Goal: Transaction & Acquisition: Purchase product/service

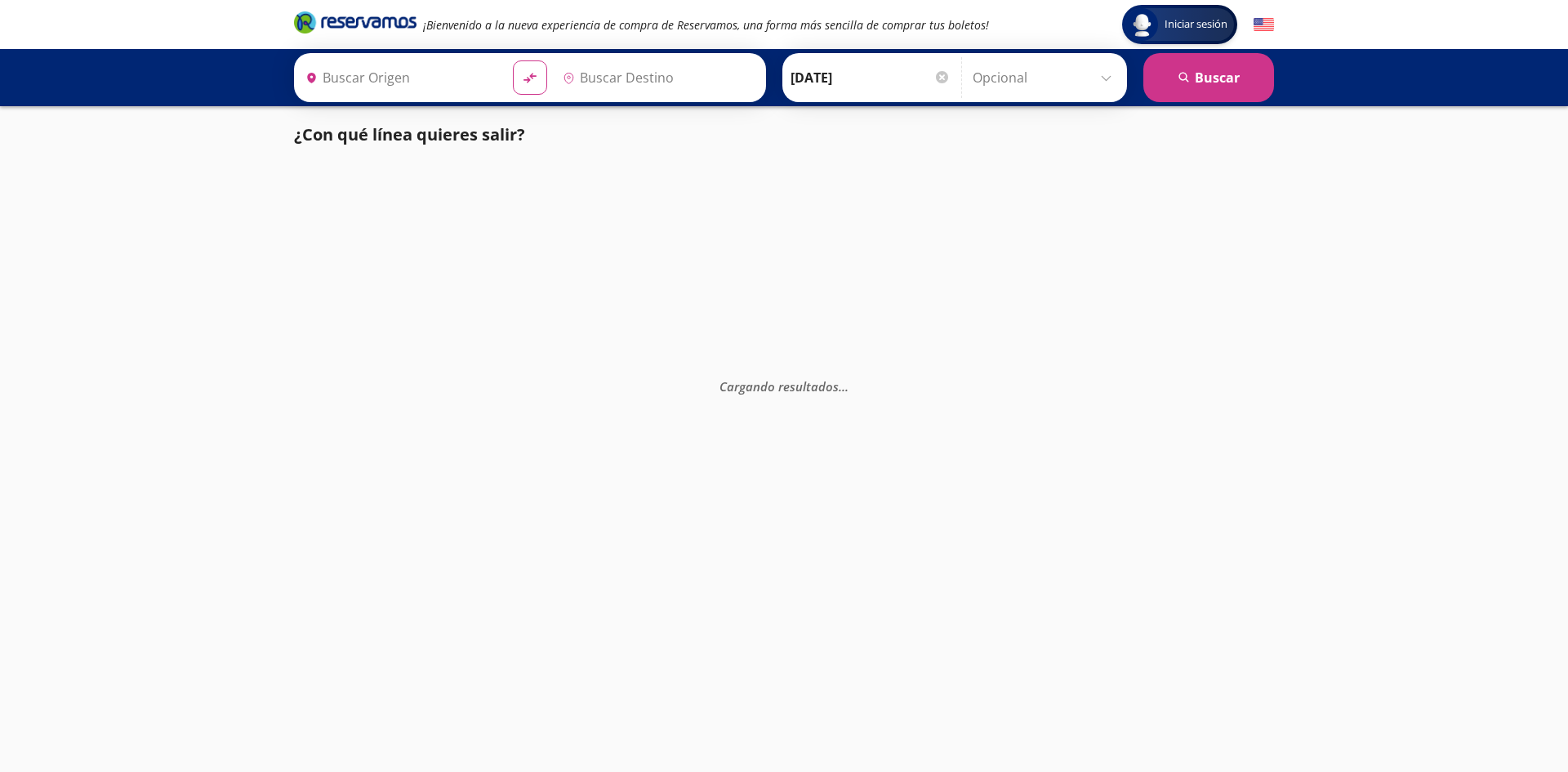
type input "[GEOGRAPHIC_DATA], [GEOGRAPHIC_DATA]"
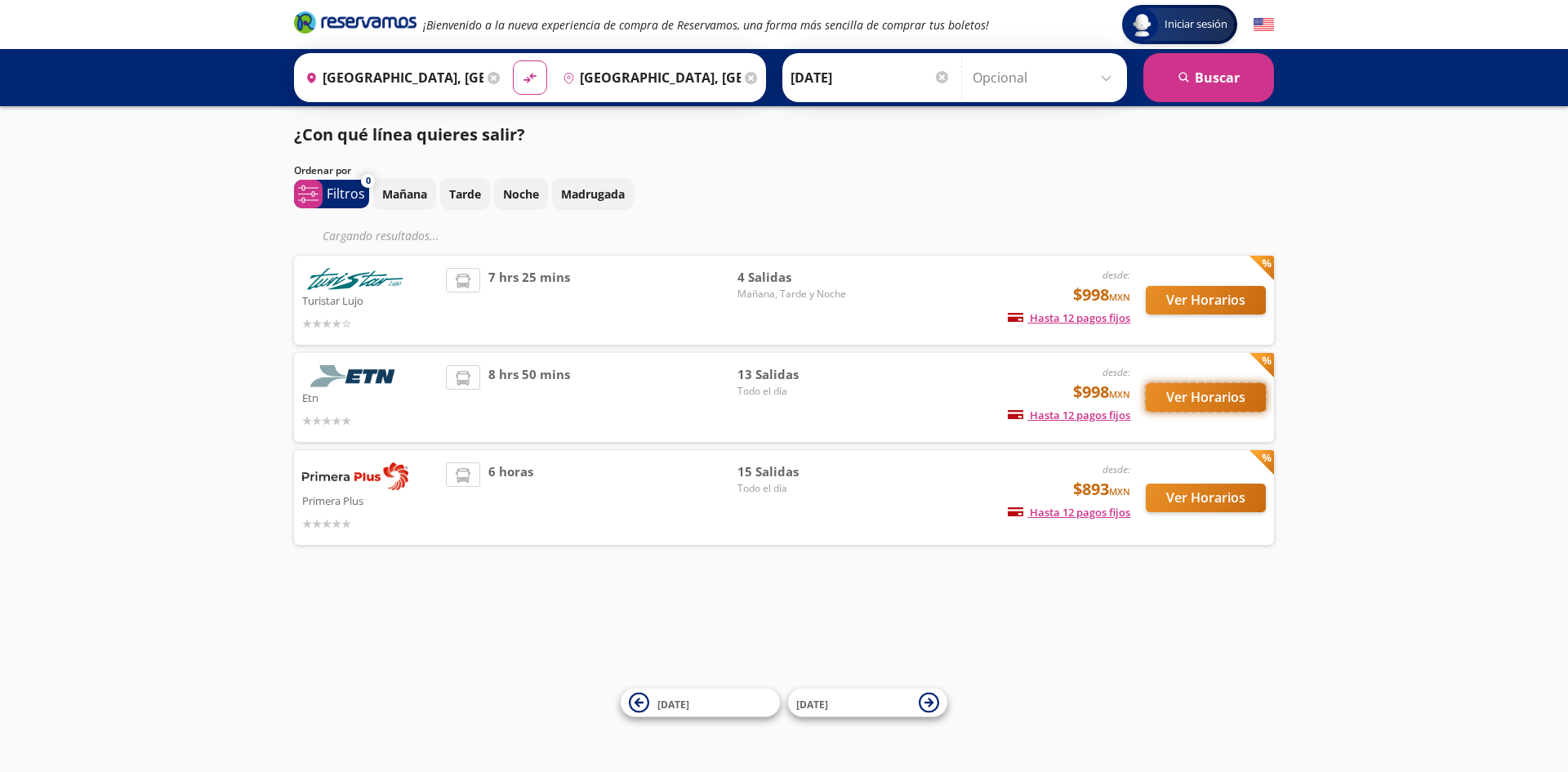
click at [1194, 395] on button "Ver Horarios" at bounding box center [1206, 397] width 120 height 29
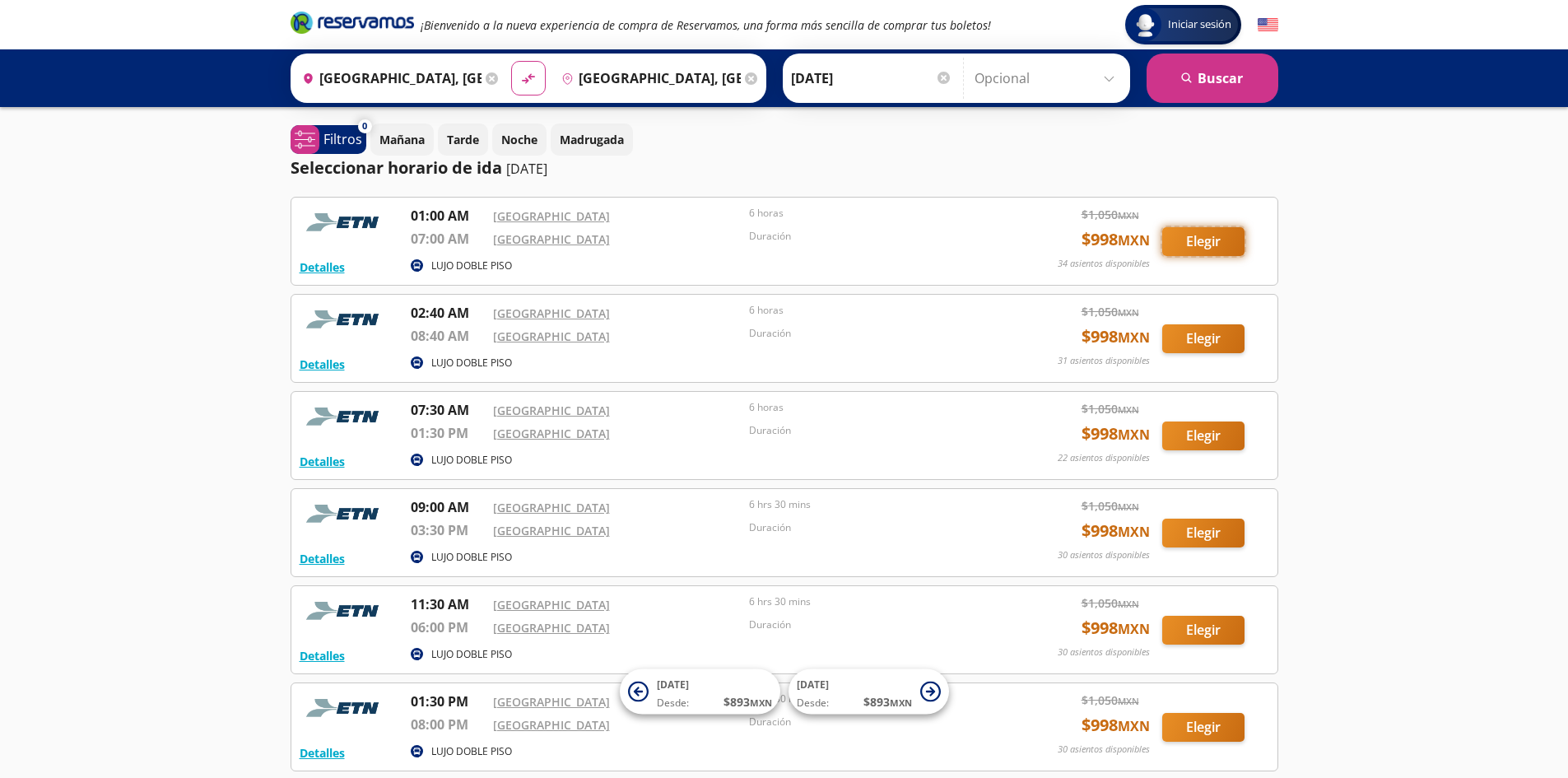
click at [1197, 243] on button "Elegir" at bounding box center [1203, 242] width 82 height 29
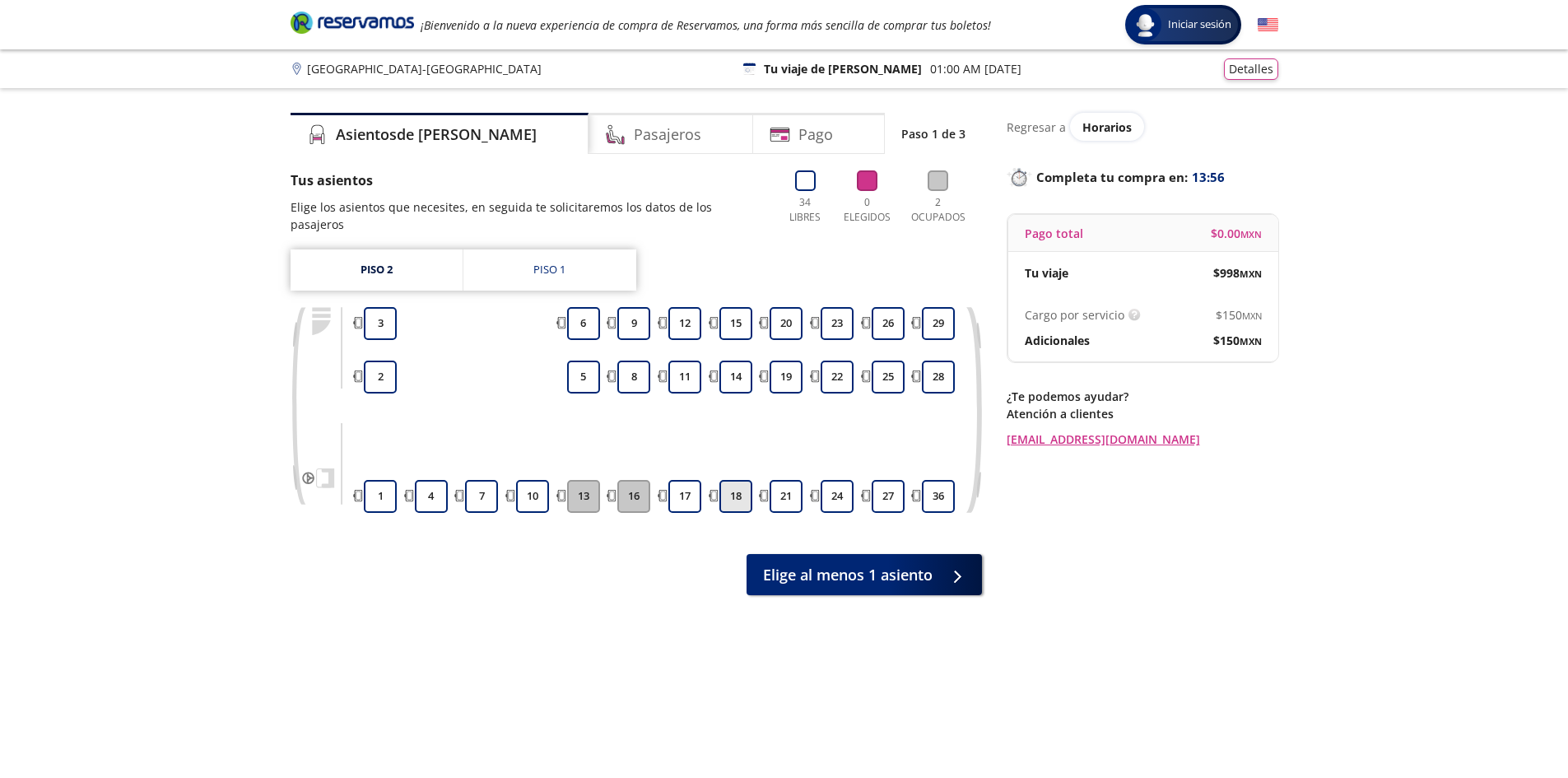
drag, startPoint x: 684, startPoint y: 477, endPoint x: 726, endPoint y: 481, distance: 42.2
click at [685, 480] on button "17" at bounding box center [684, 496] width 33 height 33
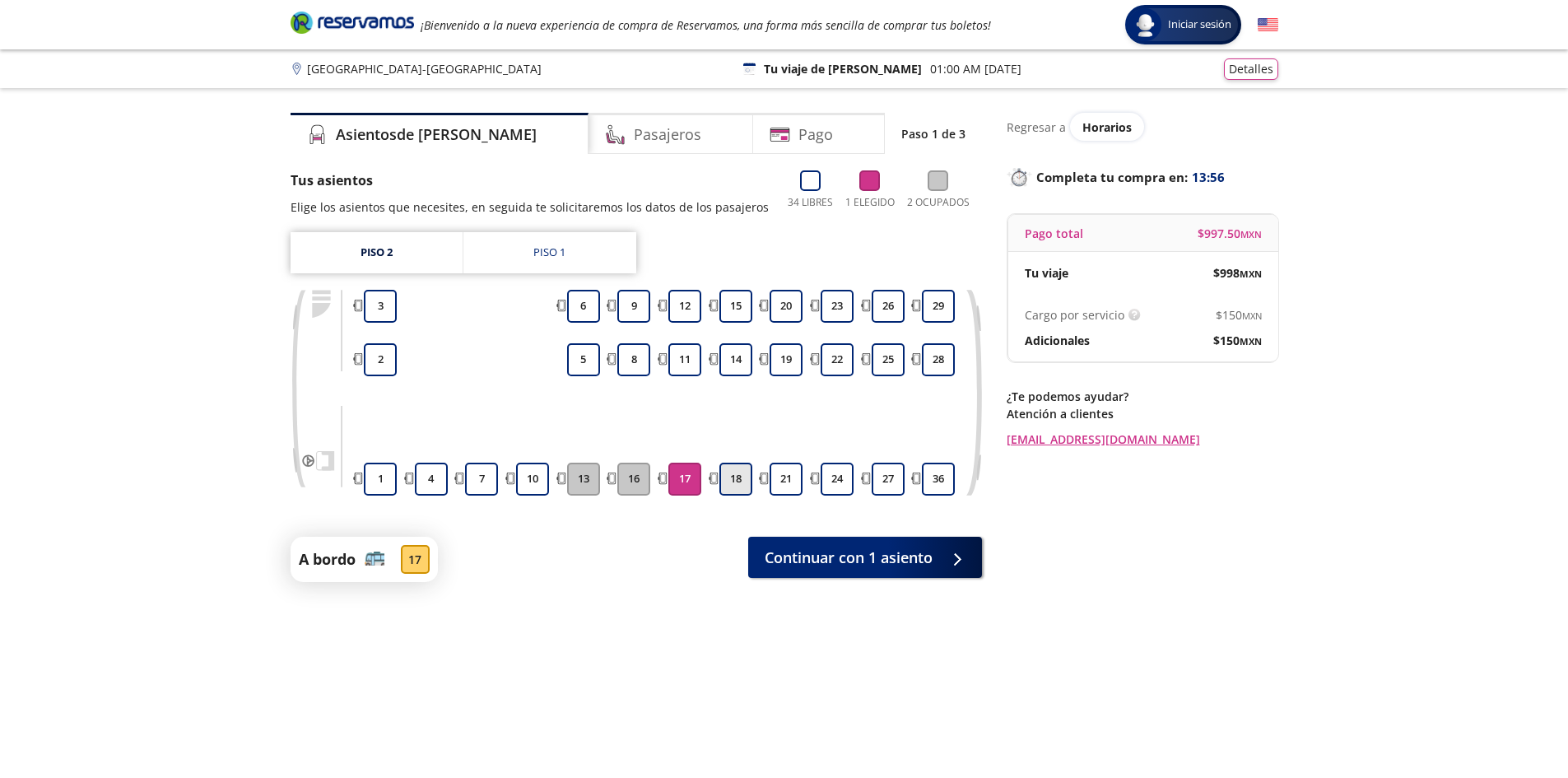
click at [726, 481] on button "18" at bounding box center [736, 479] width 33 height 33
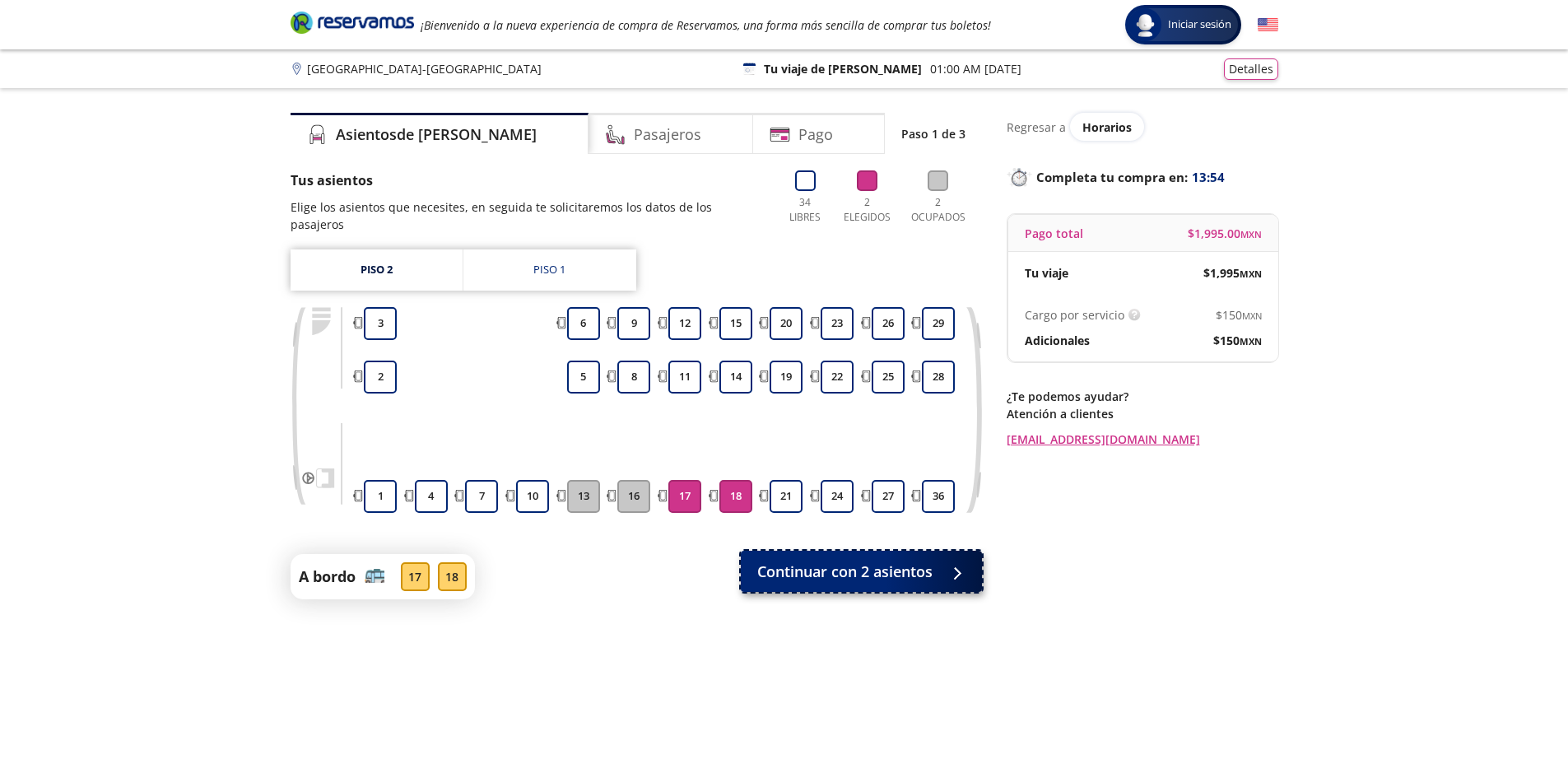
click at [848, 561] on span "Continuar con 2 asientos" at bounding box center [845, 572] width 175 height 23
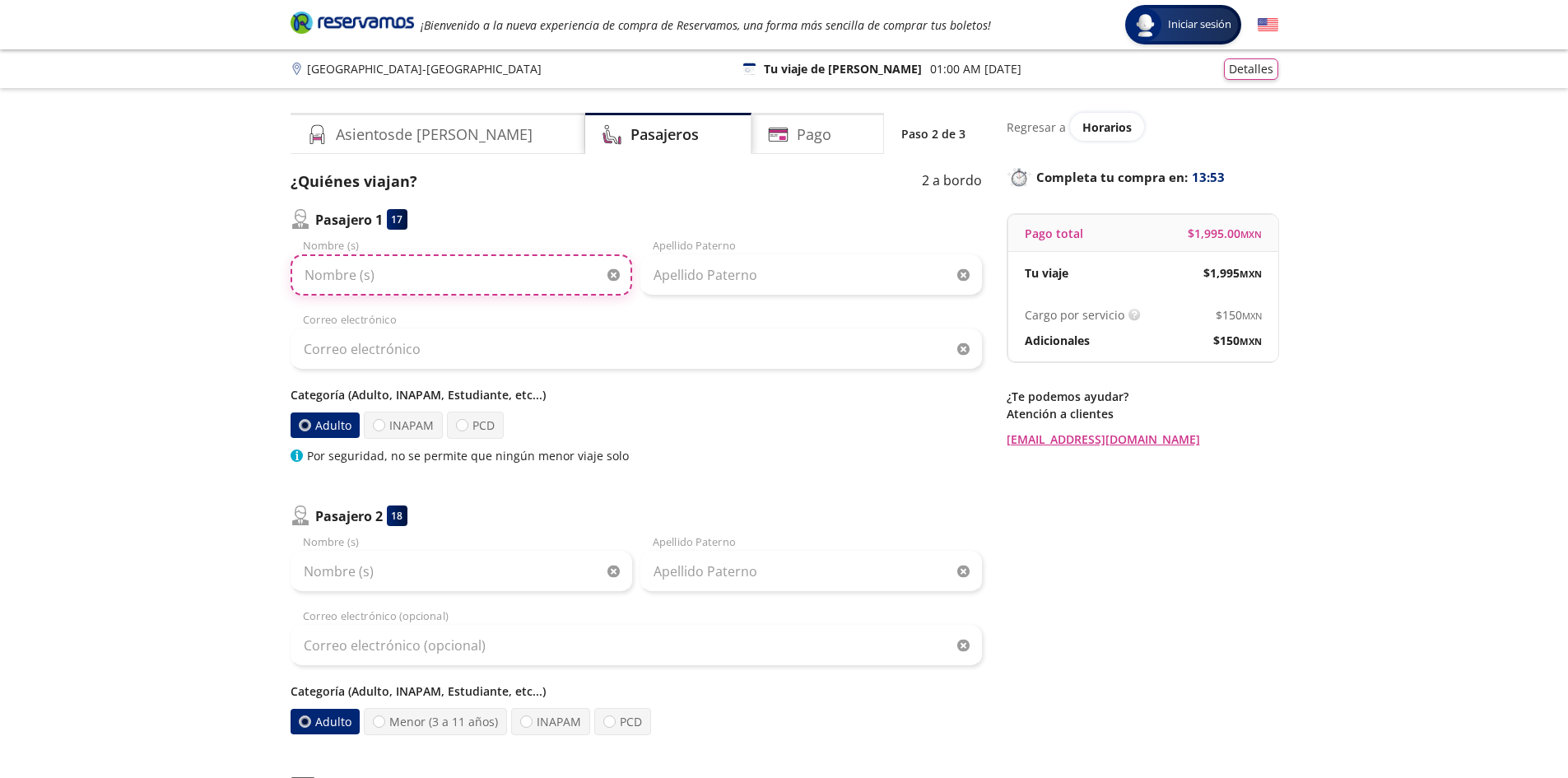
click at [481, 271] on input "Nombre (s)" at bounding box center [461, 275] width 342 height 41
type input "[PERSON_NAME]"
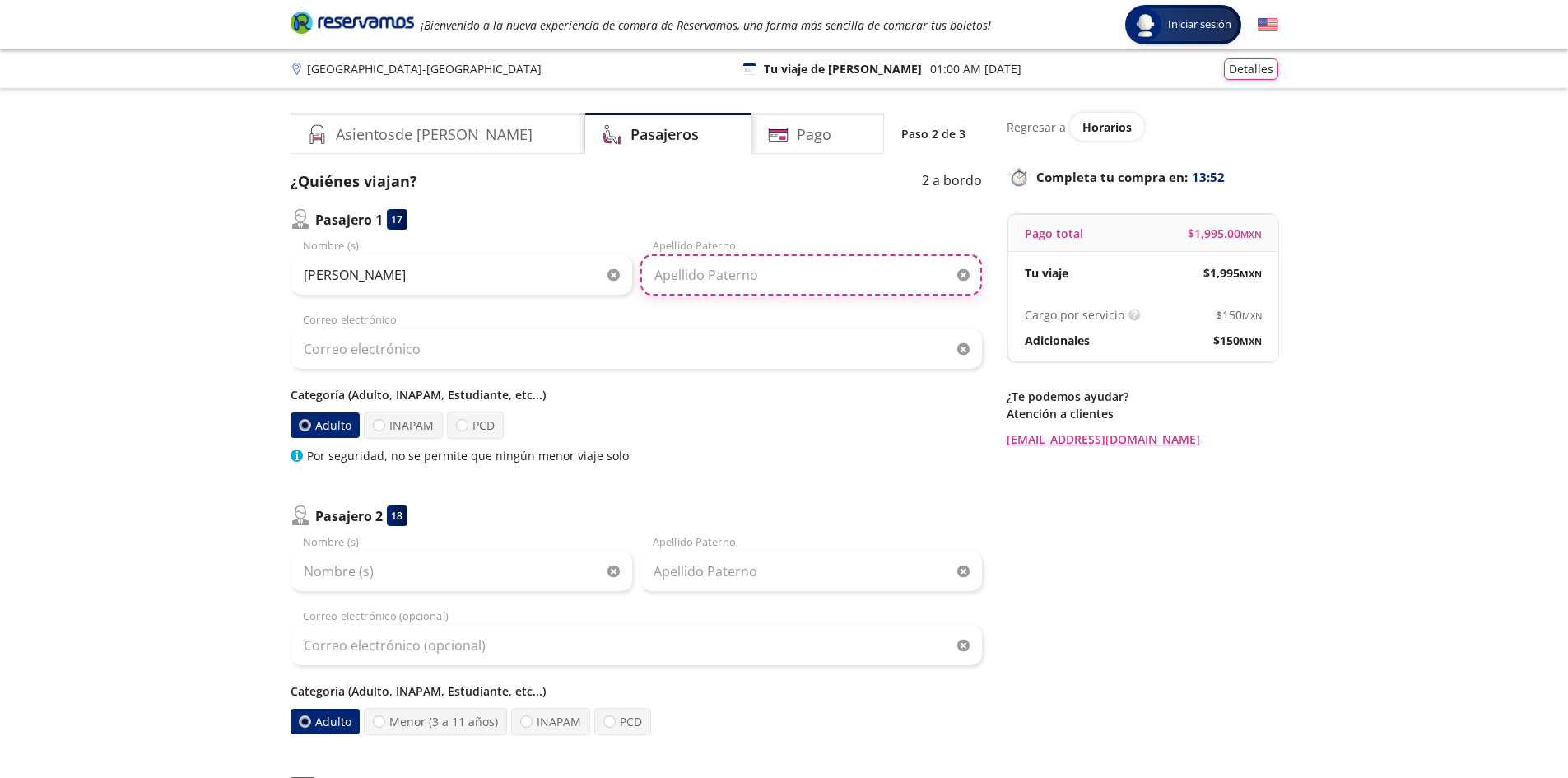
type input "[PERSON_NAME]"
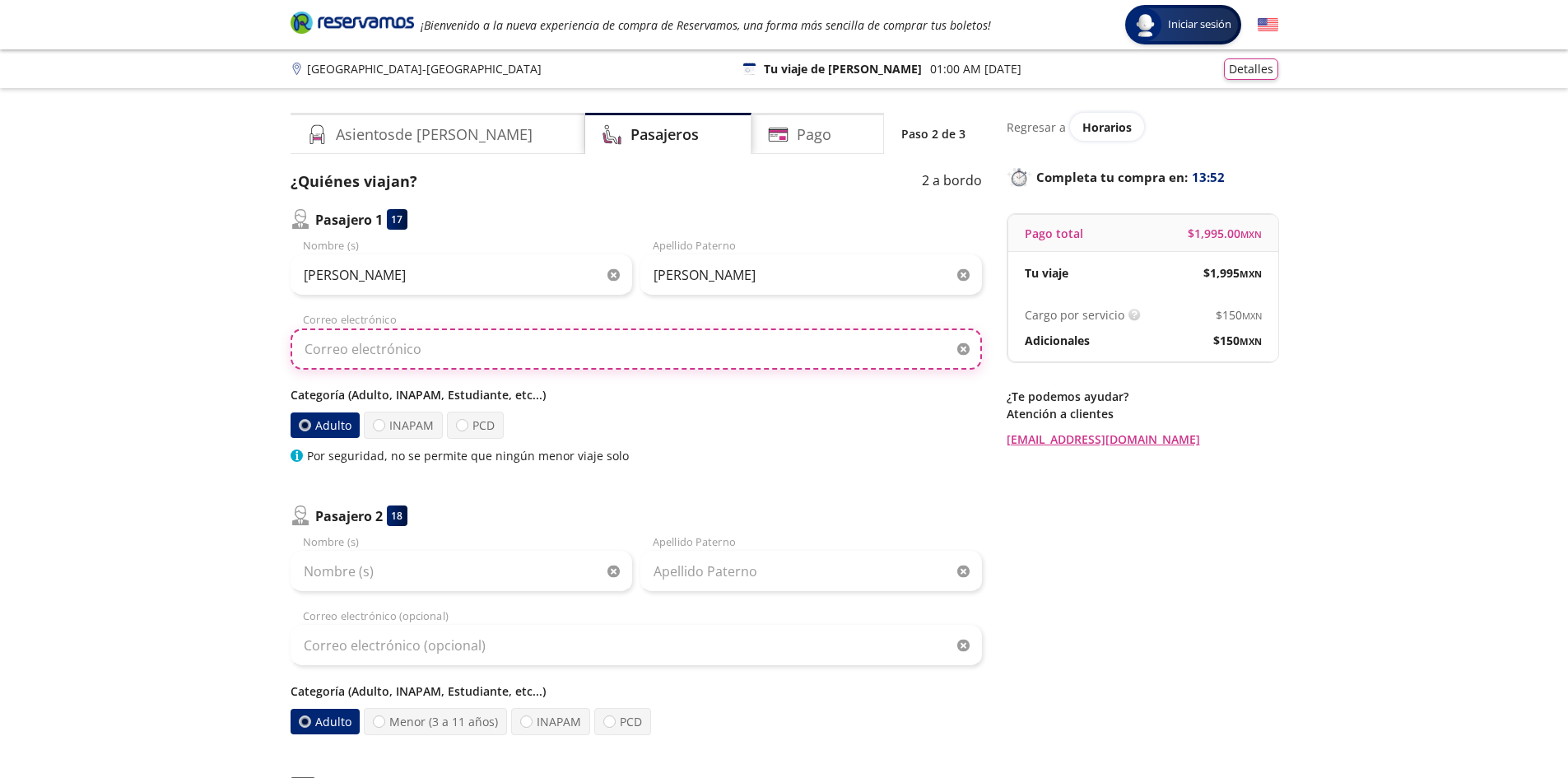
type input "[EMAIL_ADDRESS][DOMAIN_NAME]"
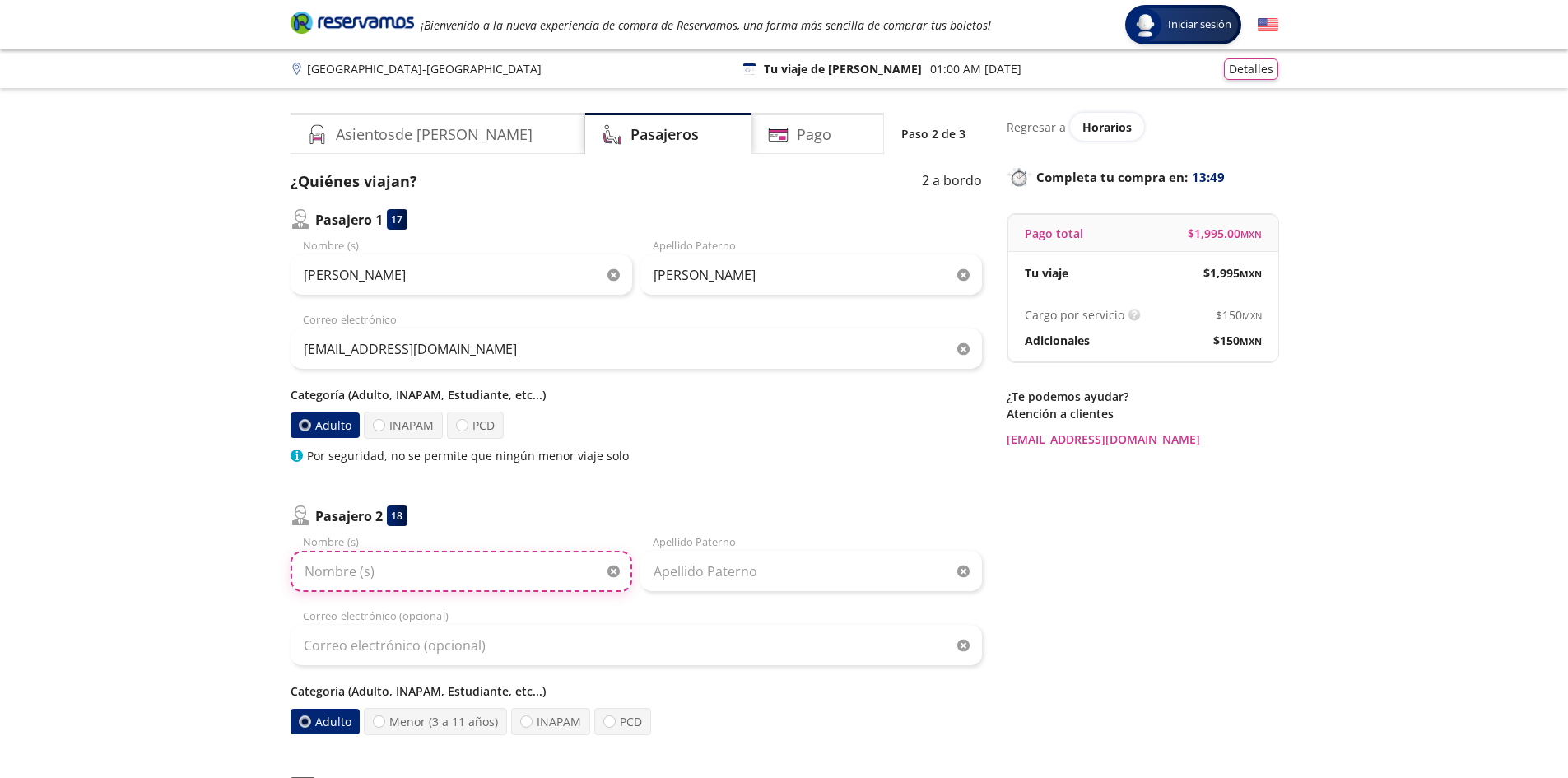
click at [438, 563] on input "Nombre (s)" at bounding box center [461, 572] width 342 height 41
type input "[PERSON_NAME]"
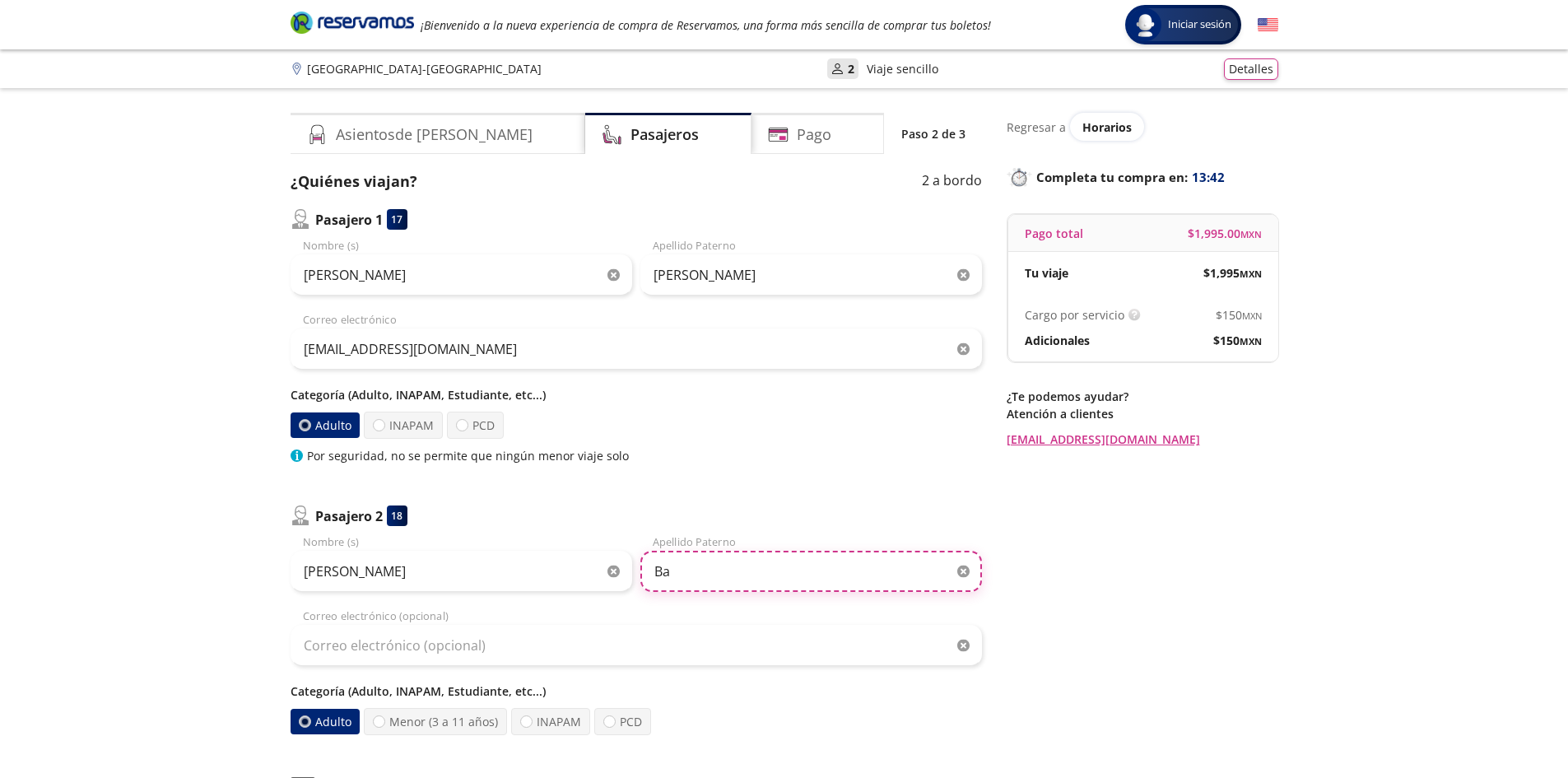
type input "B"
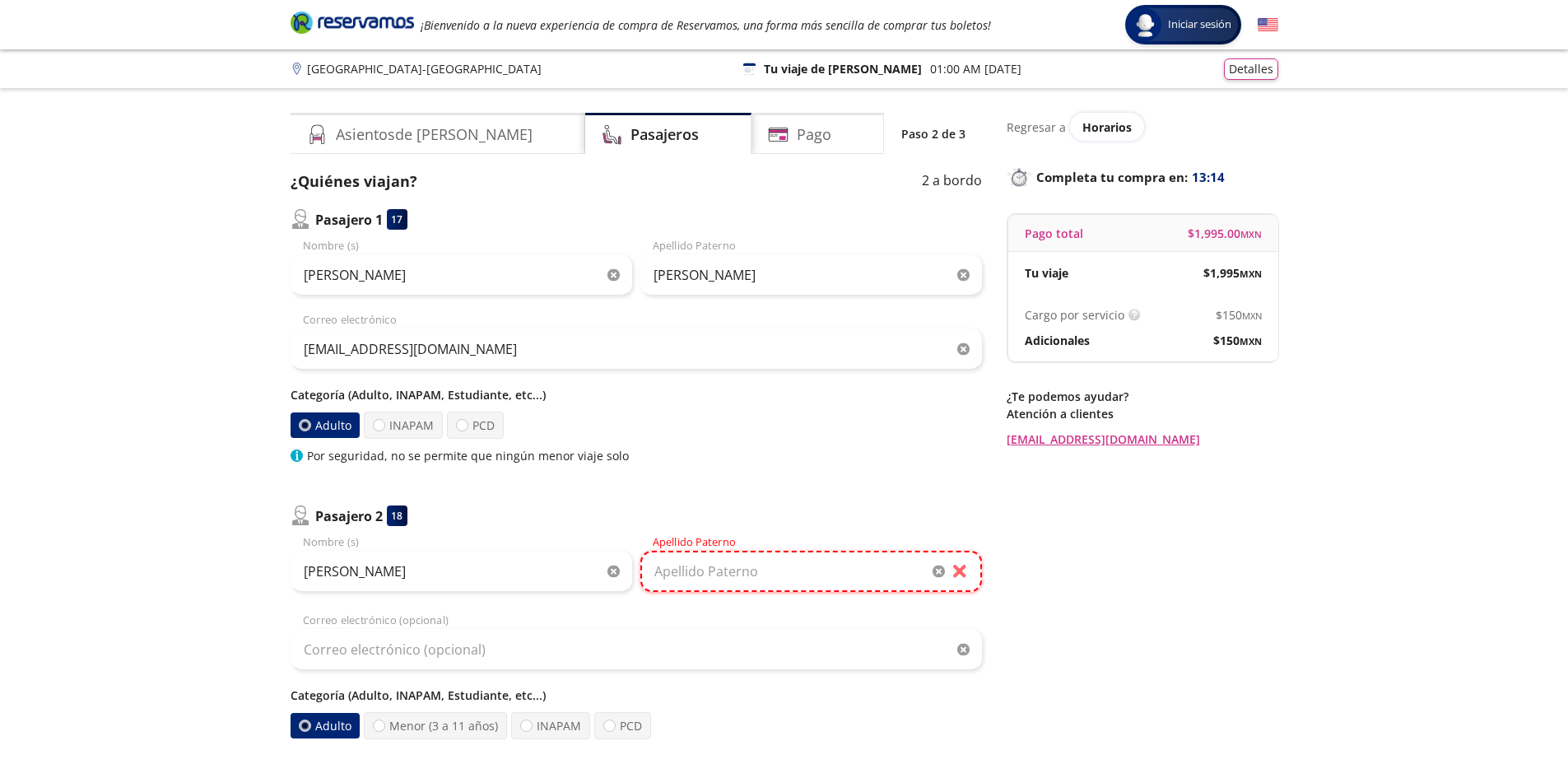
click at [733, 579] on input "Apellido Paterno" at bounding box center [811, 572] width 342 height 41
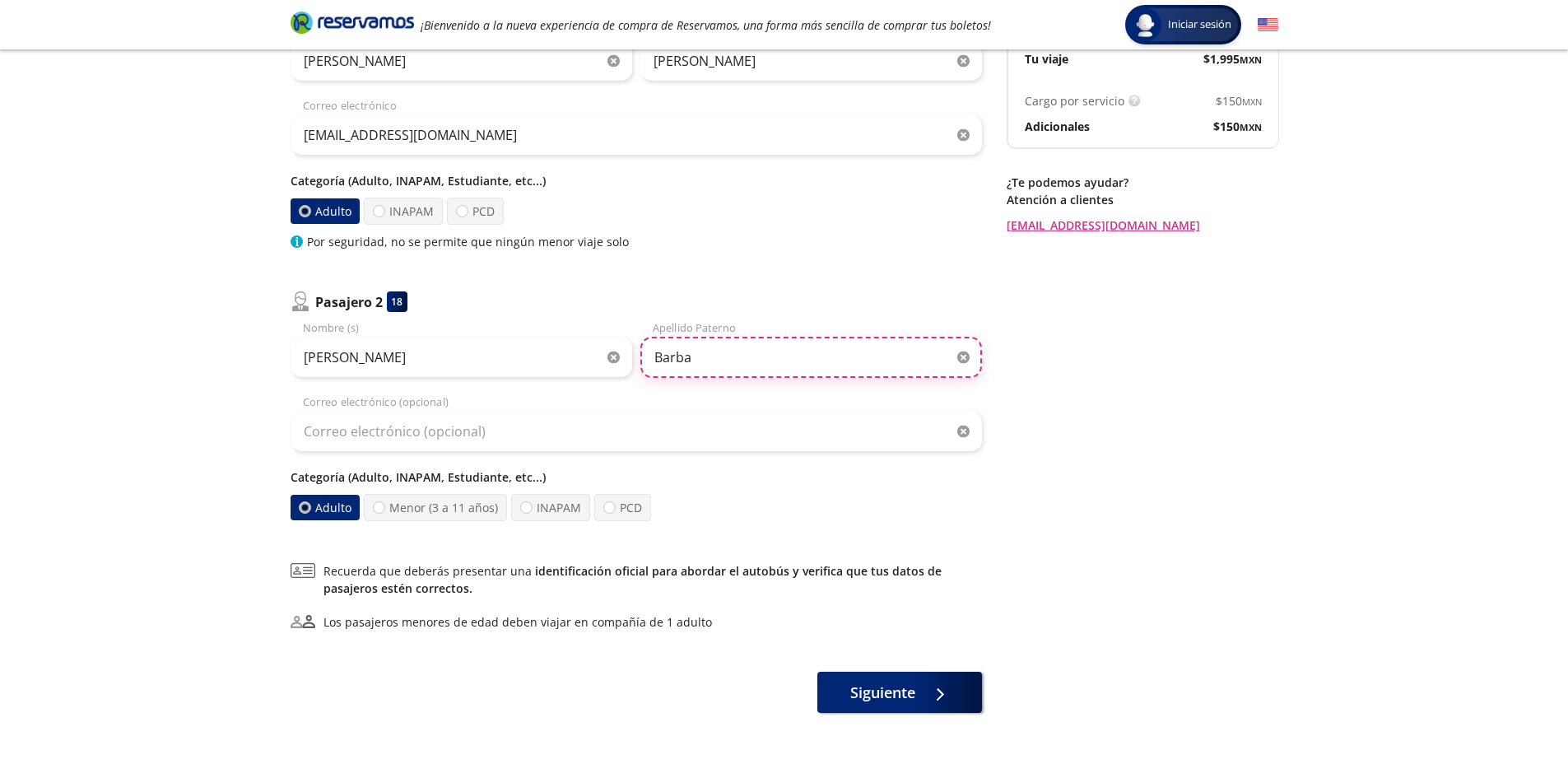
scroll to position [247, 0]
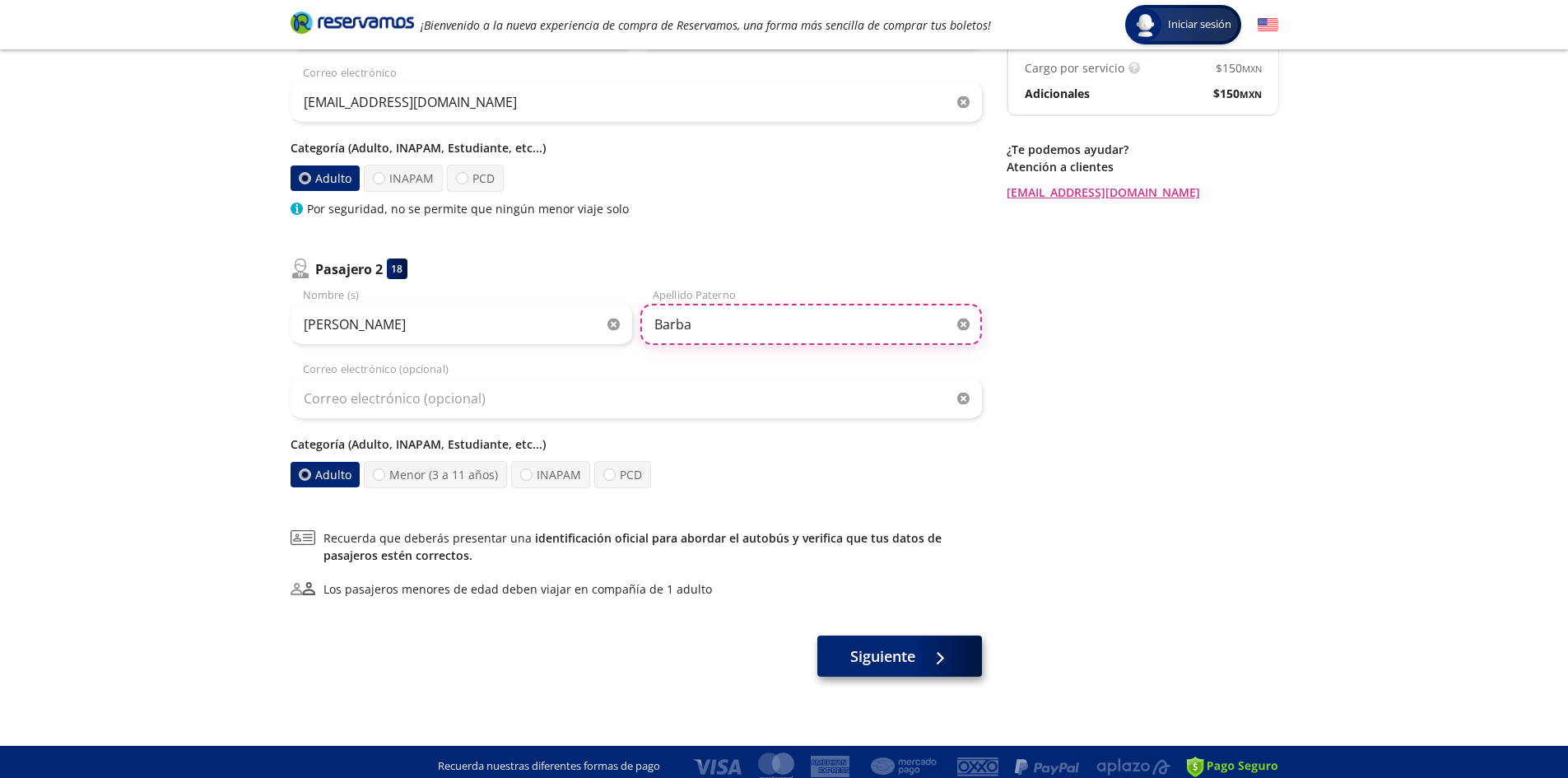
type input "Barba"
click at [887, 648] on span "Siguiente" at bounding box center [883, 656] width 65 height 23
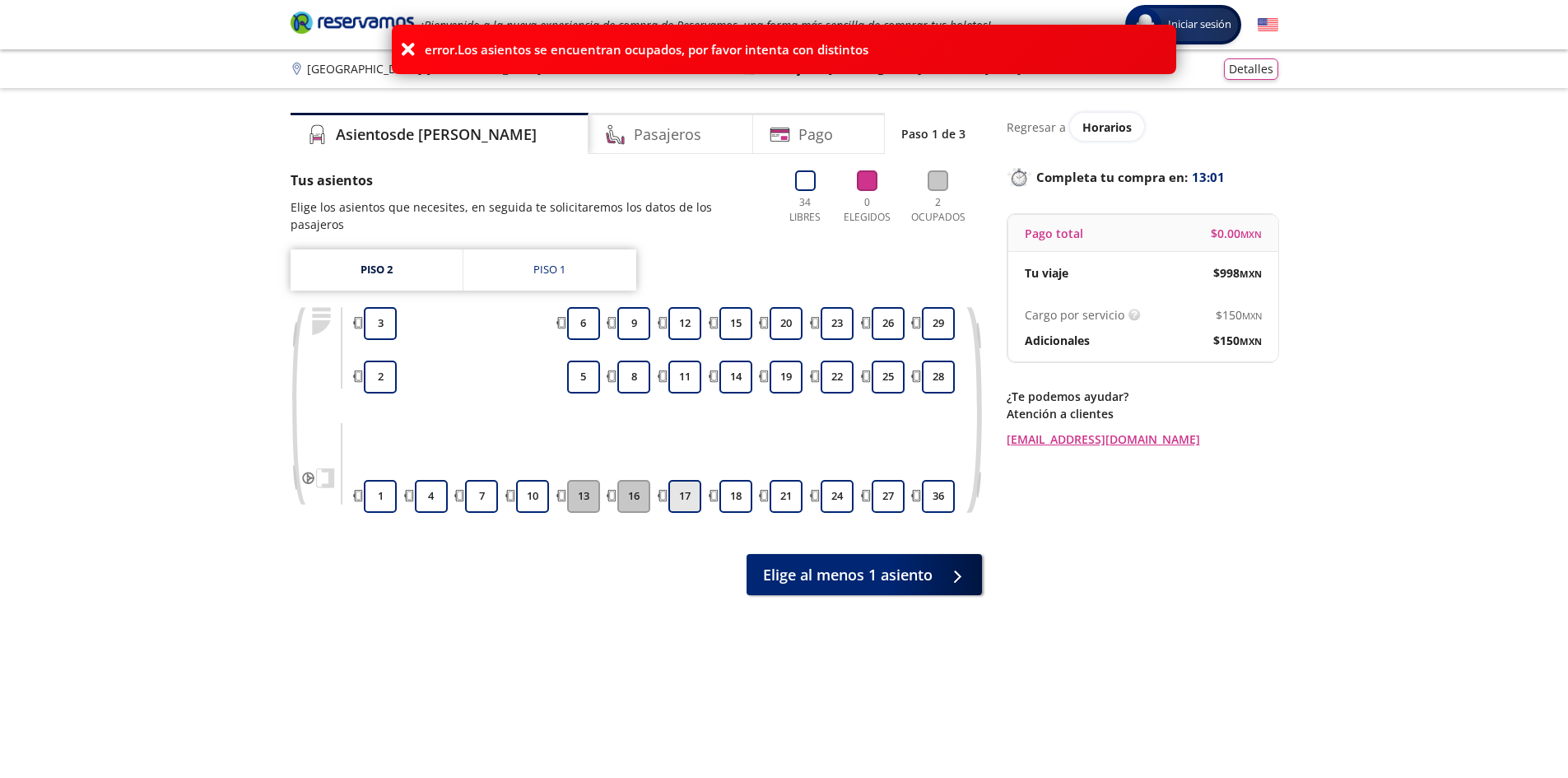
click at [689, 480] on button "17" at bounding box center [684, 496] width 33 height 33
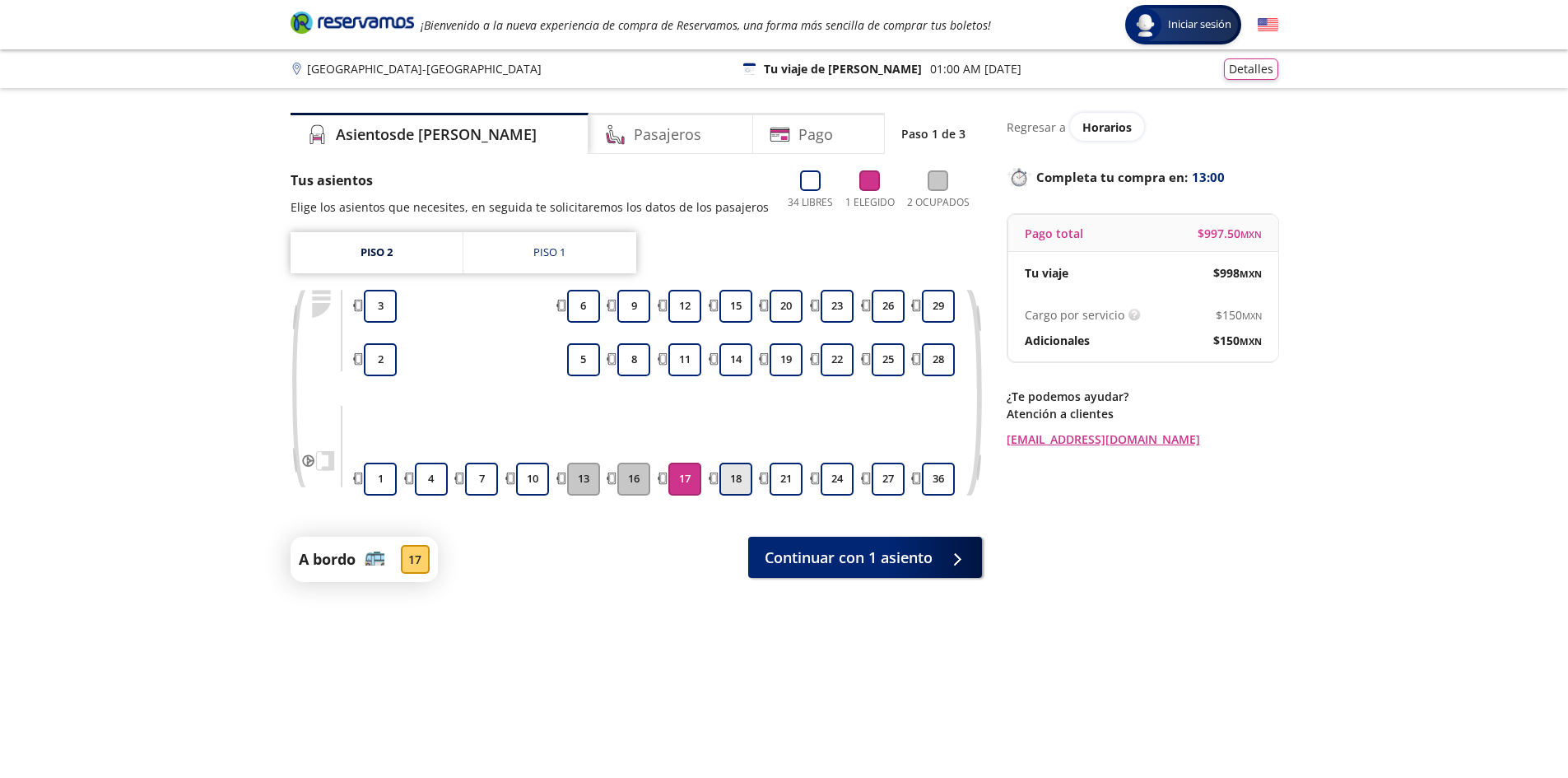
click at [742, 479] on button "18" at bounding box center [736, 479] width 33 height 33
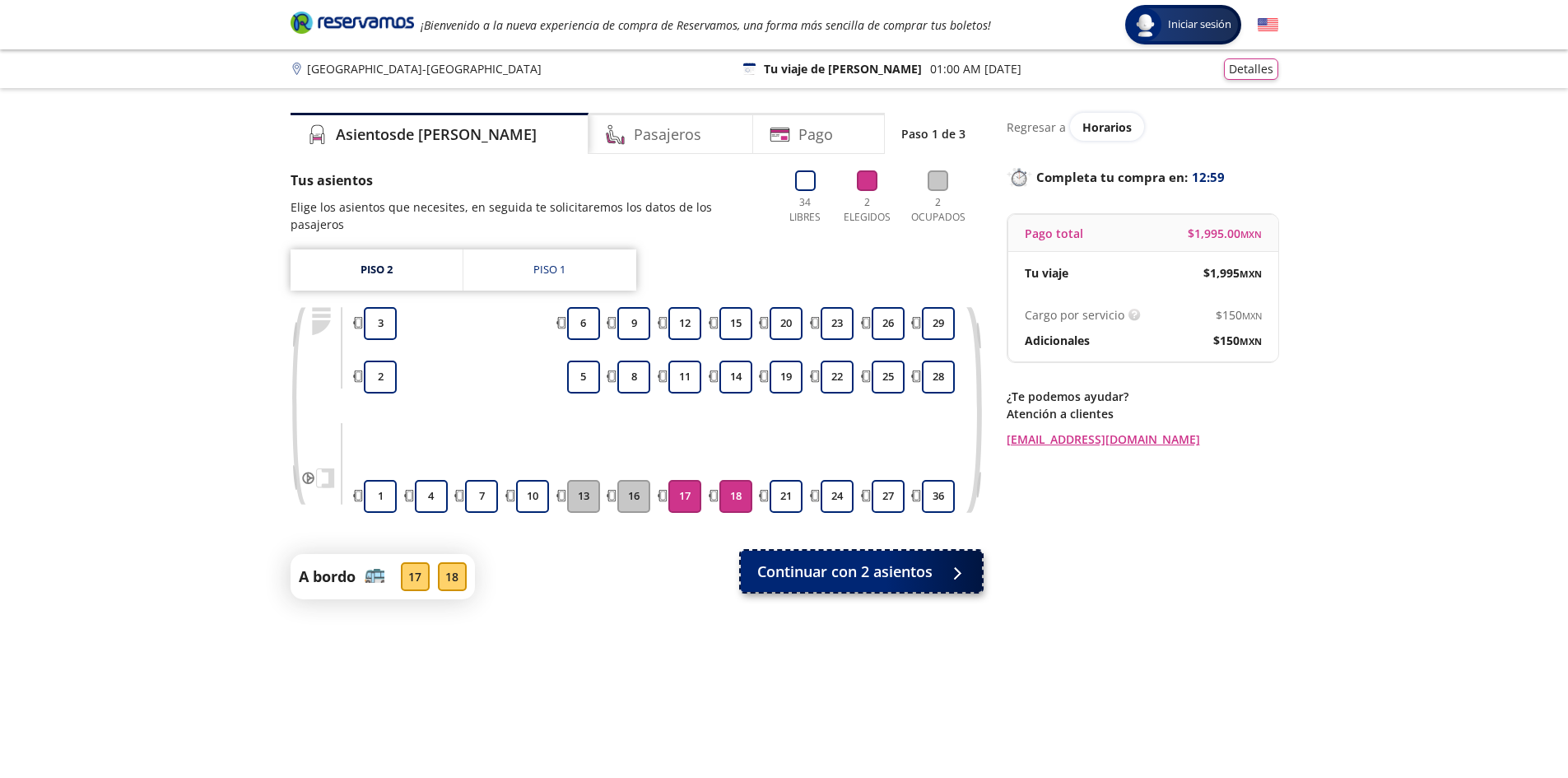
click at [814, 561] on span "Continuar con 2 asientos" at bounding box center [845, 572] width 175 height 23
click at [814, 563] on span "Continuar con 2 asientos" at bounding box center [845, 574] width 175 height 23
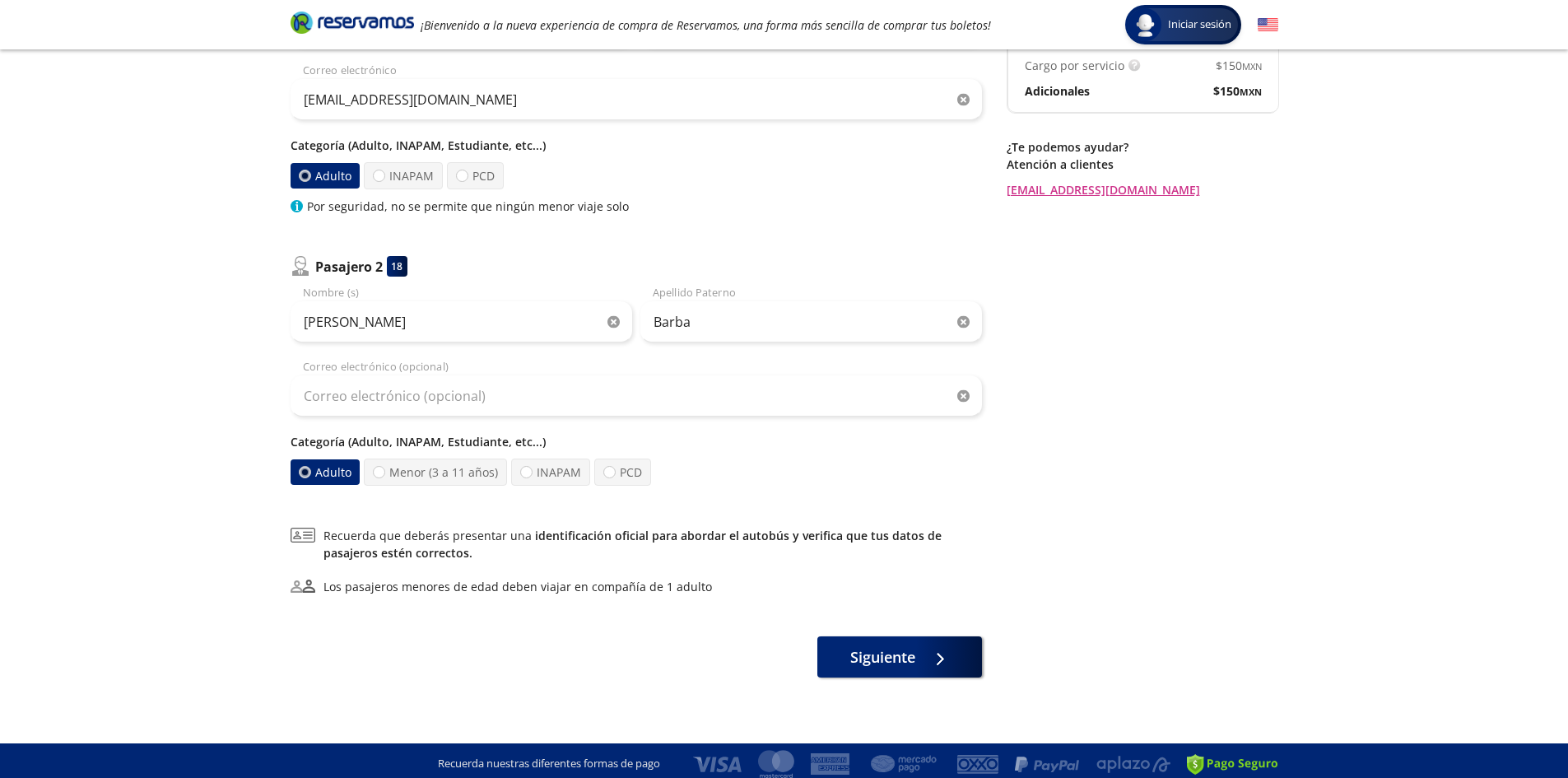
scroll to position [256, 0]
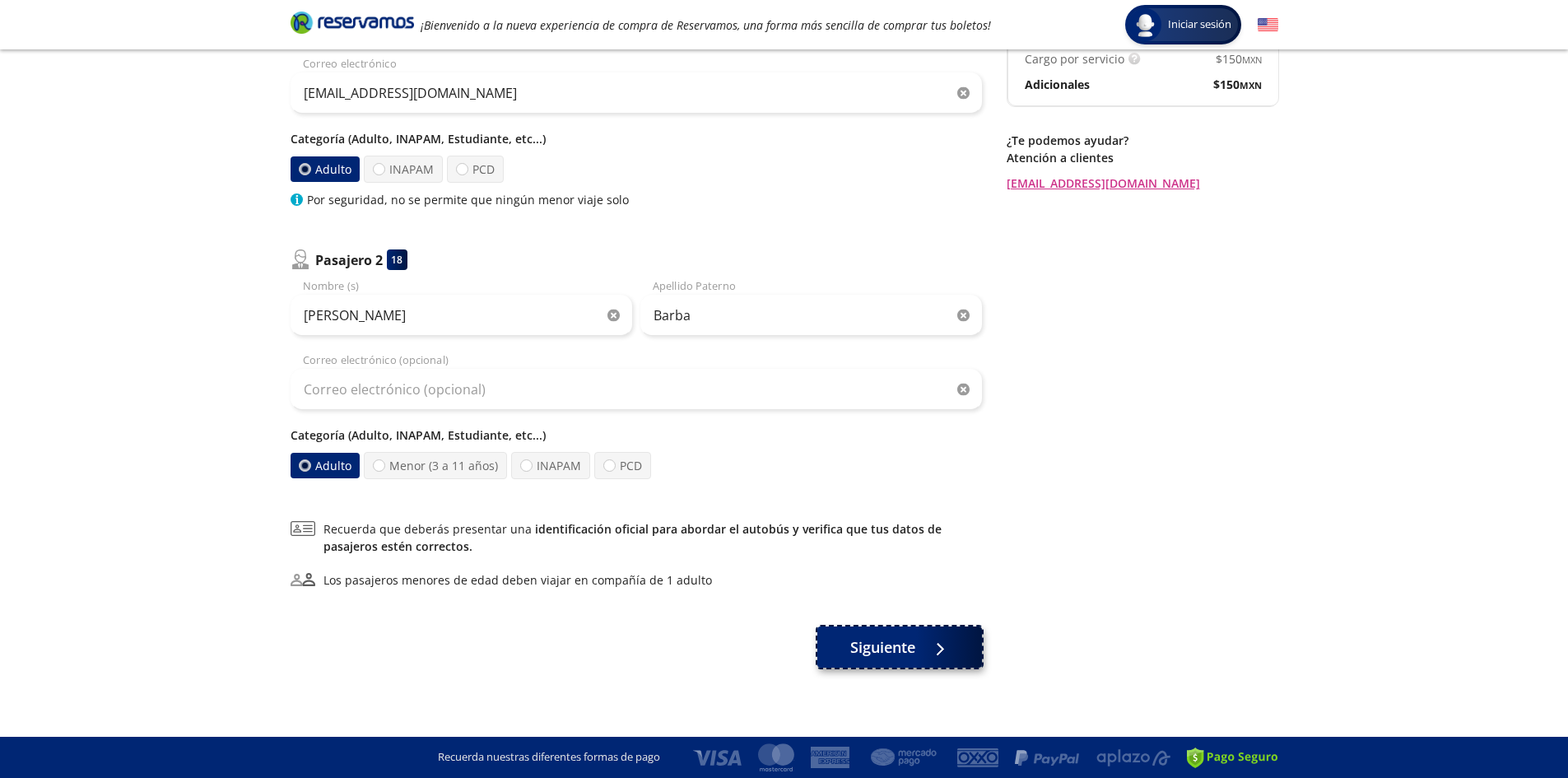
click at [872, 646] on span "Siguiente" at bounding box center [883, 647] width 65 height 23
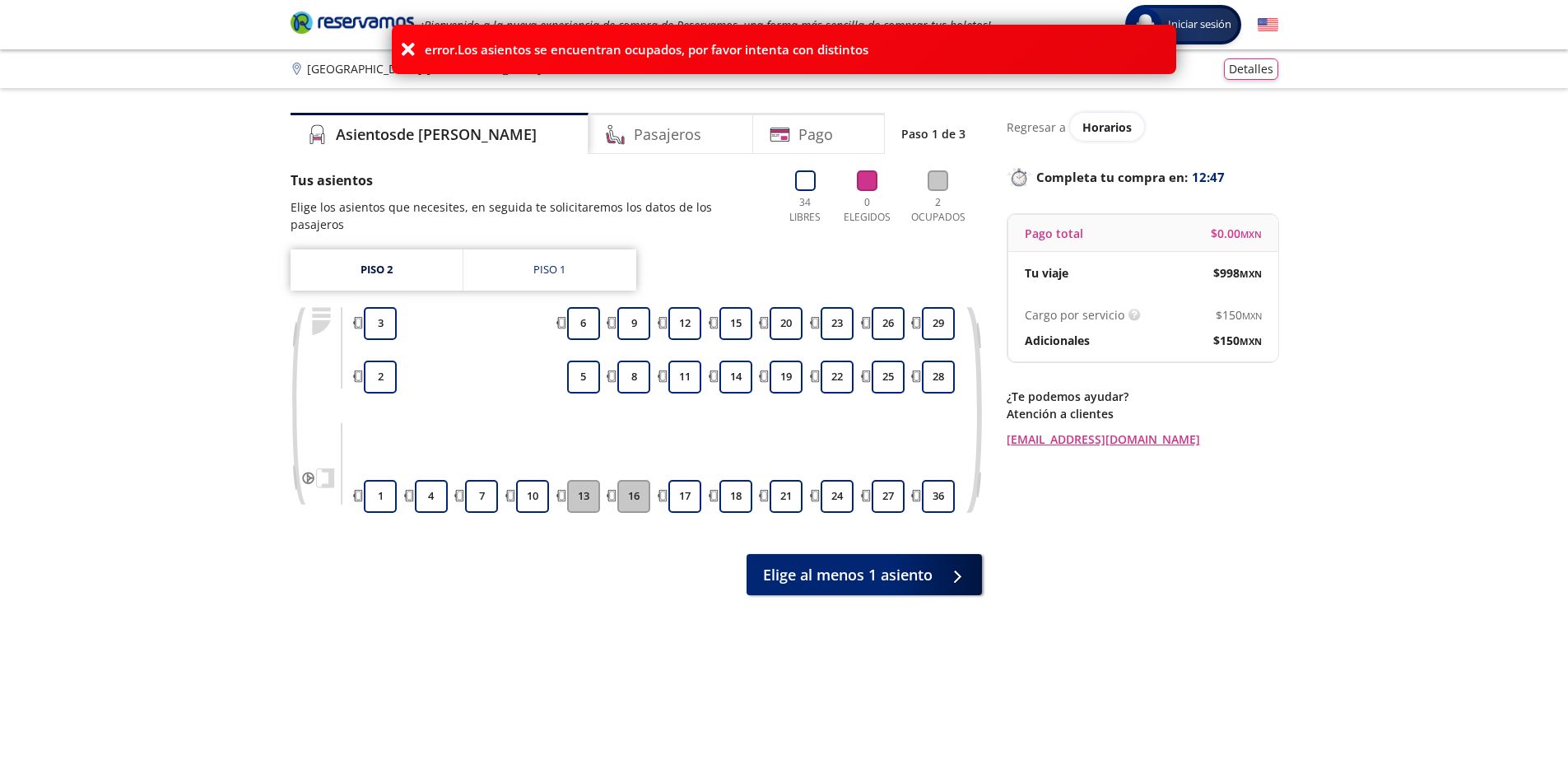
drag, startPoint x: 532, startPoint y: 479, endPoint x: 650, endPoint y: 479, distance: 118.0
click at [534, 480] on button "10" at bounding box center [532, 496] width 33 height 33
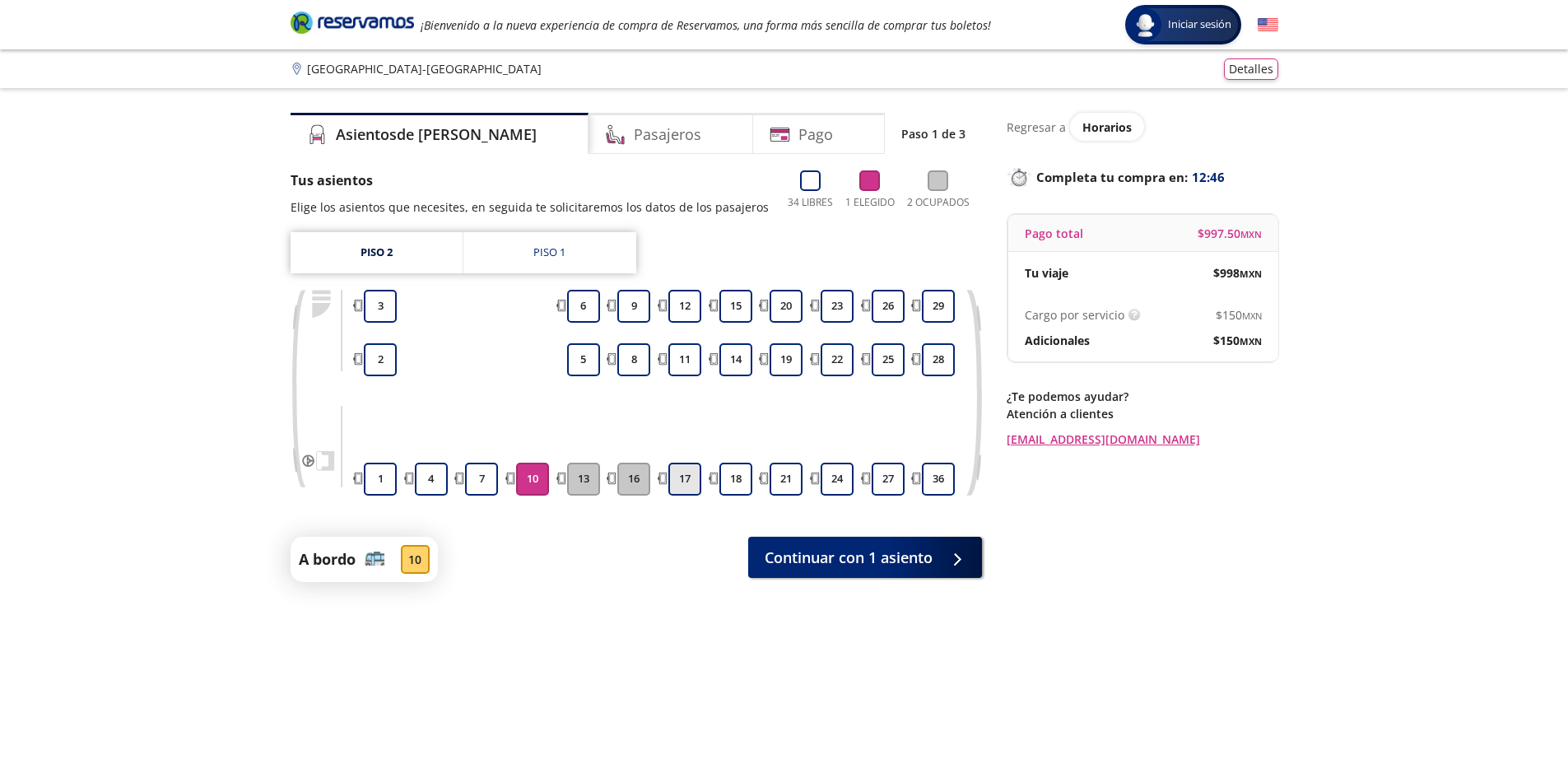
click at [681, 477] on button "17" at bounding box center [684, 479] width 33 height 33
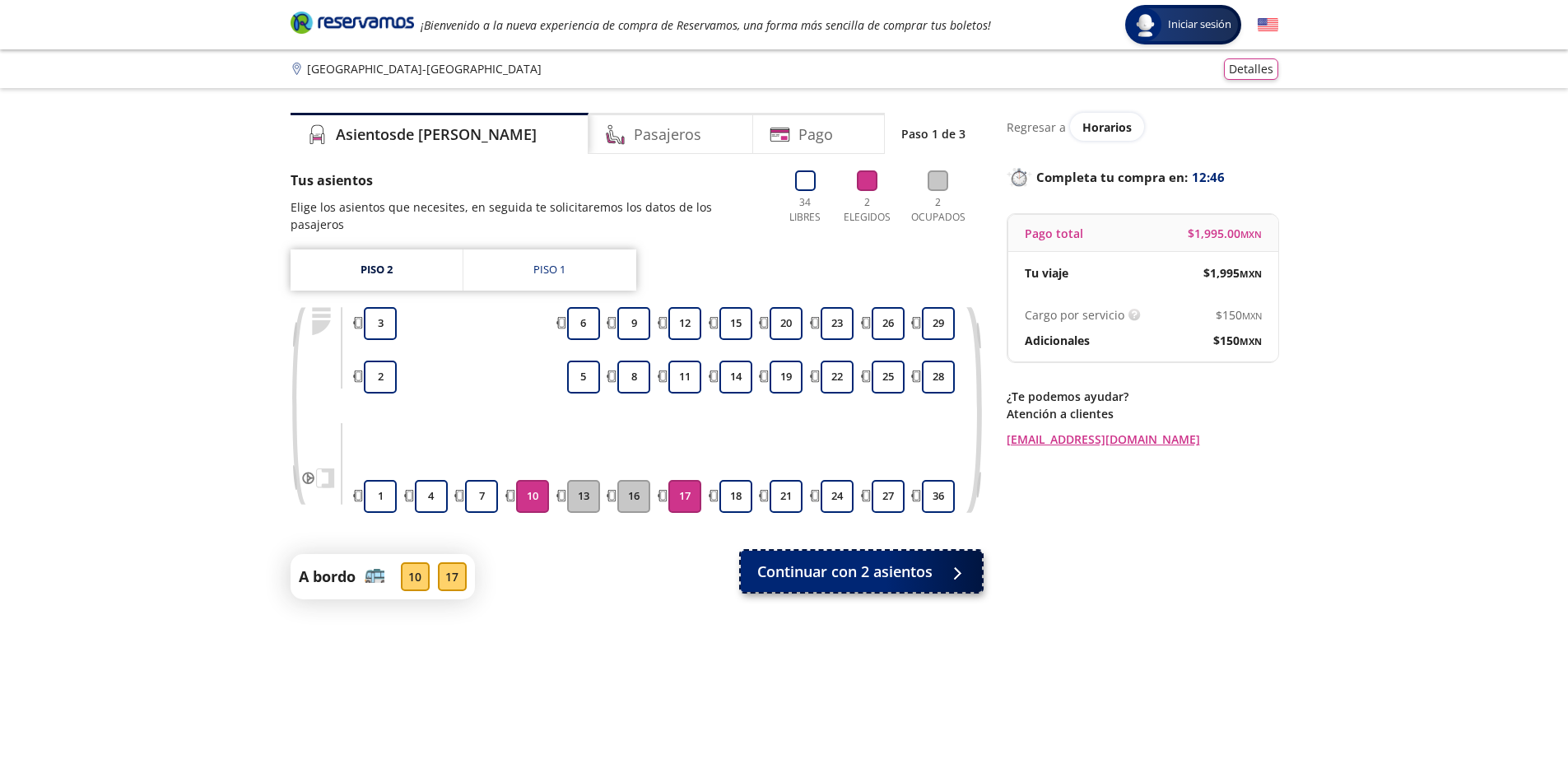
click at [805, 561] on span "Continuar con 2 asientos" at bounding box center [845, 572] width 175 height 23
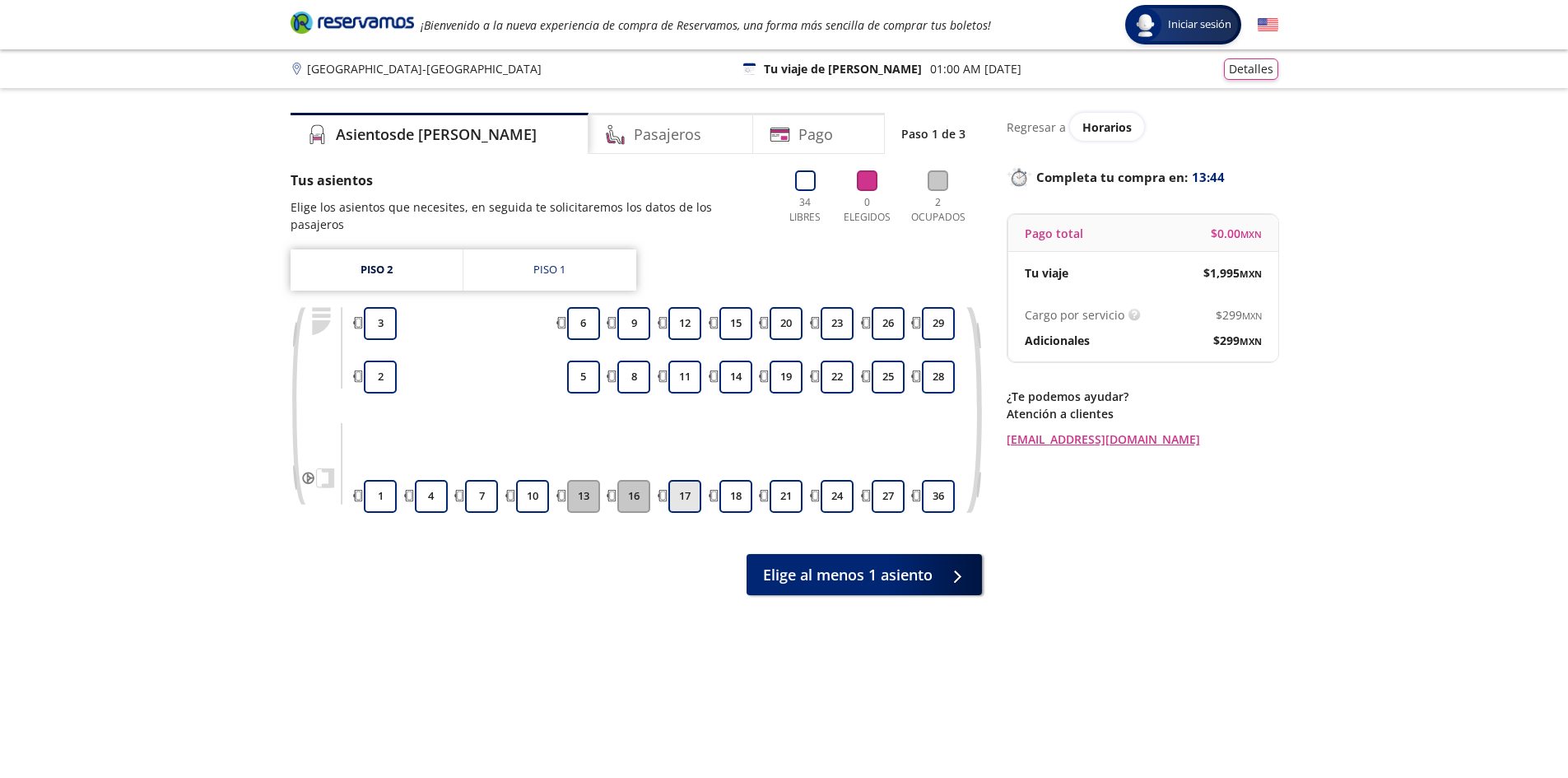
click at [693, 480] on button "17" at bounding box center [684, 496] width 33 height 33
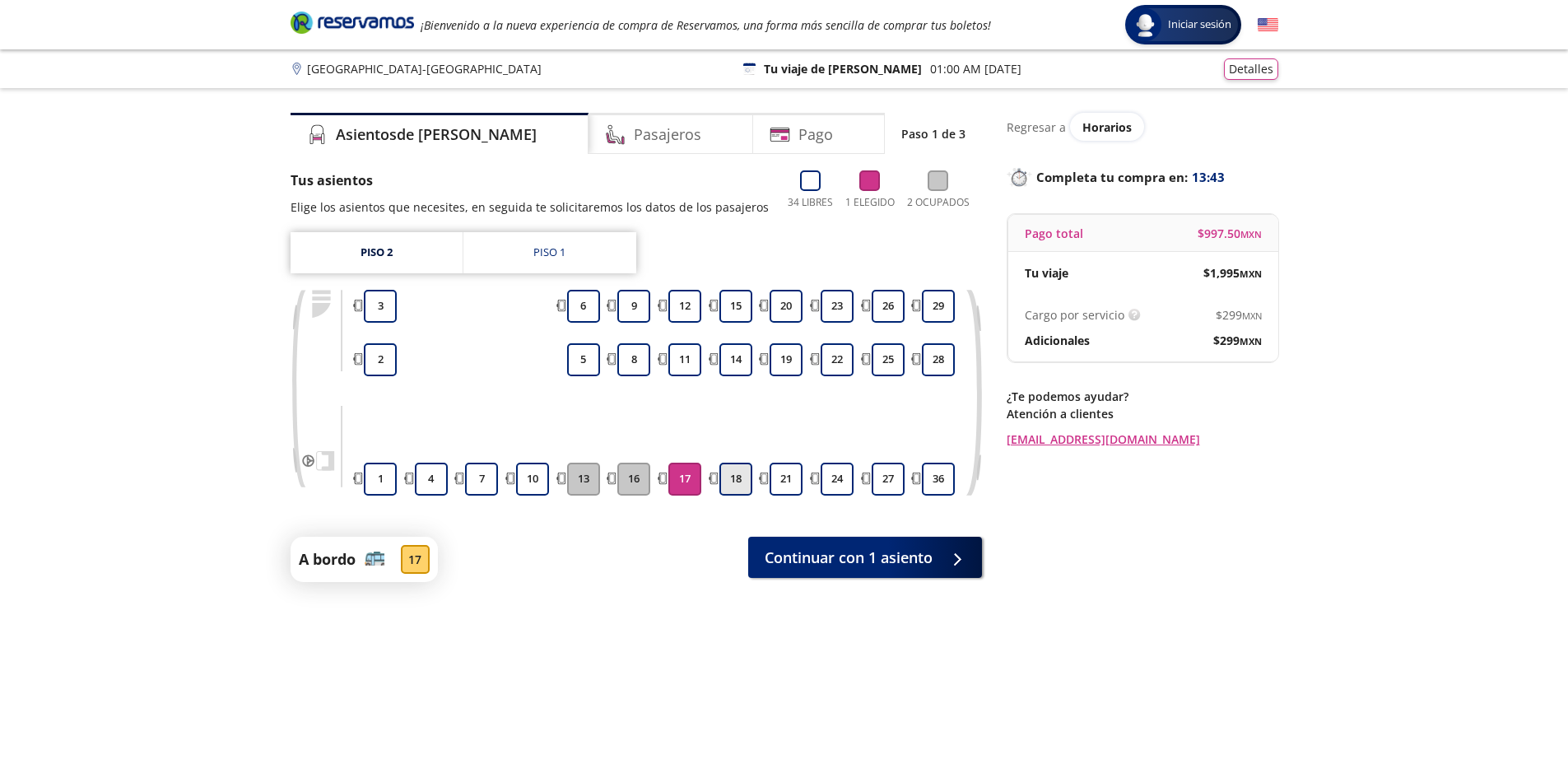
click at [731, 480] on button "18" at bounding box center [736, 479] width 33 height 33
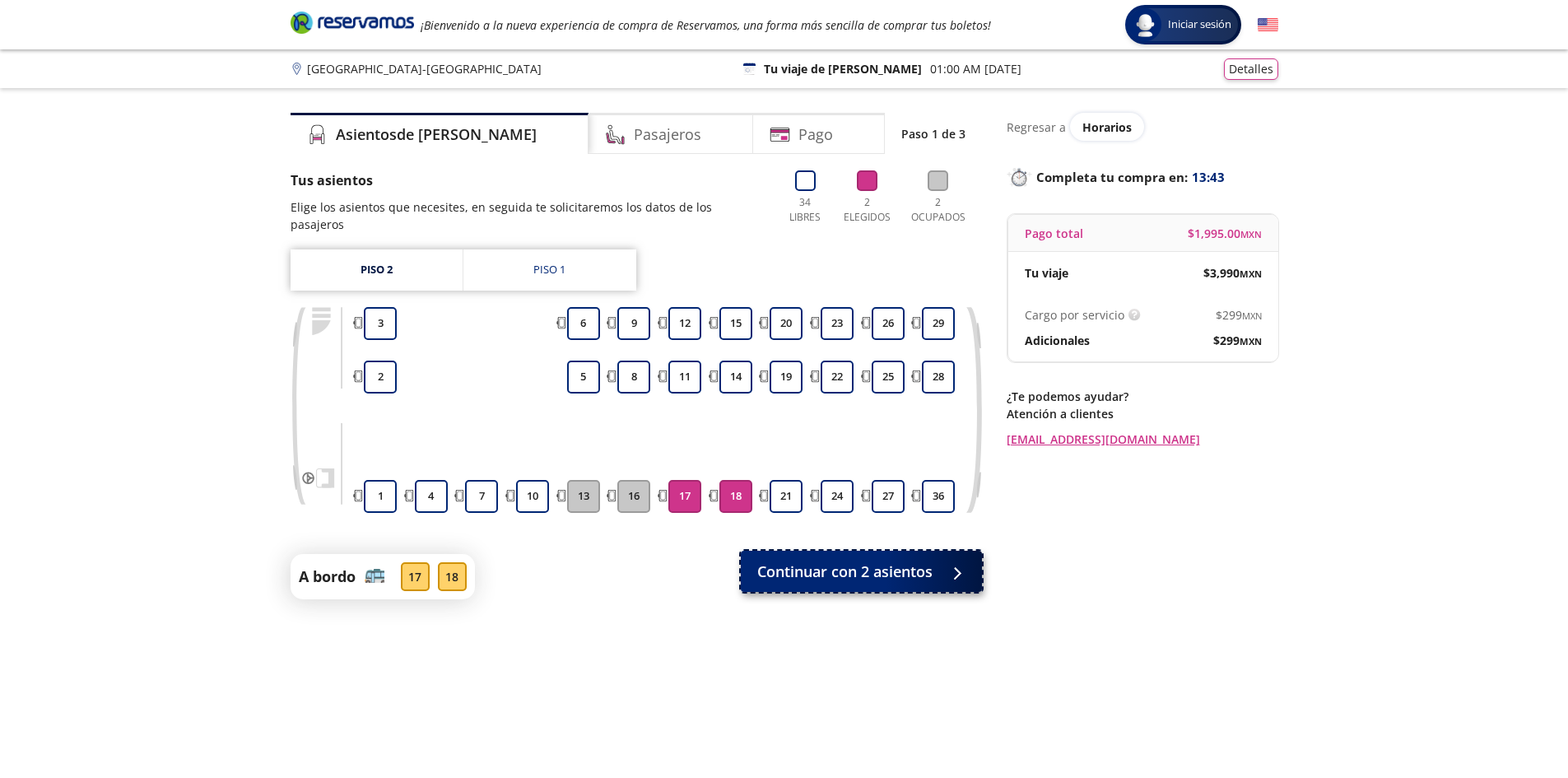
click at [845, 561] on span "Continuar con 2 asientos" at bounding box center [845, 572] width 175 height 23
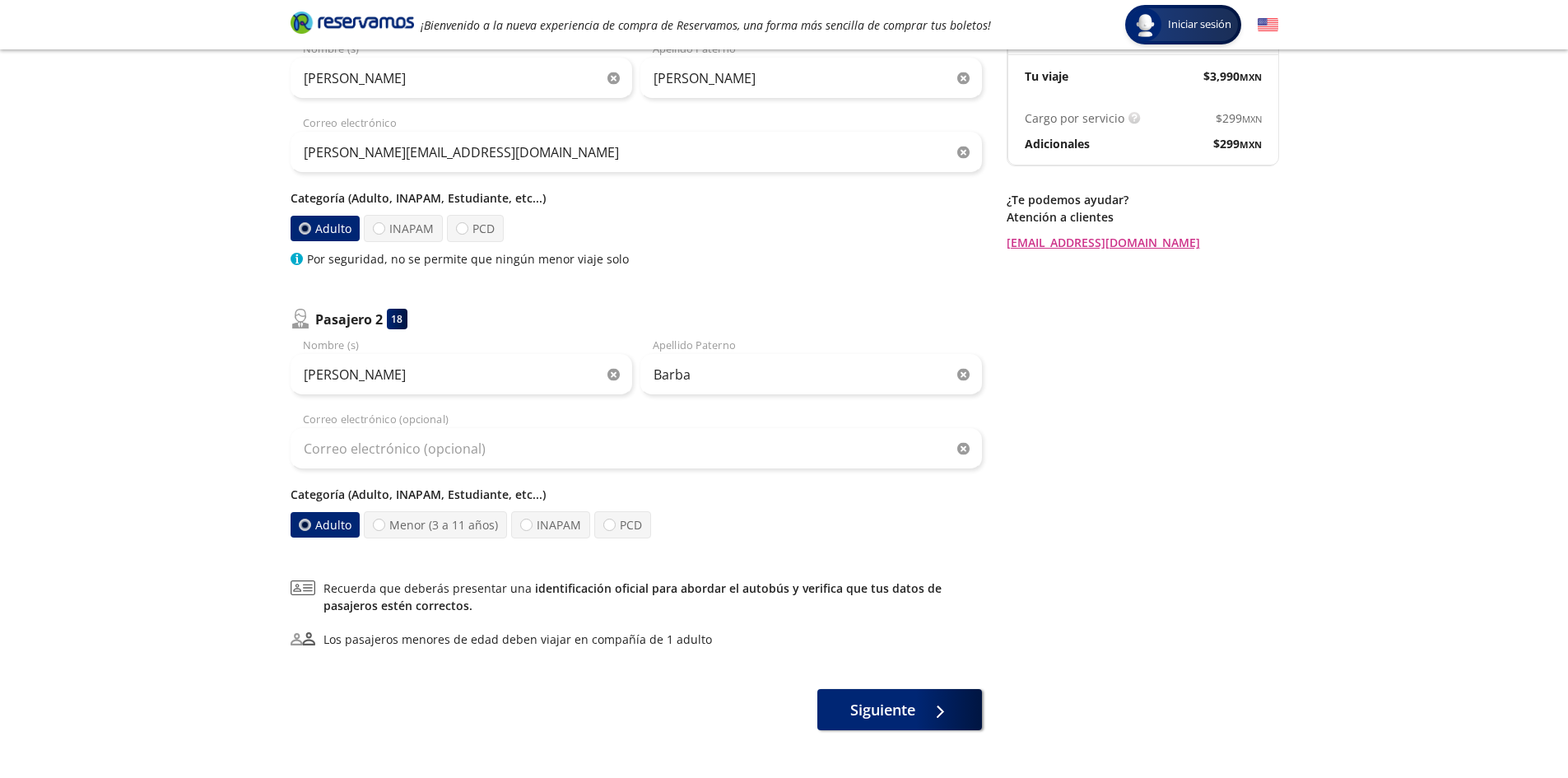
scroll to position [247, 0]
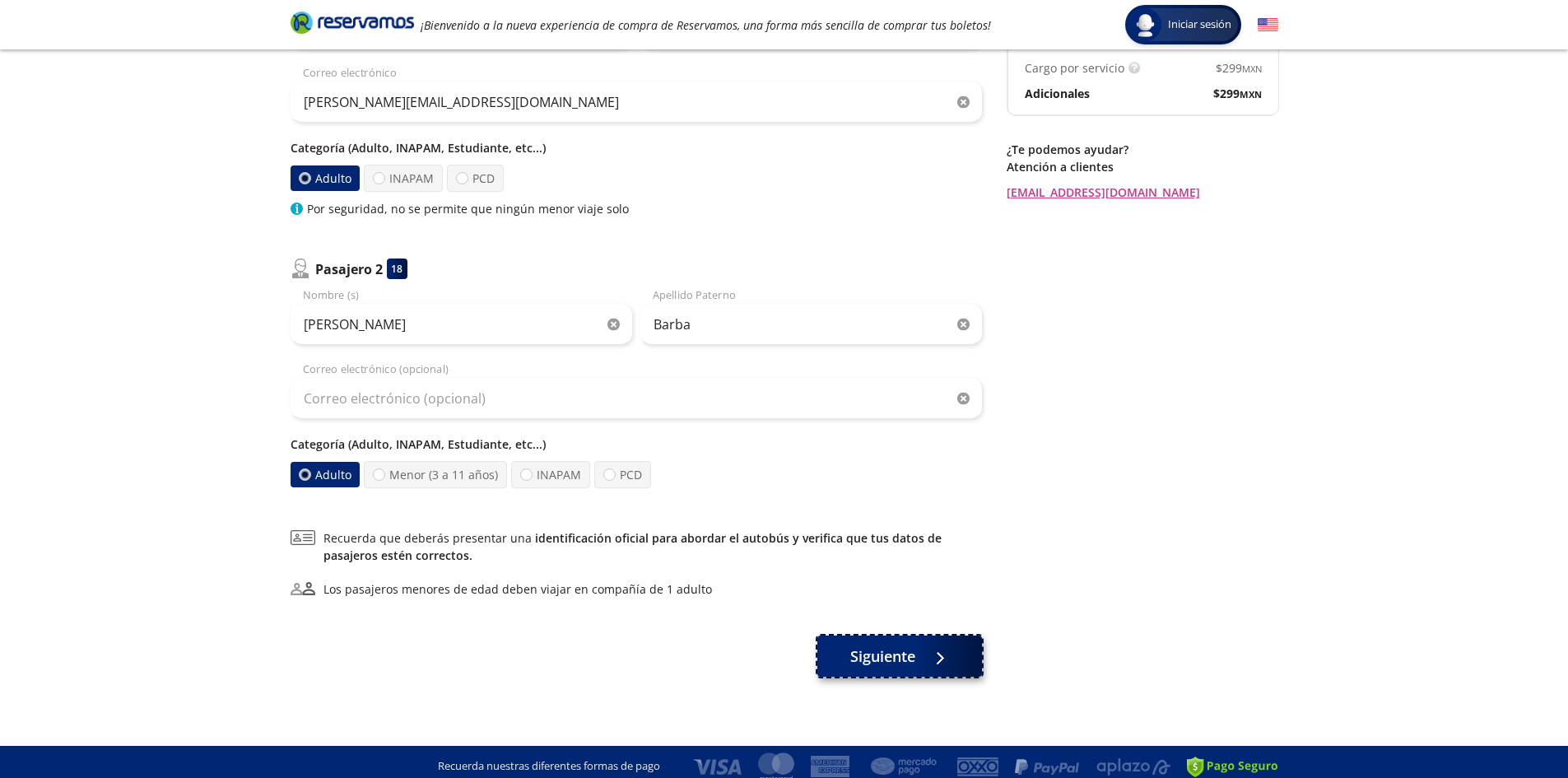
click at [915, 646] on span "Siguiente" at bounding box center [883, 656] width 65 height 23
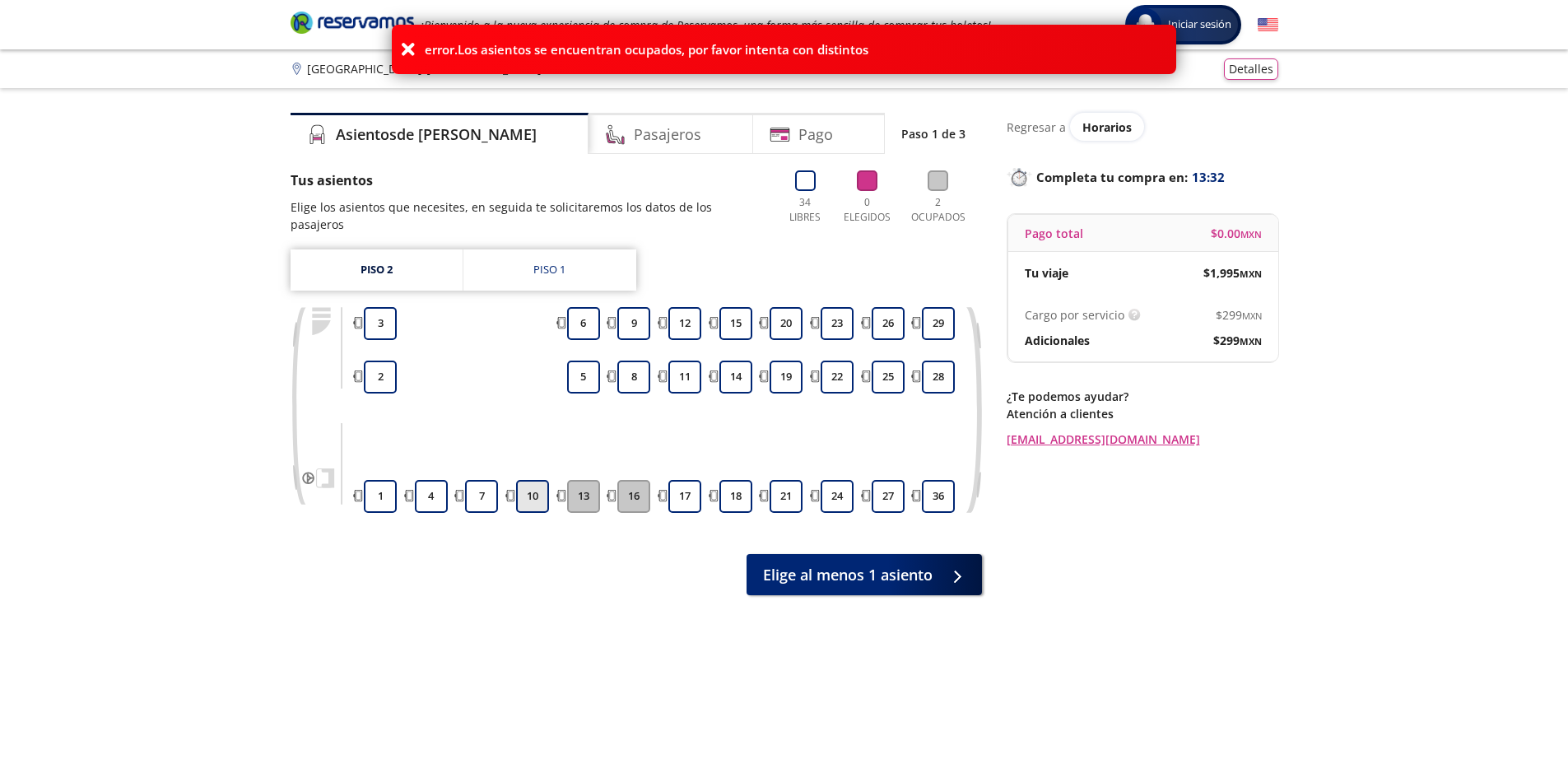
drag, startPoint x: 483, startPoint y: 476, endPoint x: 518, endPoint y: 479, distance: 35.1
click at [489, 480] on button "7" at bounding box center [481, 496] width 33 height 33
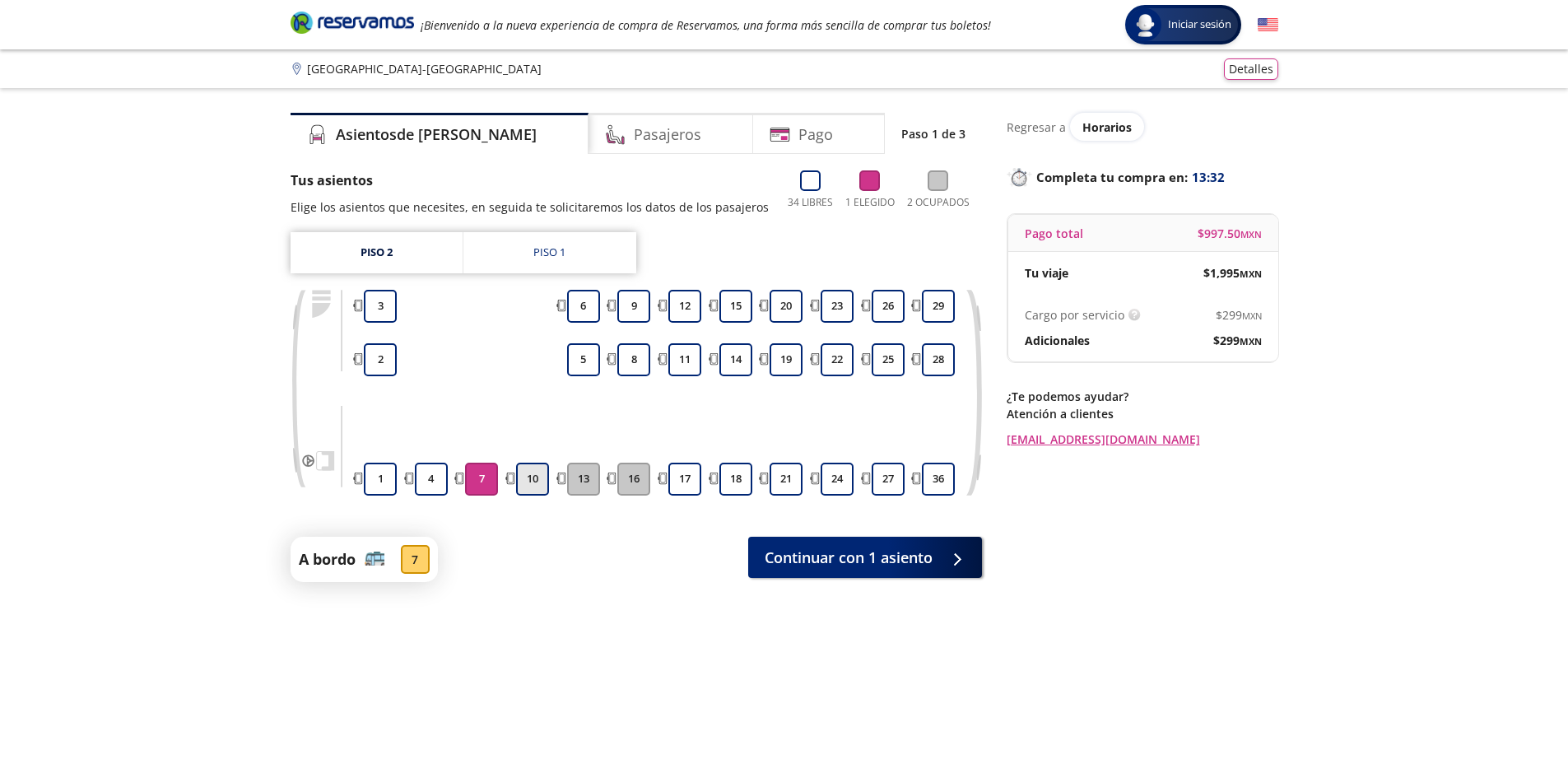
click at [526, 479] on button "10" at bounding box center [532, 479] width 33 height 33
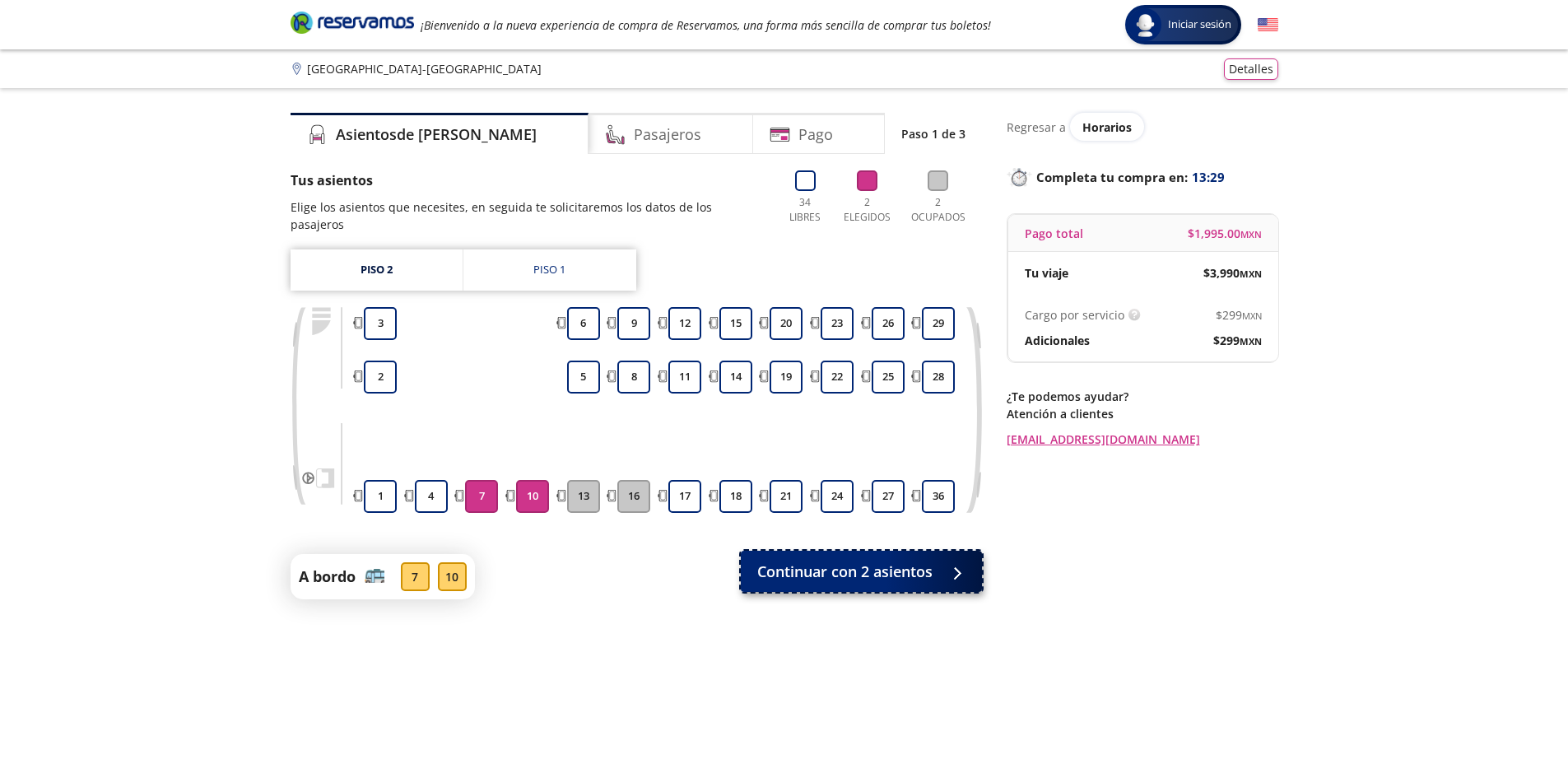
click at [801, 561] on span "Continuar con 2 asientos" at bounding box center [845, 572] width 175 height 23
click at [837, 561] on span "Continuar con 2 asientos" at bounding box center [845, 572] width 175 height 23
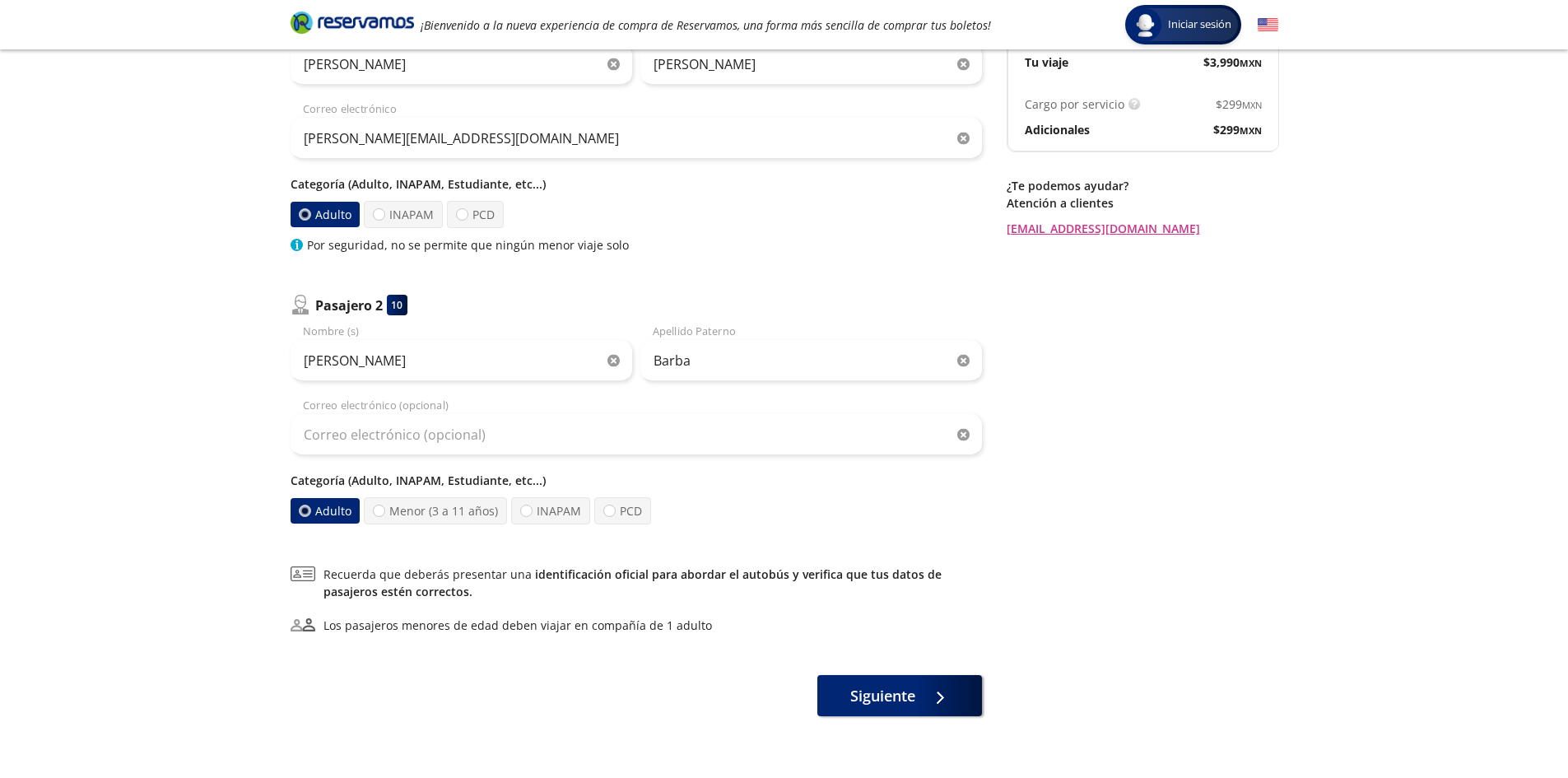
scroll to position [256, 0]
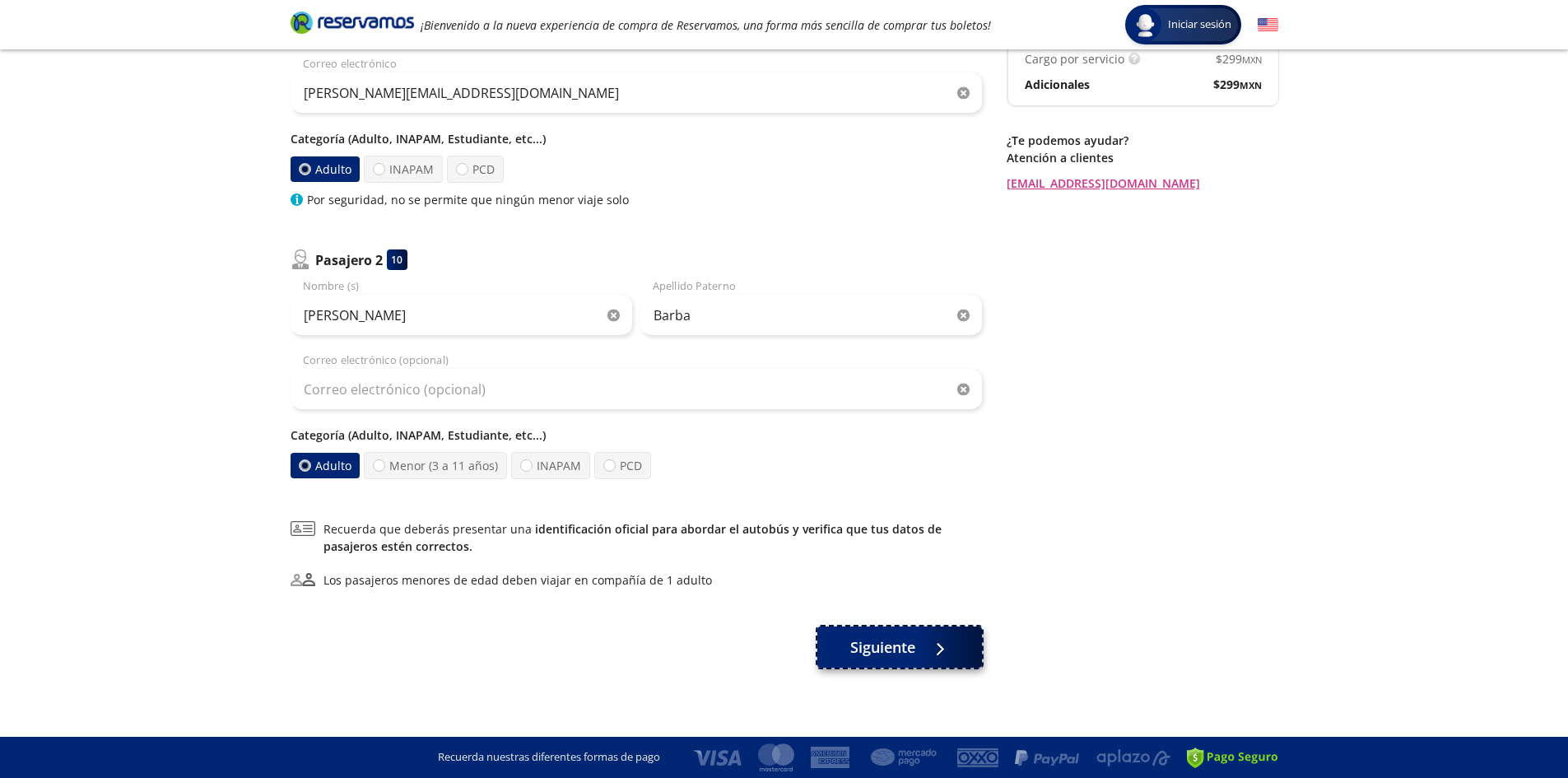
click at [914, 645] on span "Siguiente" at bounding box center [883, 647] width 65 height 23
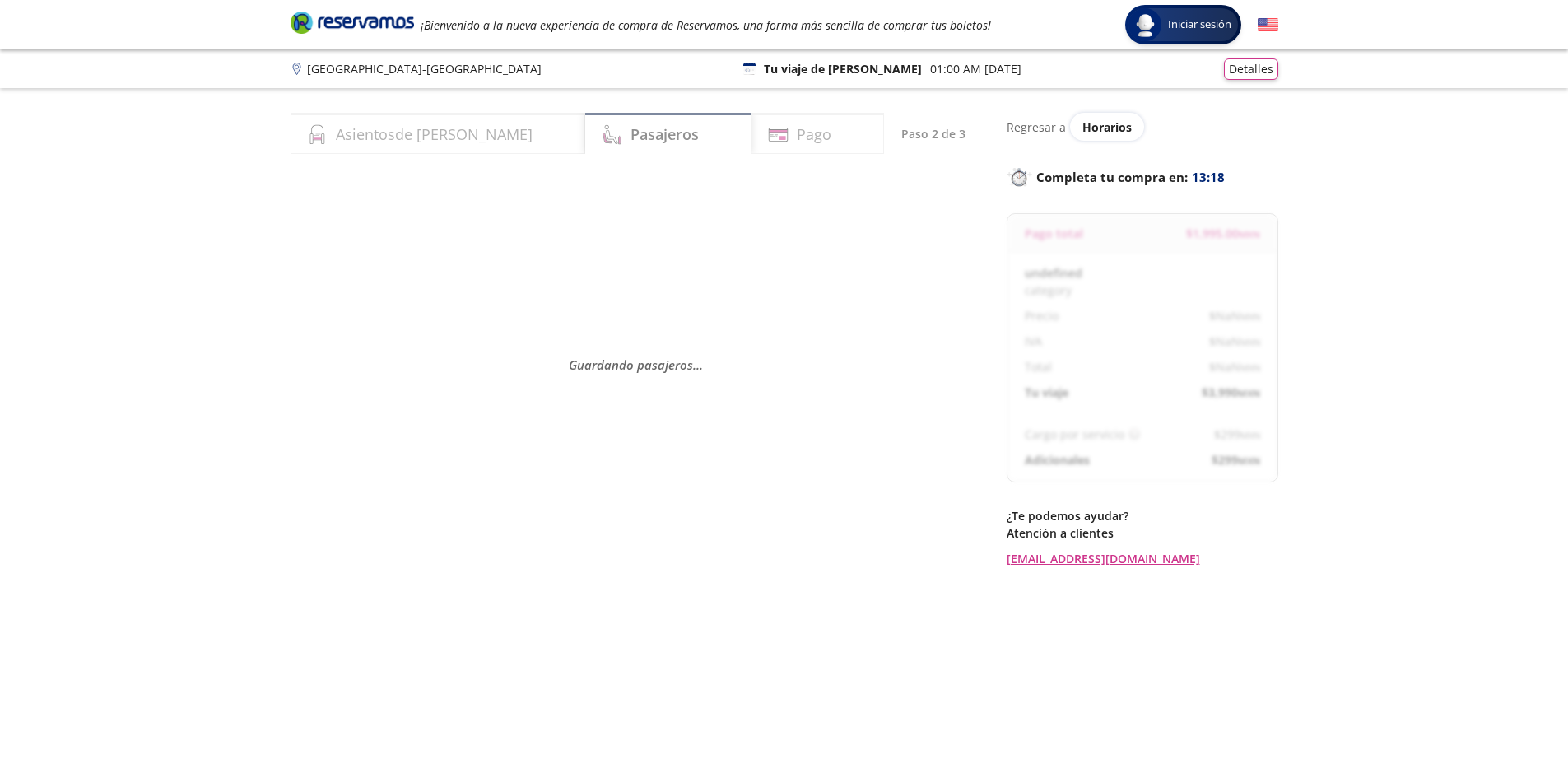
select select "MX"
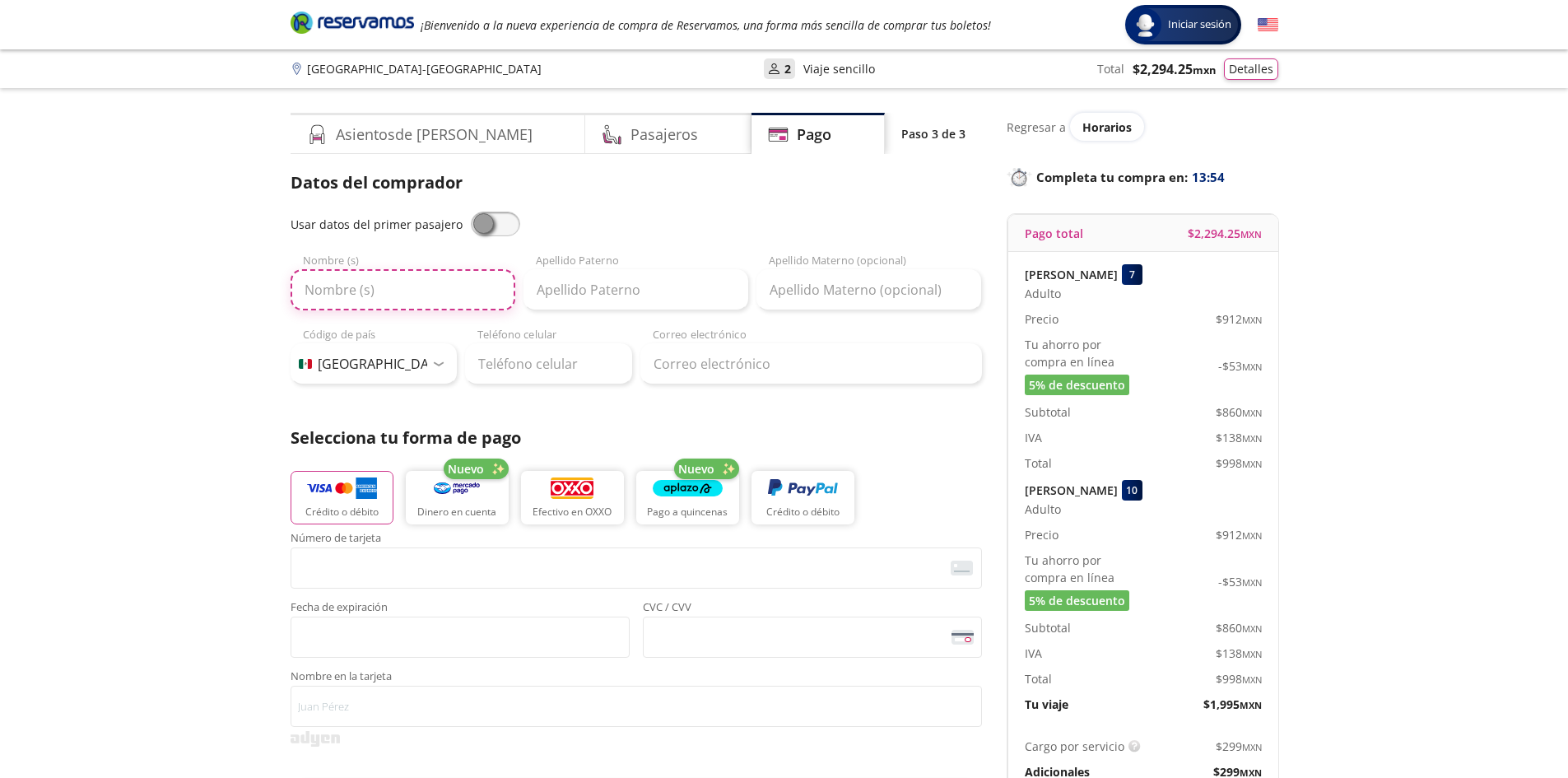
click at [435, 288] on input "Nombre (s)" at bounding box center [402, 290] width 225 height 41
click at [410, 284] on input "Nombre (s)" at bounding box center [402, 290] width 225 height 41
type input "[PERSON_NAME]"
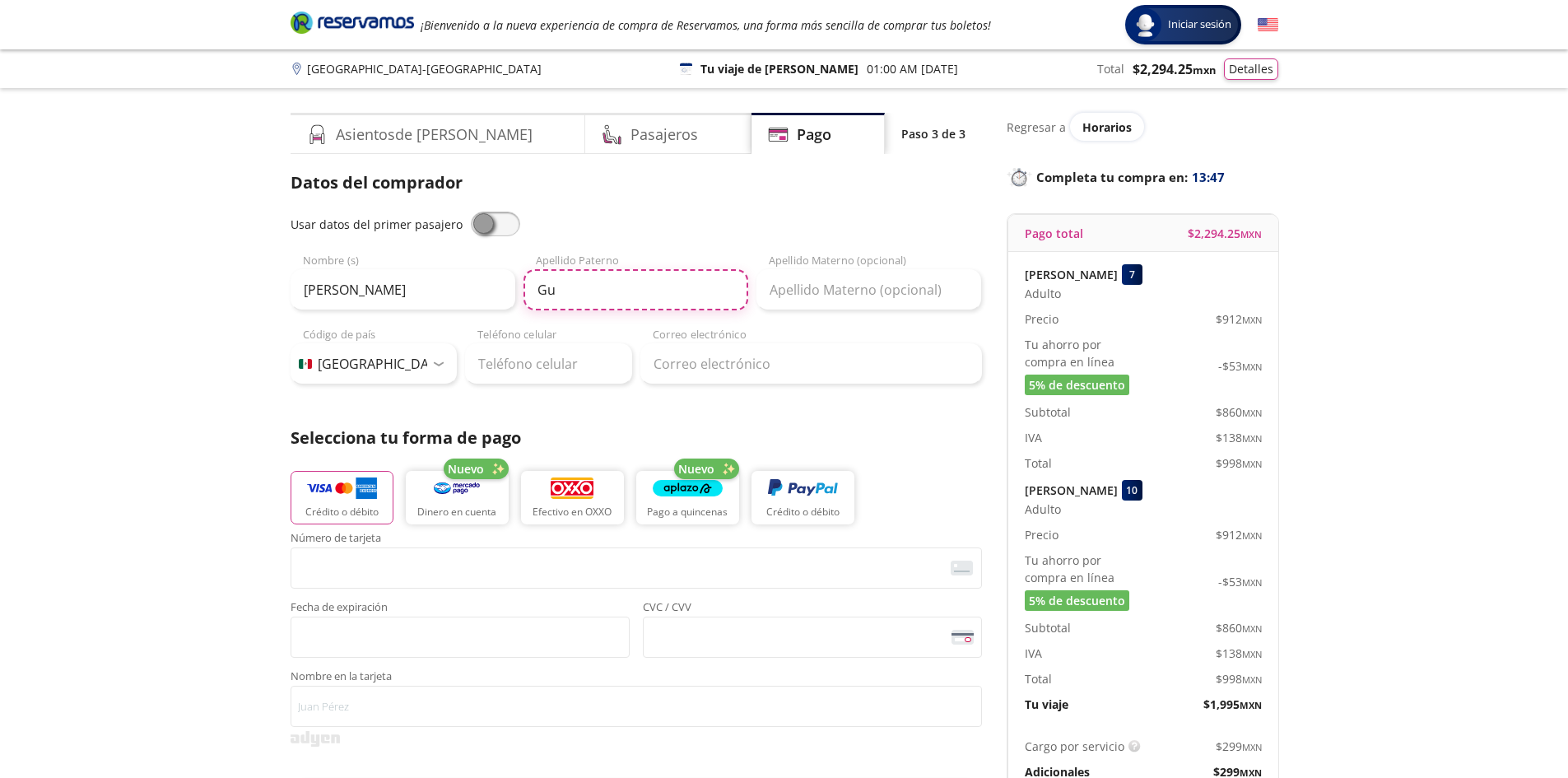
type input "[PERSON_NAME]"
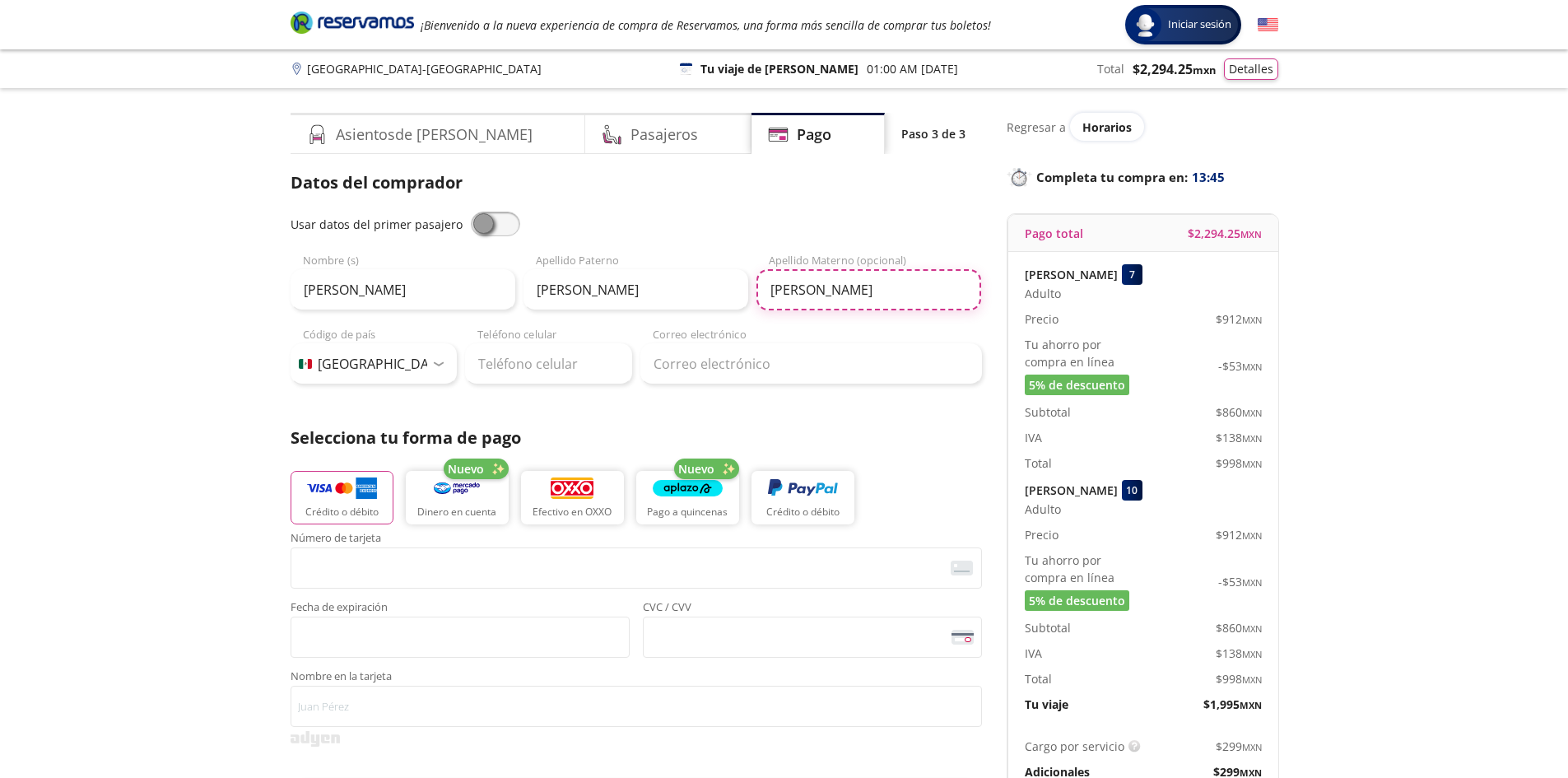
type input "Castañeda"
type input "449 349 9905"
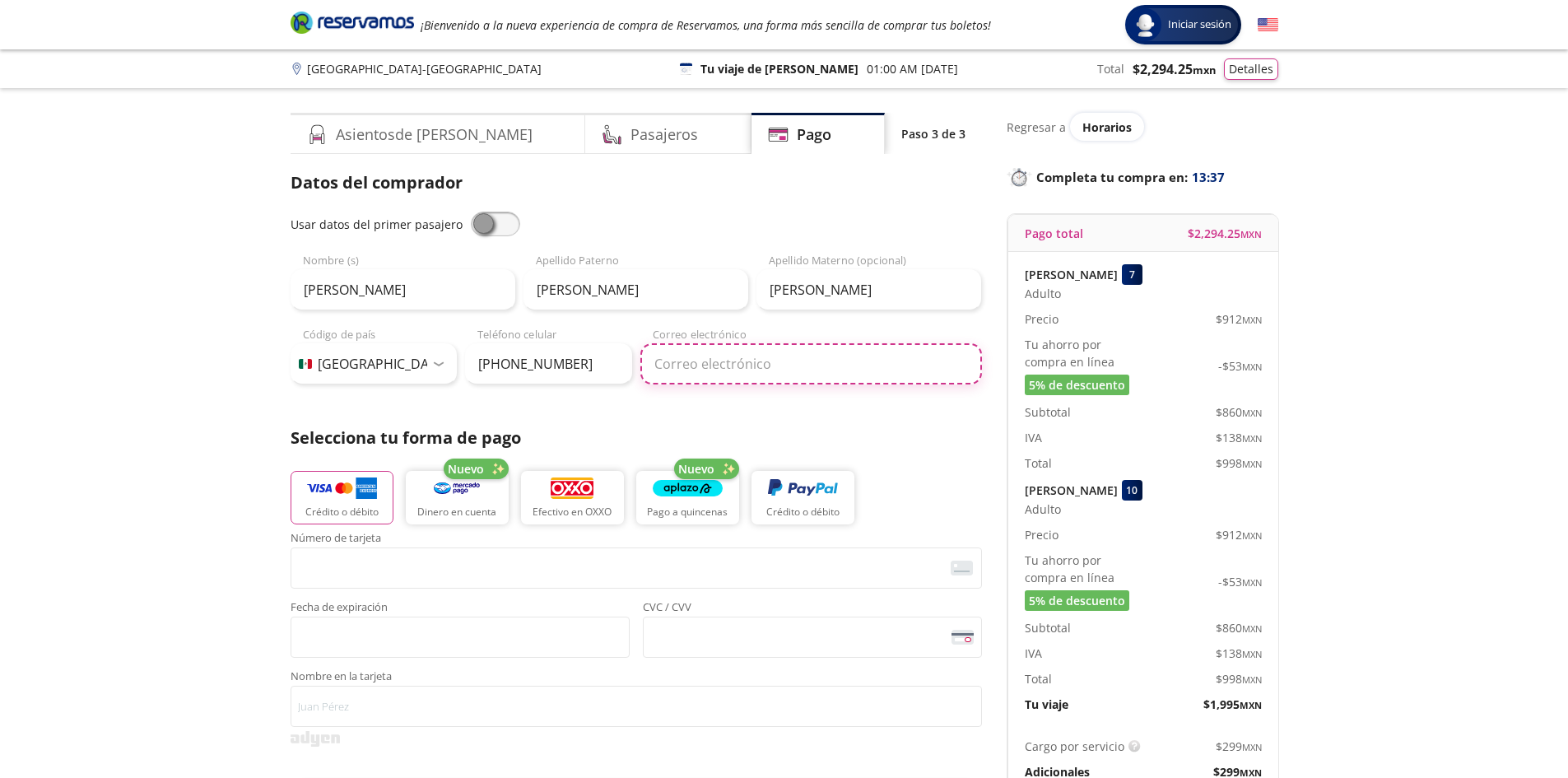
click at [694, 364] on input "Correo electrónico" at bounding box center [811, 364] width 342 height 41
type input "[EMAIL_ADDRESS][DOMAIN_NAME]"
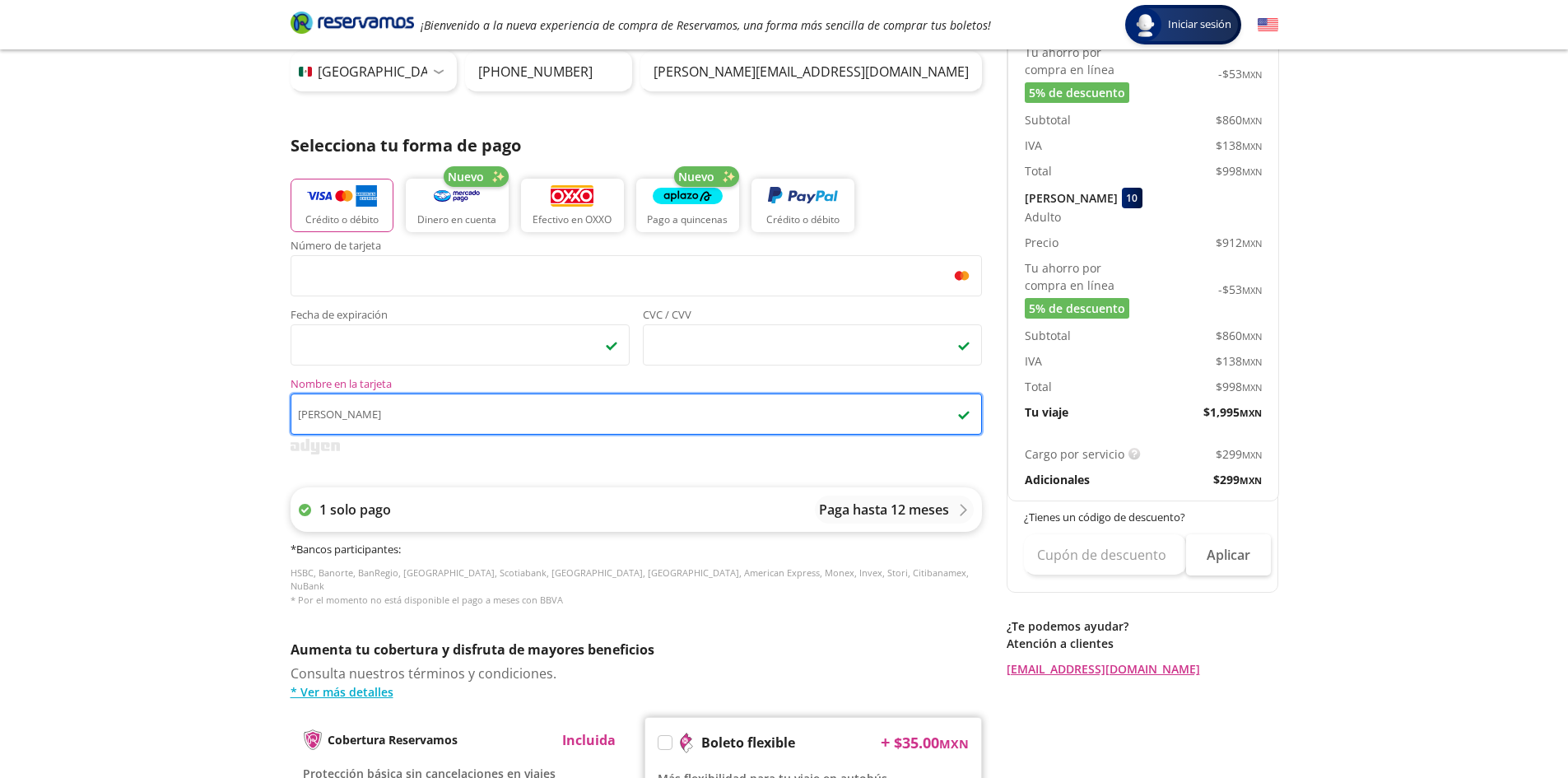
scroll to position [329, 0]
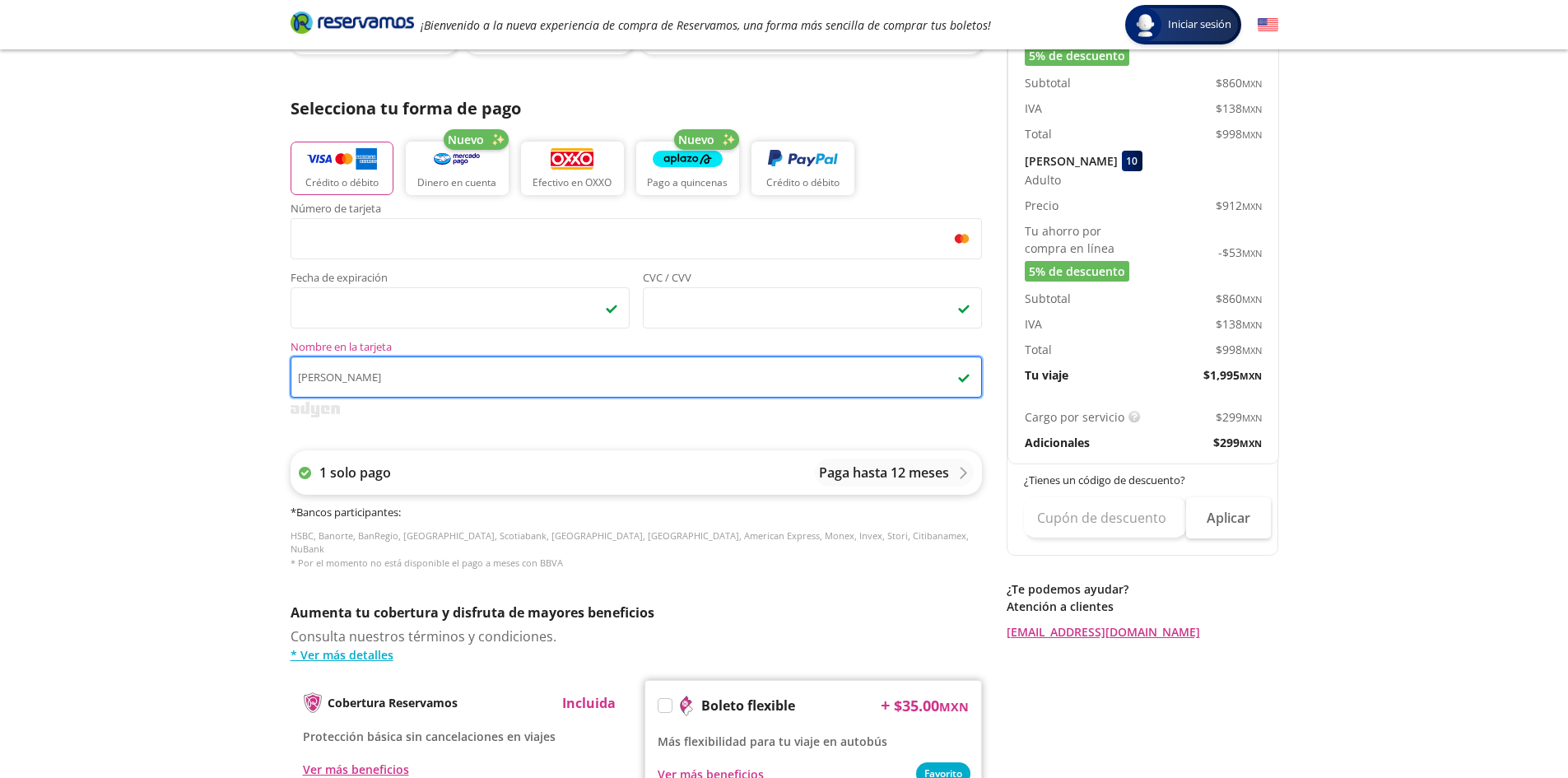
type input "Luis Gutierrez"
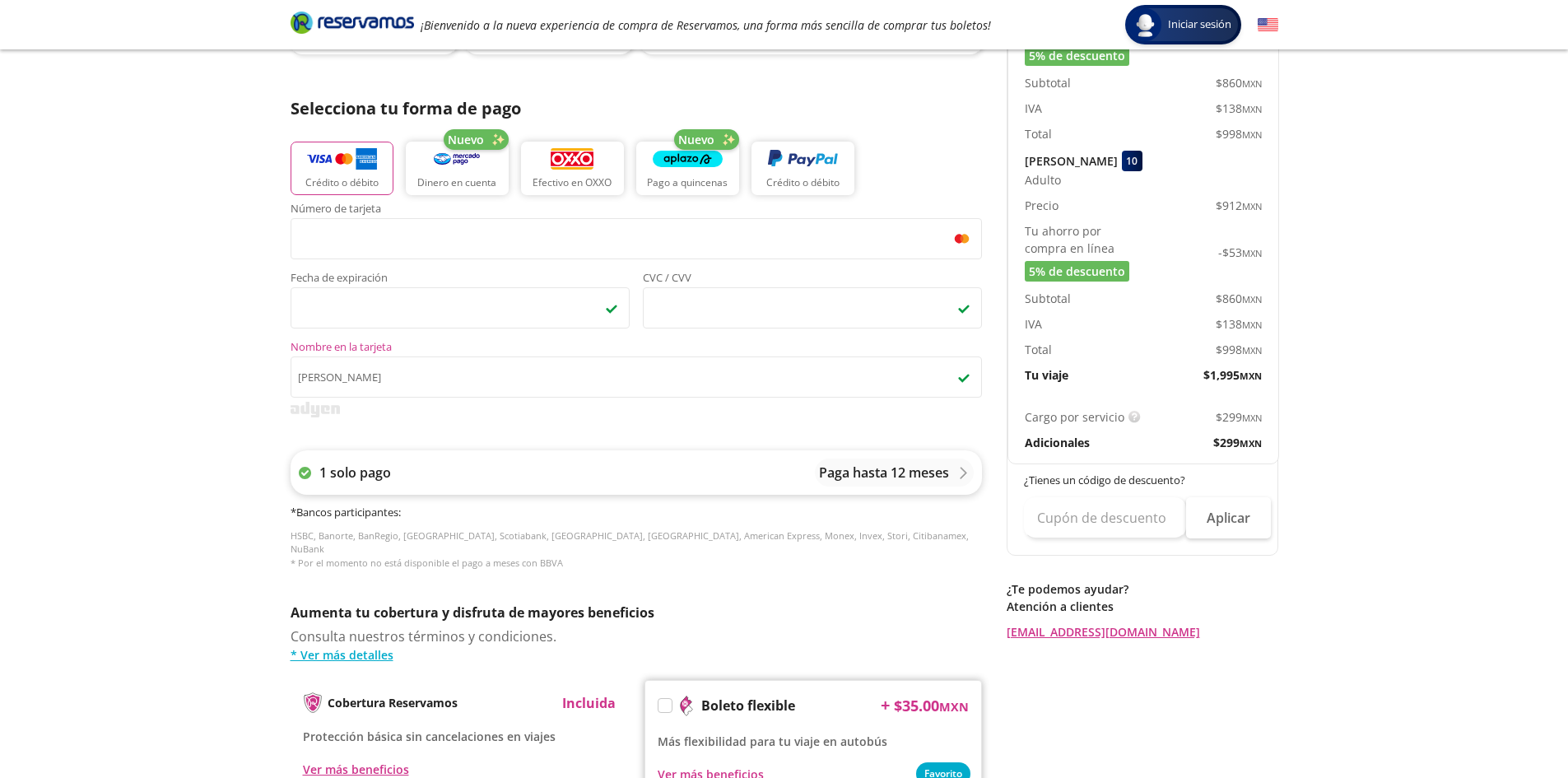
click at [928, 472] on p "Paga hasta 12 meses" at bounding box center [884, 472] width 130 height 20
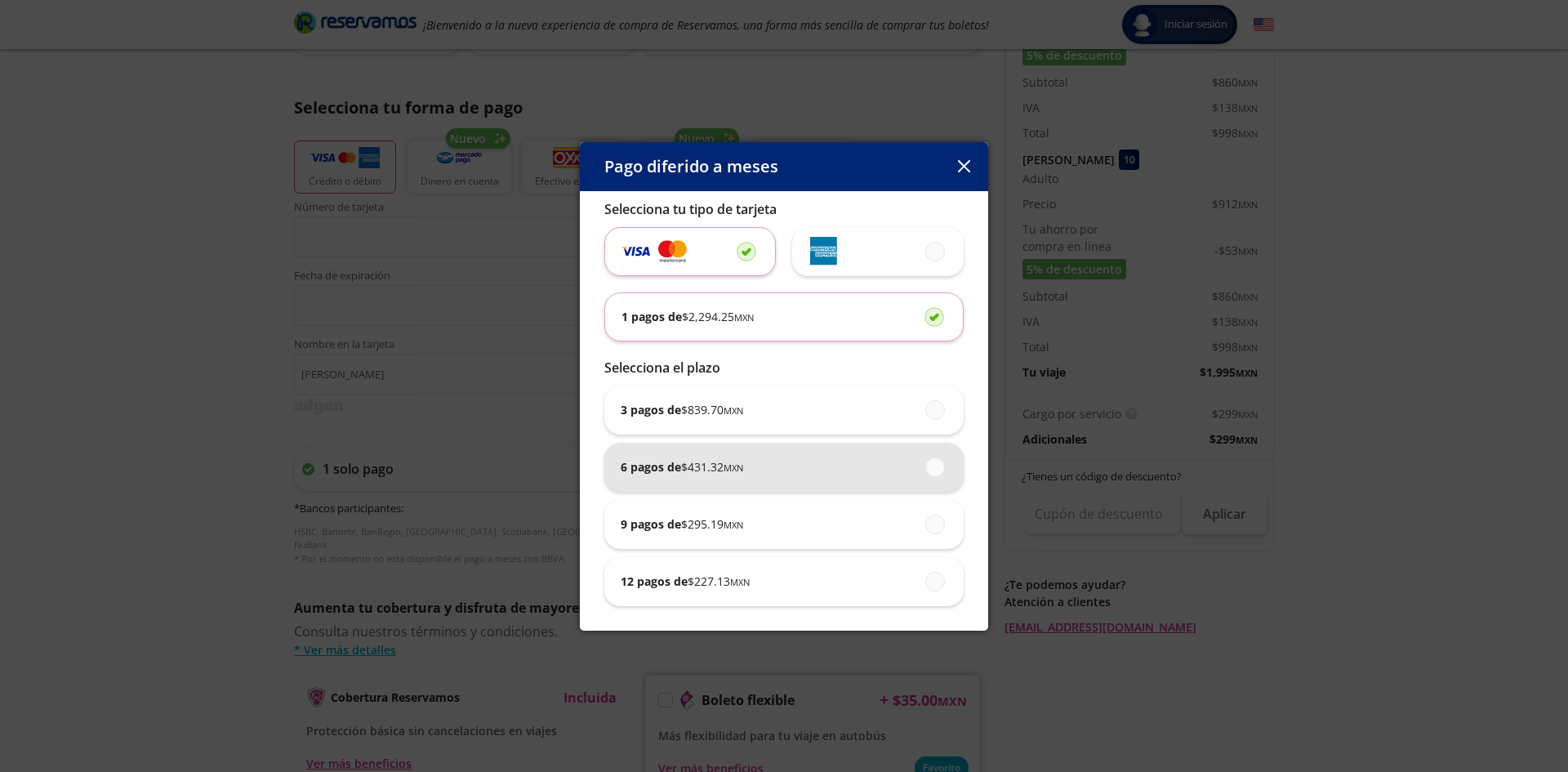
click at [936, 469] on span at bounding box center [936, 467] width 0 height 18
click at [934, 469] on input "6 pagos de $ 431.32 MXN" at bounding box center [930, 467] width 11 height 11
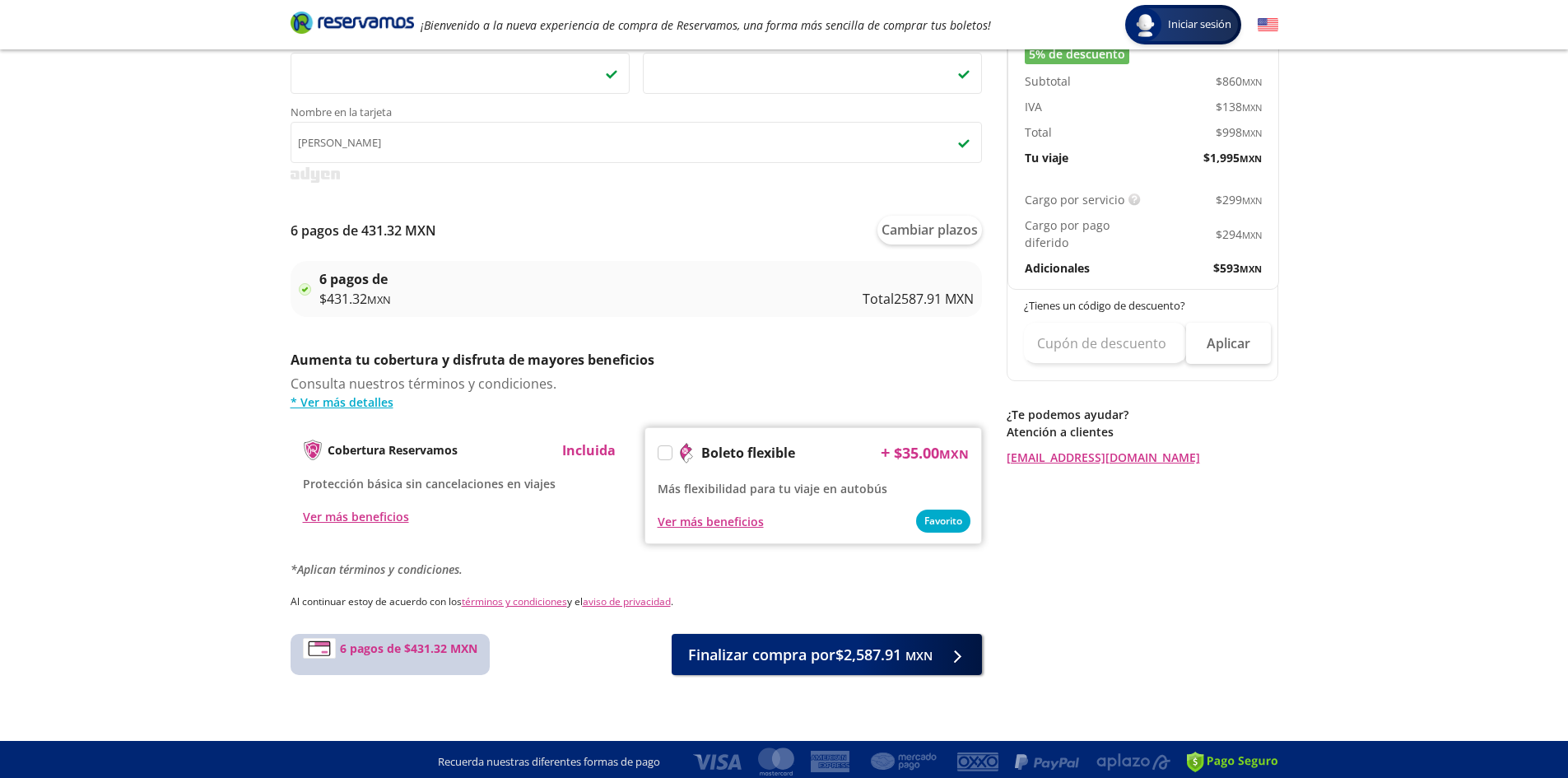
scroll to position [568, 0]
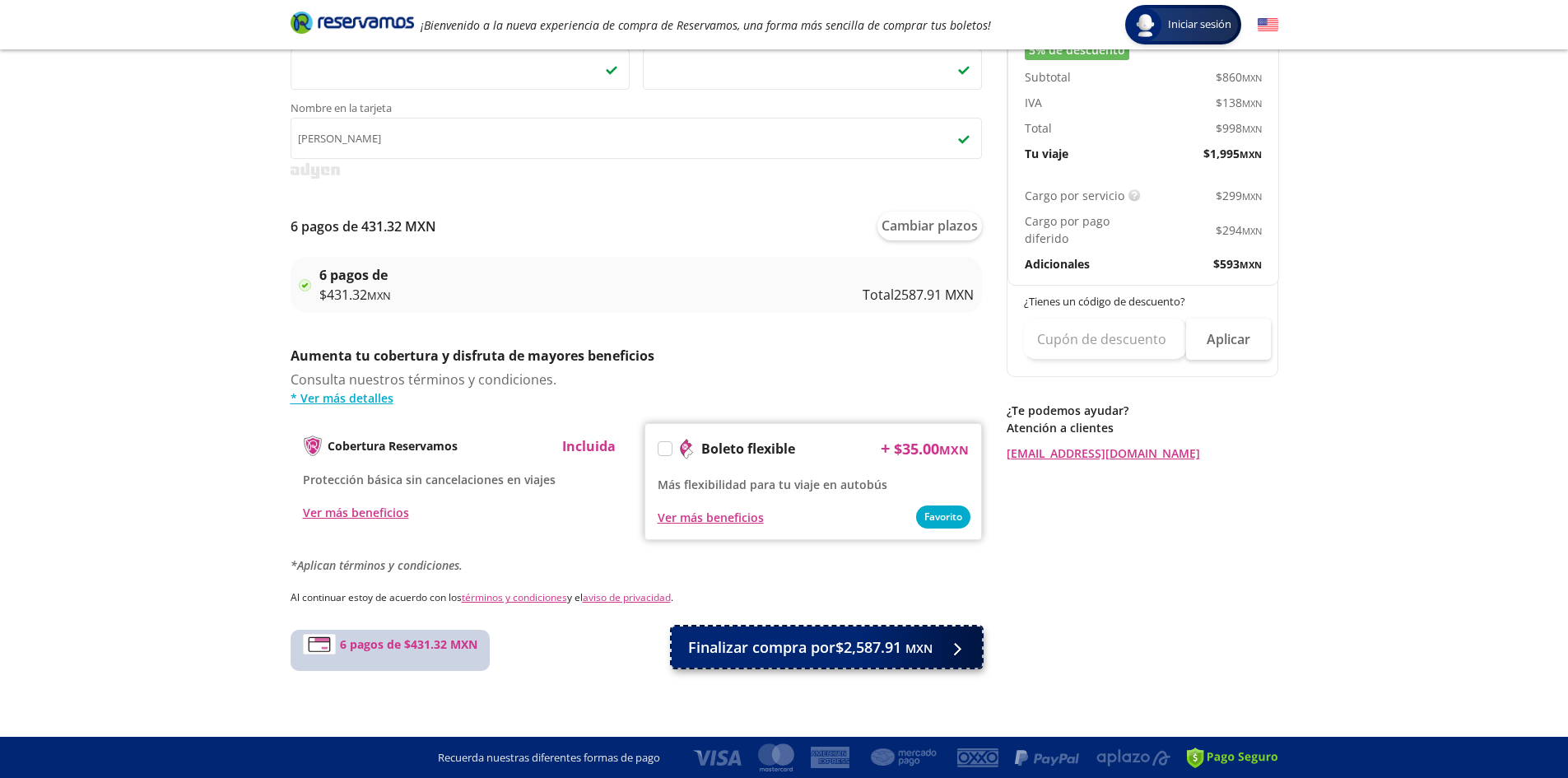
click at [823, 651] on span "Finalizar compra por $2,587.91 MXN" at bounding box center [810, 647] width 244 height 23
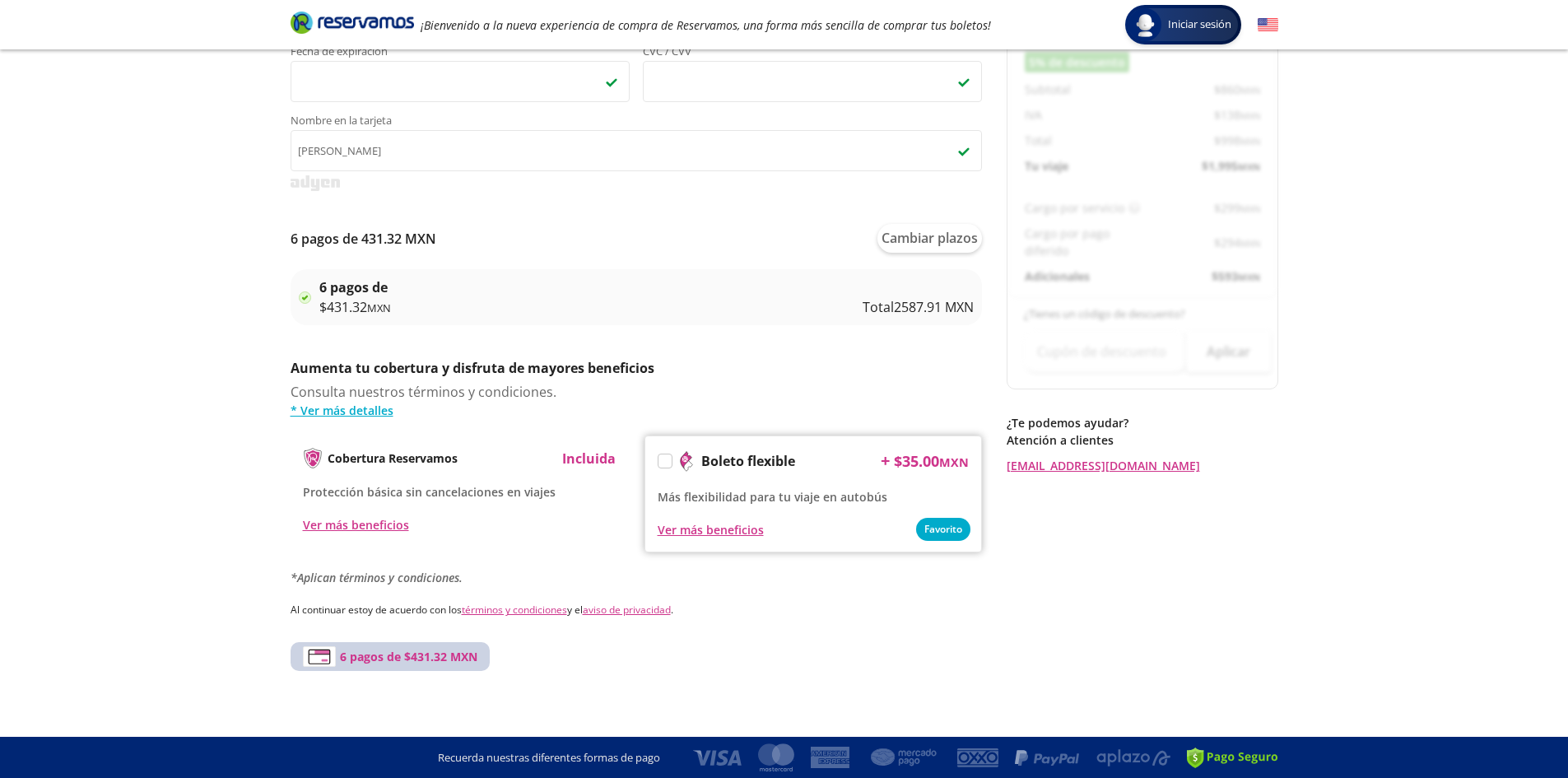
scroll to position [0, 0]
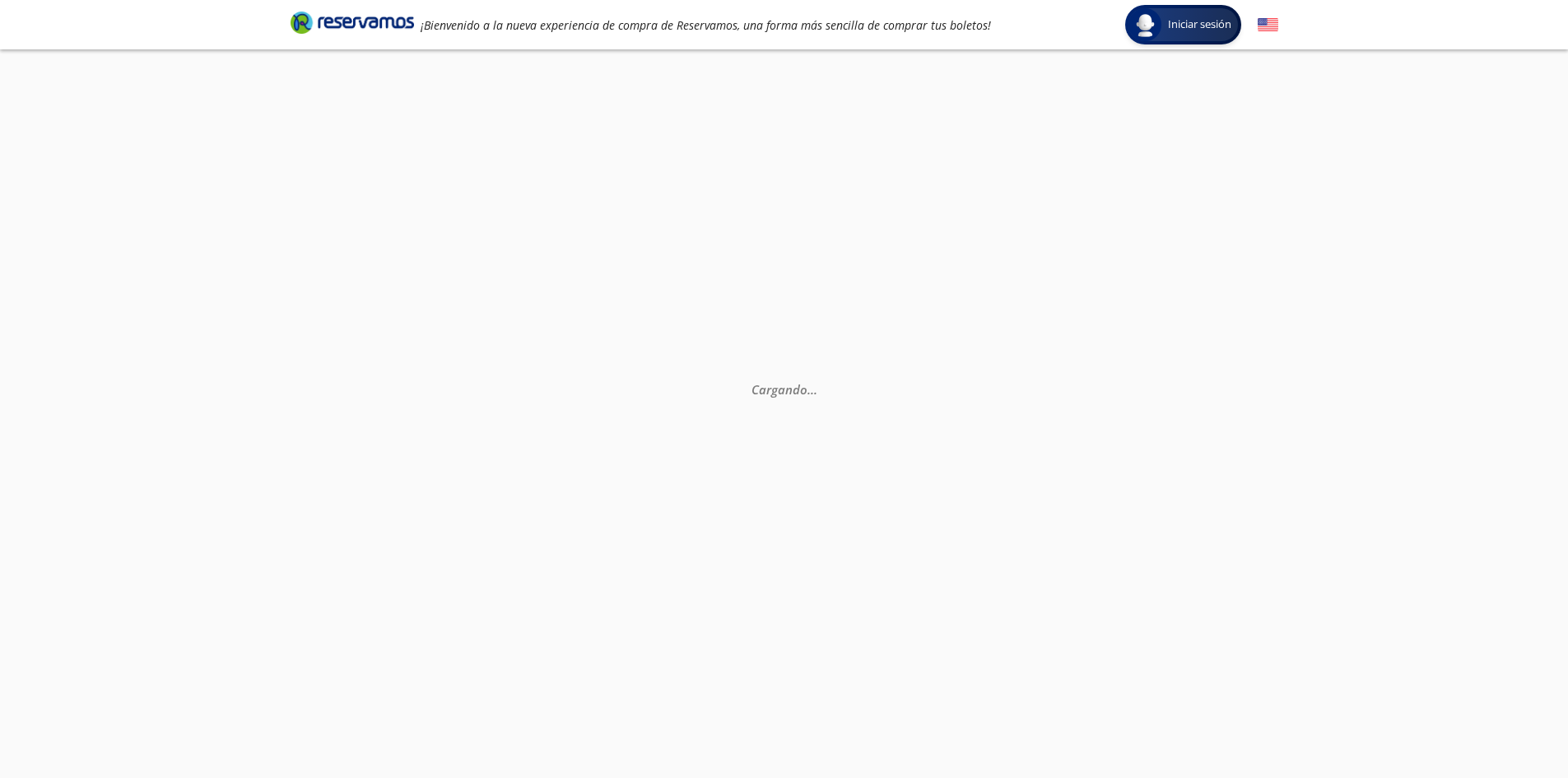
select select "MX"
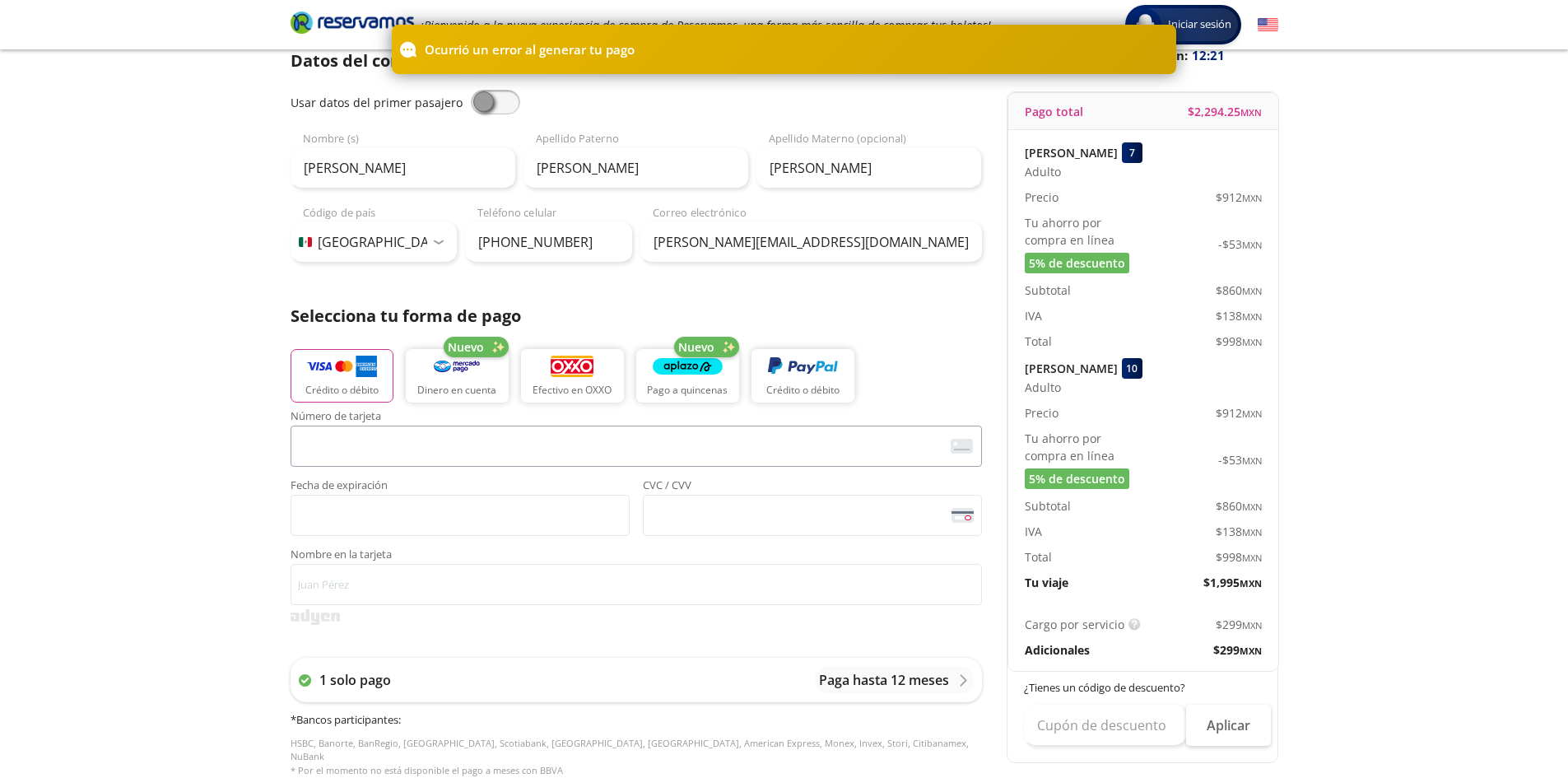
scroll to position [165, 0]
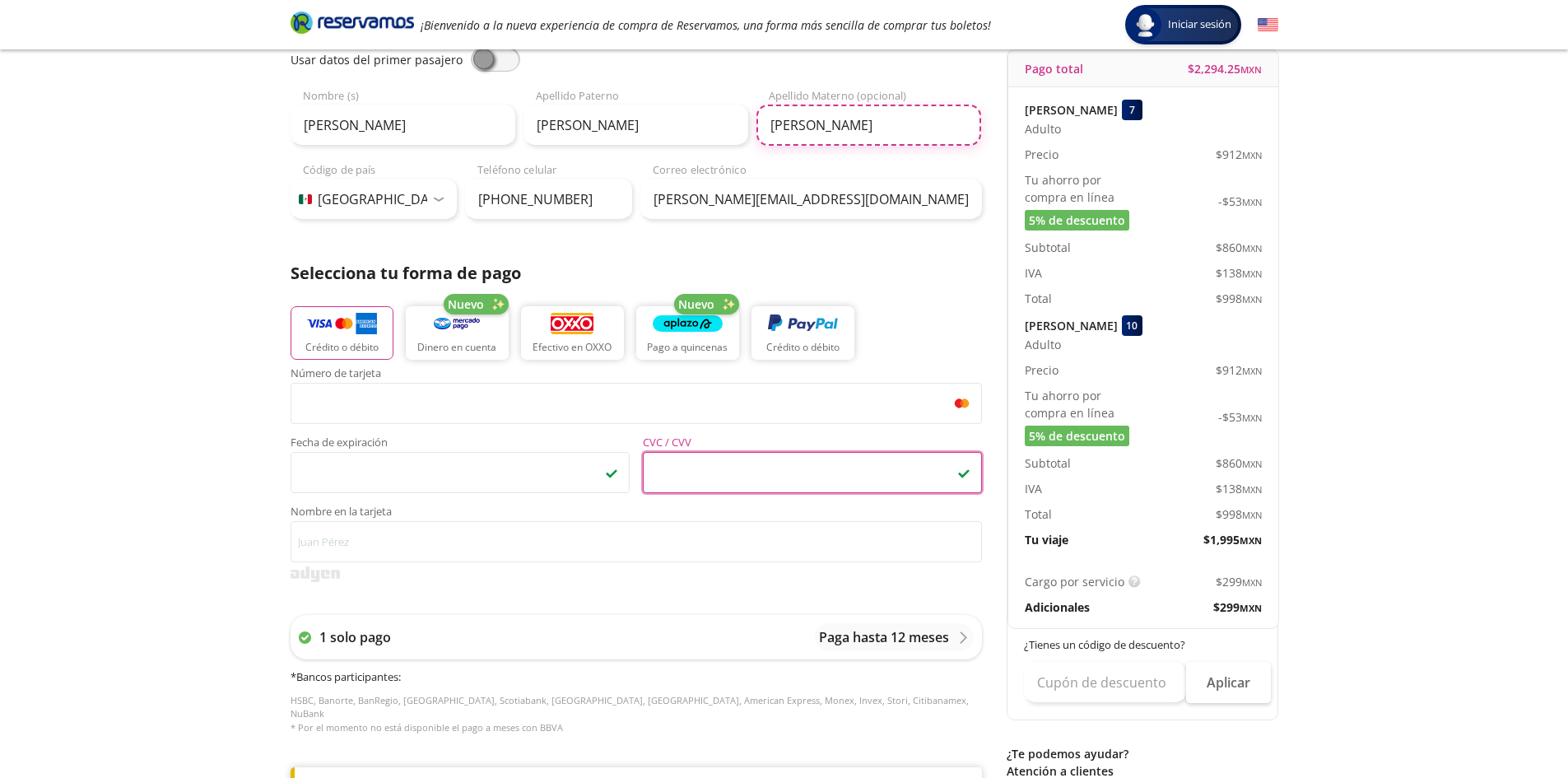
click at [913, 117] on input "Castañeda" at bounding box center [868, 125] width 225 height 41
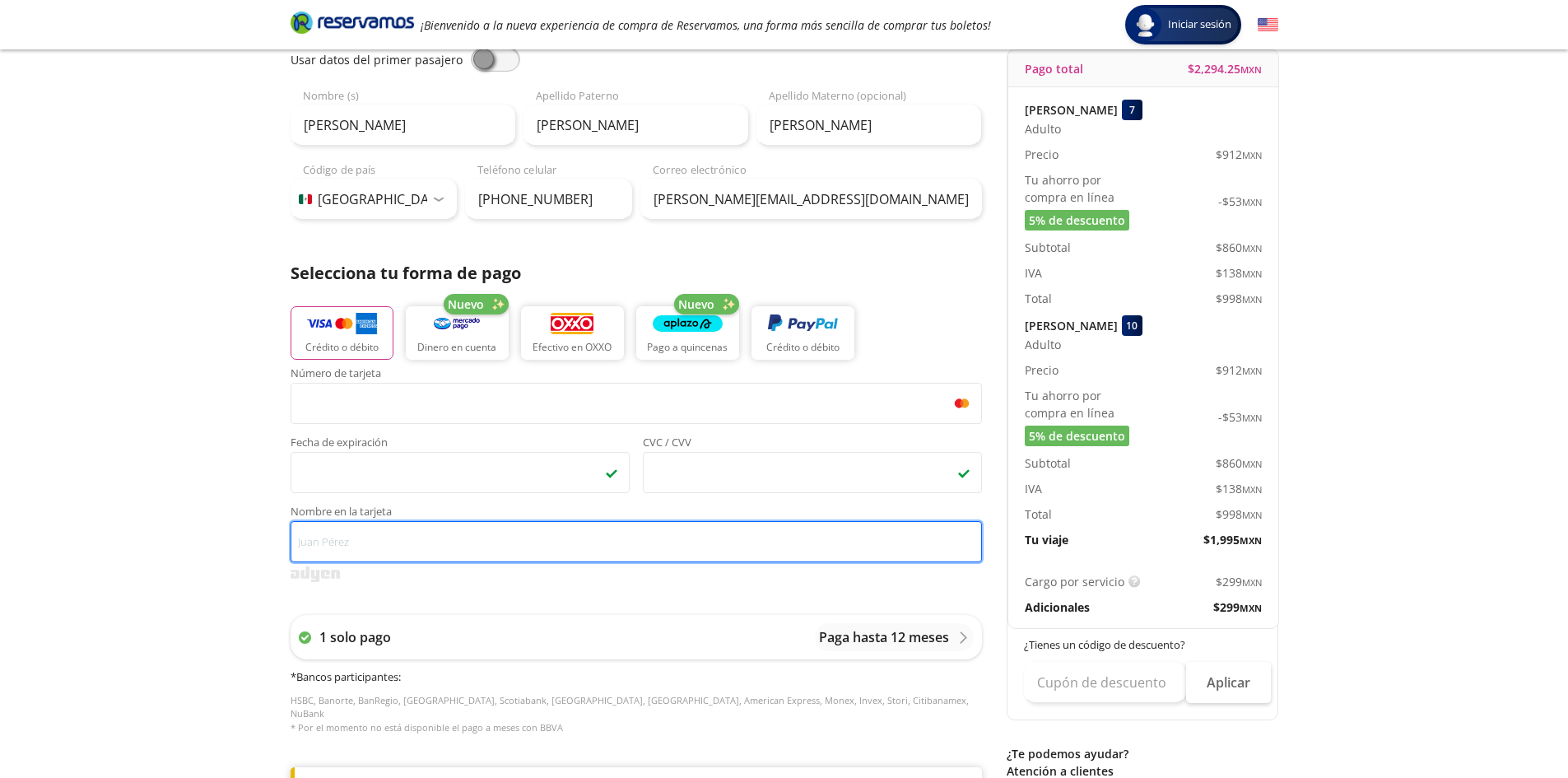
click at [476, 549] on input "Nombre en la tarjeta" at bounding box center [636, 542] width 692 height 41
type input "Luis Gutierrez"
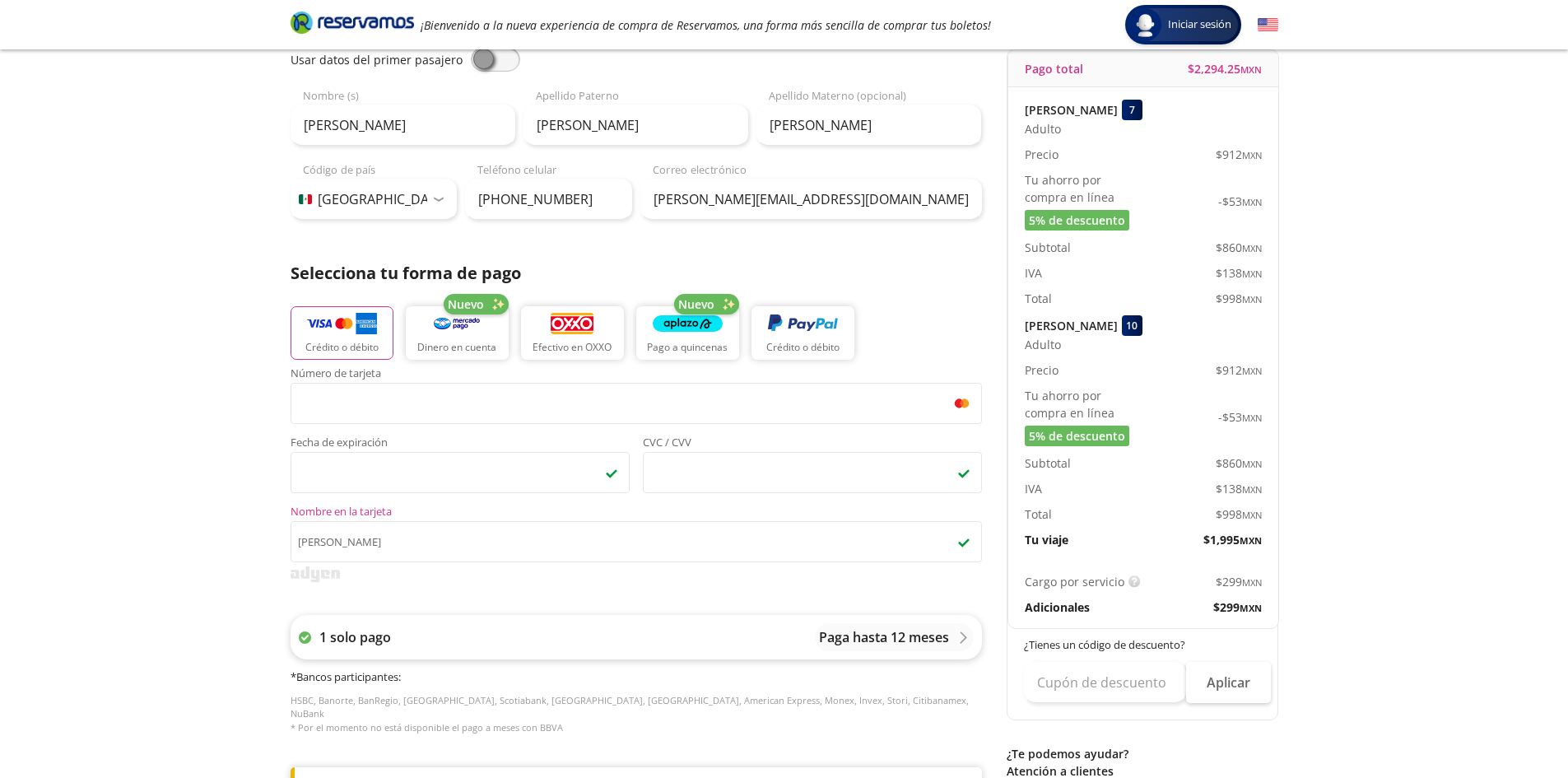
click at [867, 639] on p "Paga hasta 12 meses" at bounding box center [884, 637] width 130 height 20
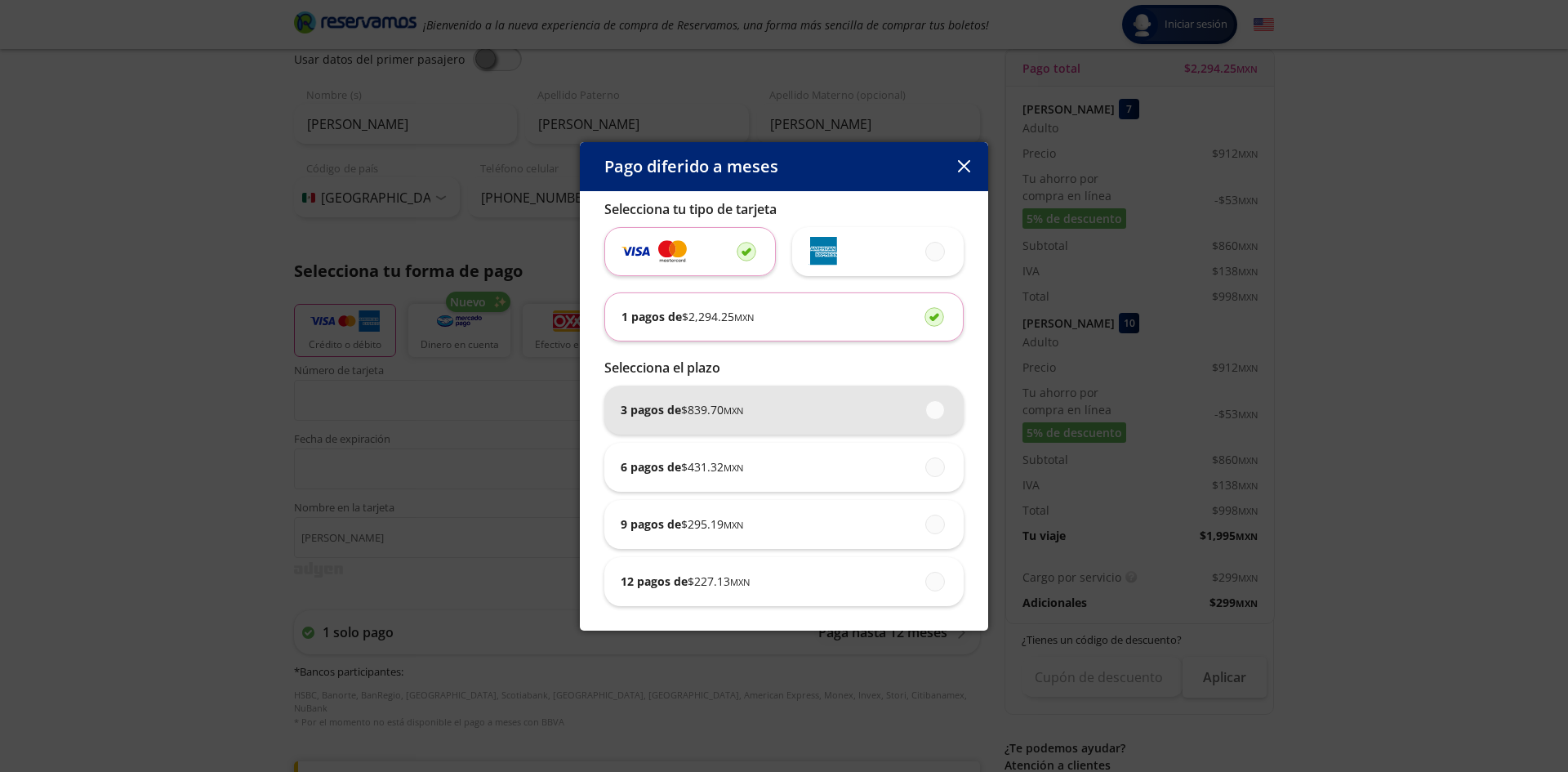
click at [884, 415] on div "3 pagos de $ 839.70 MXN" at bounding box center [784, 410] width 326 height 49
click at [925, 415] on input "3 pagos de $ 839.70 MXN" at bounding box center [930, 410] width 11 height 11
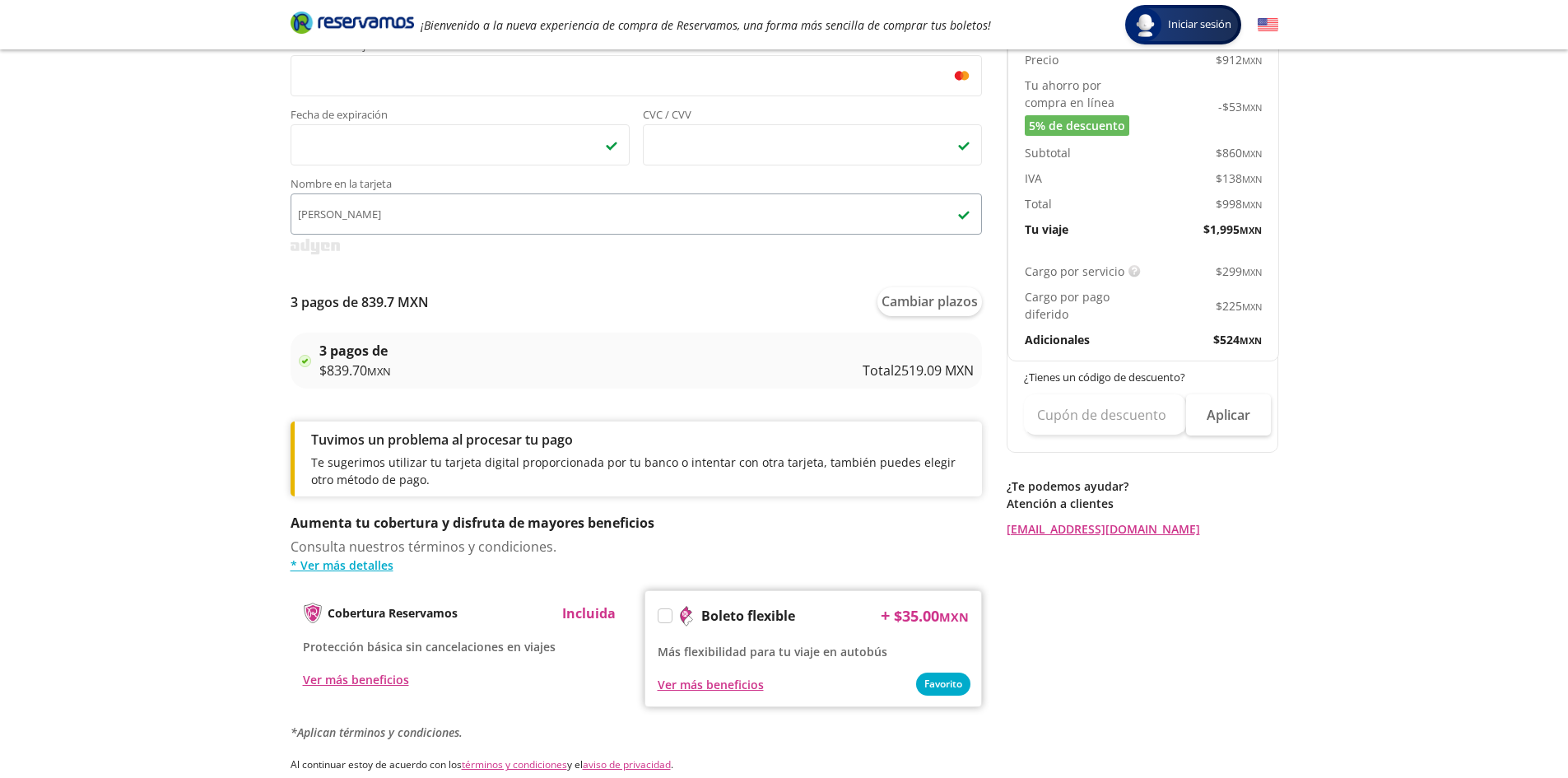
scroll to position [494, 0]
click at [909, 297] on button "Cambiar plazos" at bounding box center [930, 300] width 105 height 29
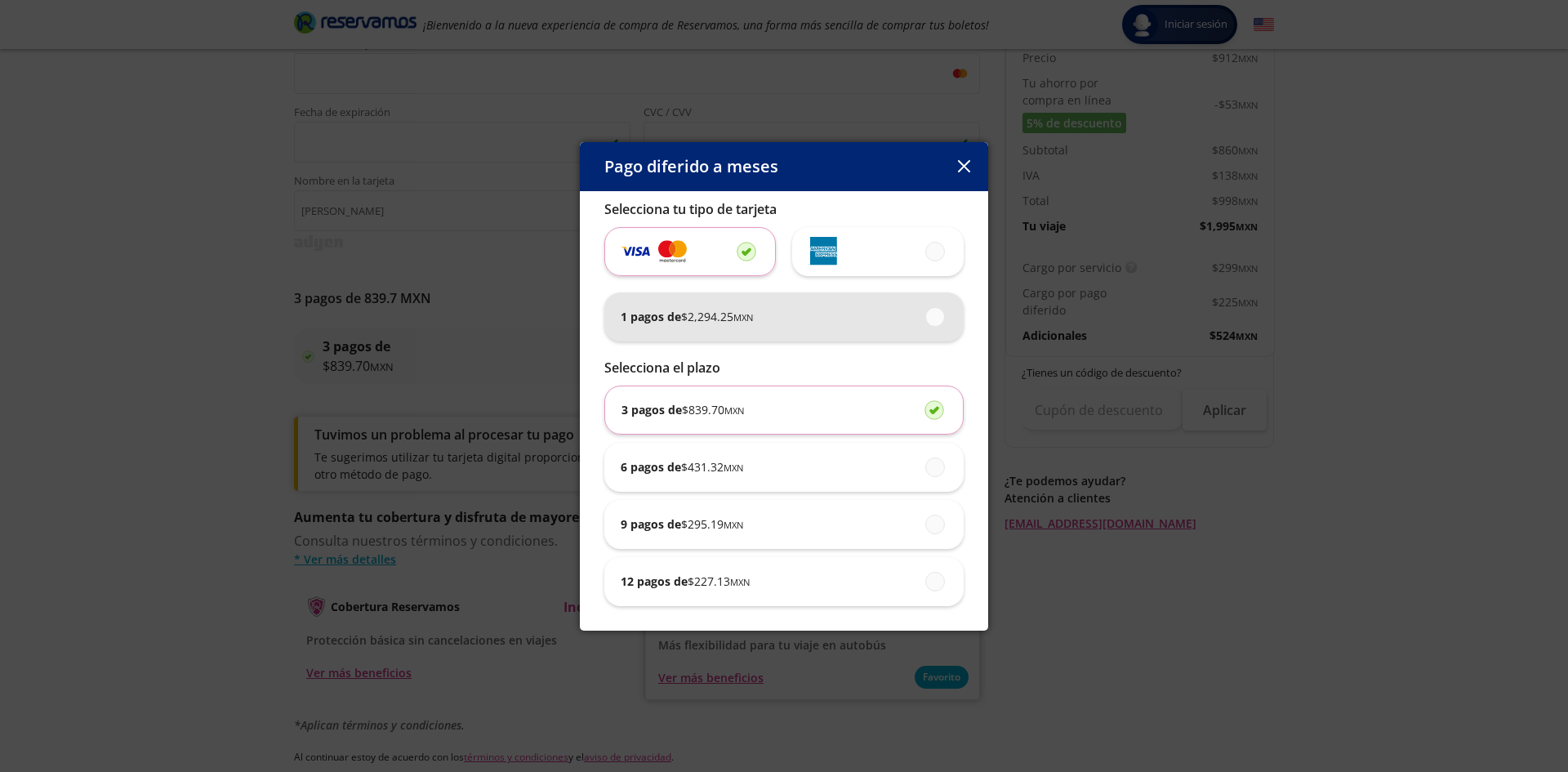
click at [910, 326] on div "1 pagos de $ 2,294.25 MXN" at bounding box center [784, 317] width 326 height 49
click at [925, 322] on input "1 pagos de $ 2,294.25 MXN" at bounding box center [930, 317] width 11 height 11
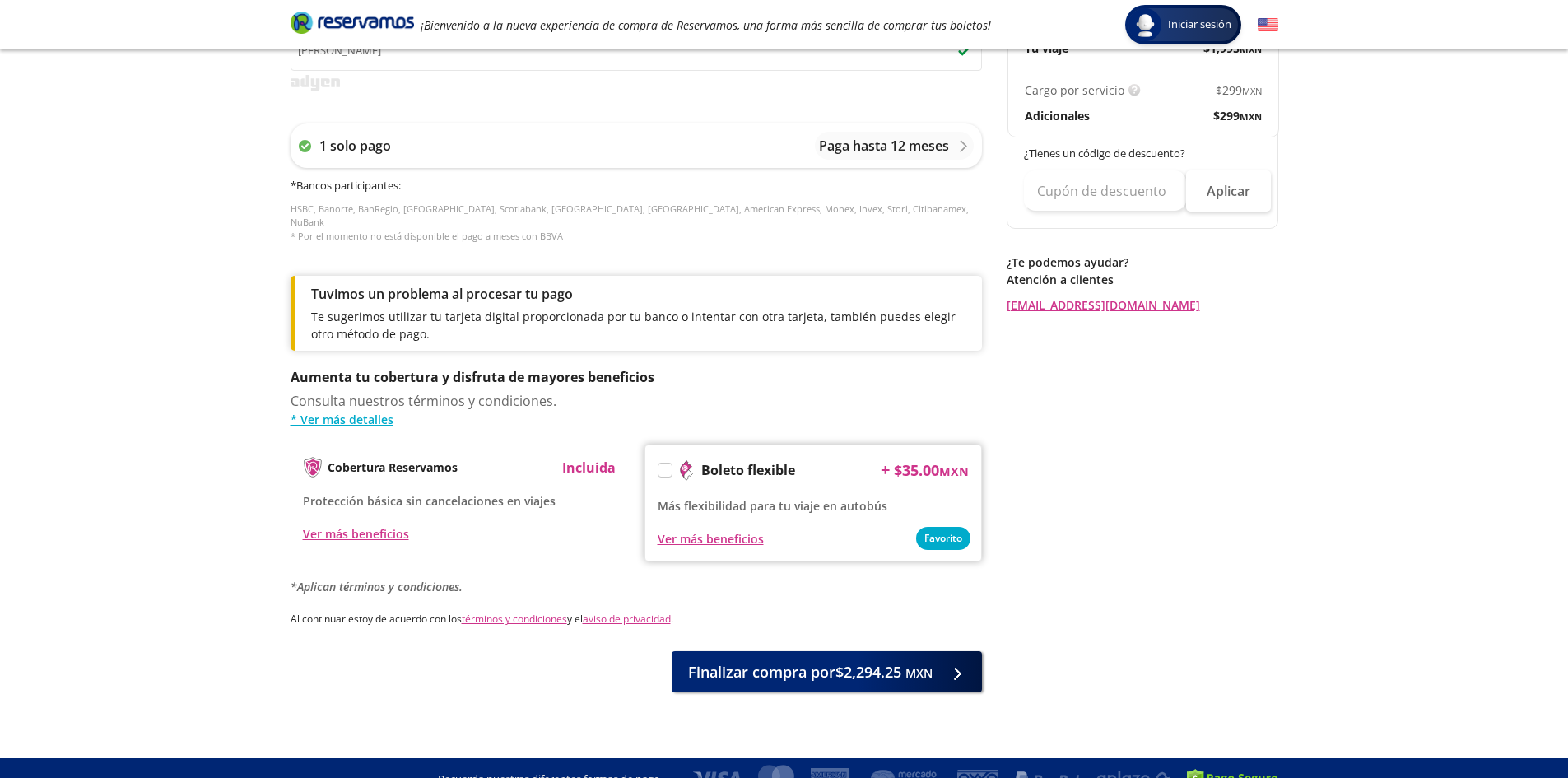
scroll to position [664, 0]
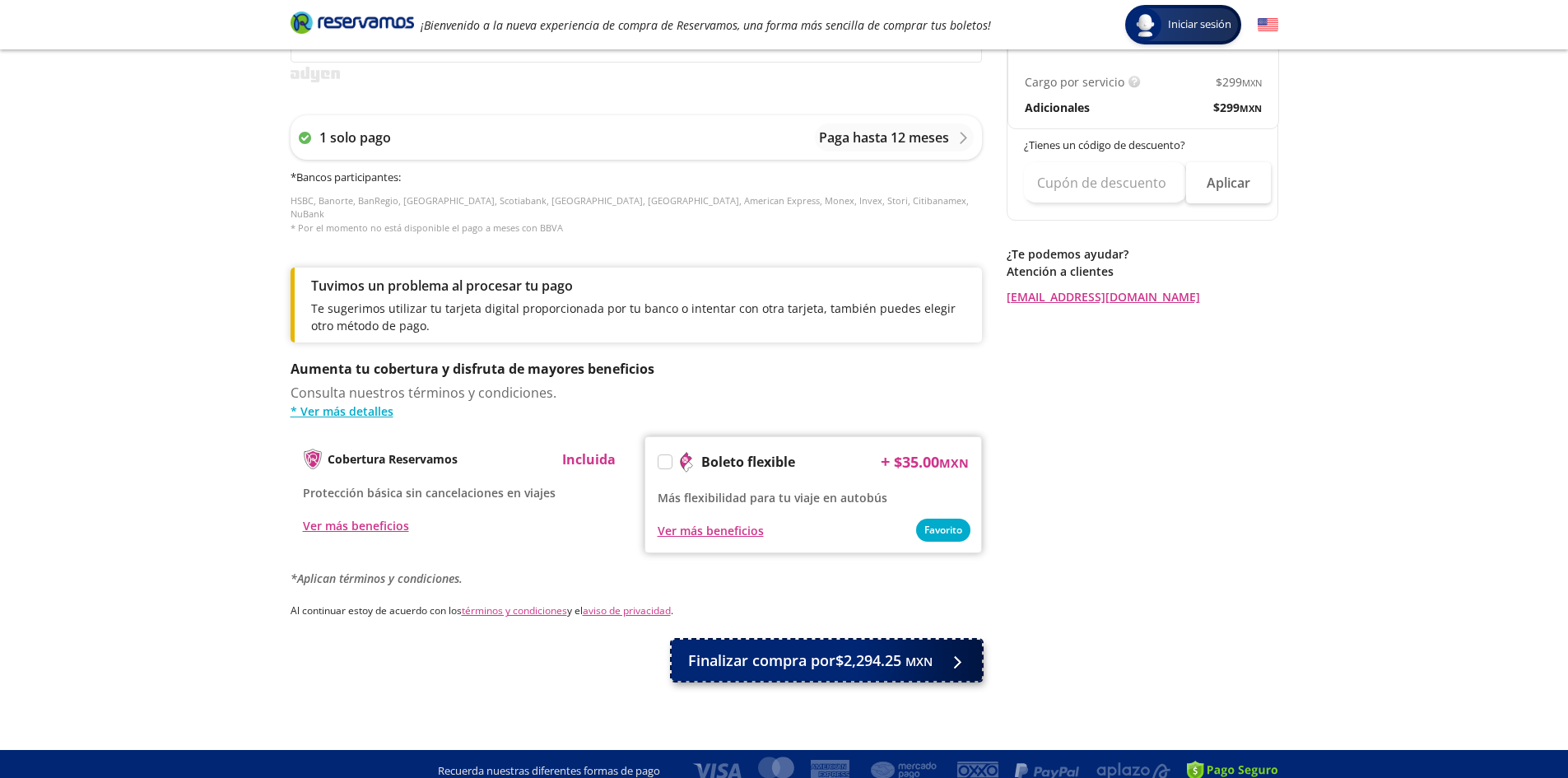
click at [854, 652] on span "Finalizar compra por $2,294.25 MXN" at bounding box center [810, 660] width 244 height 23
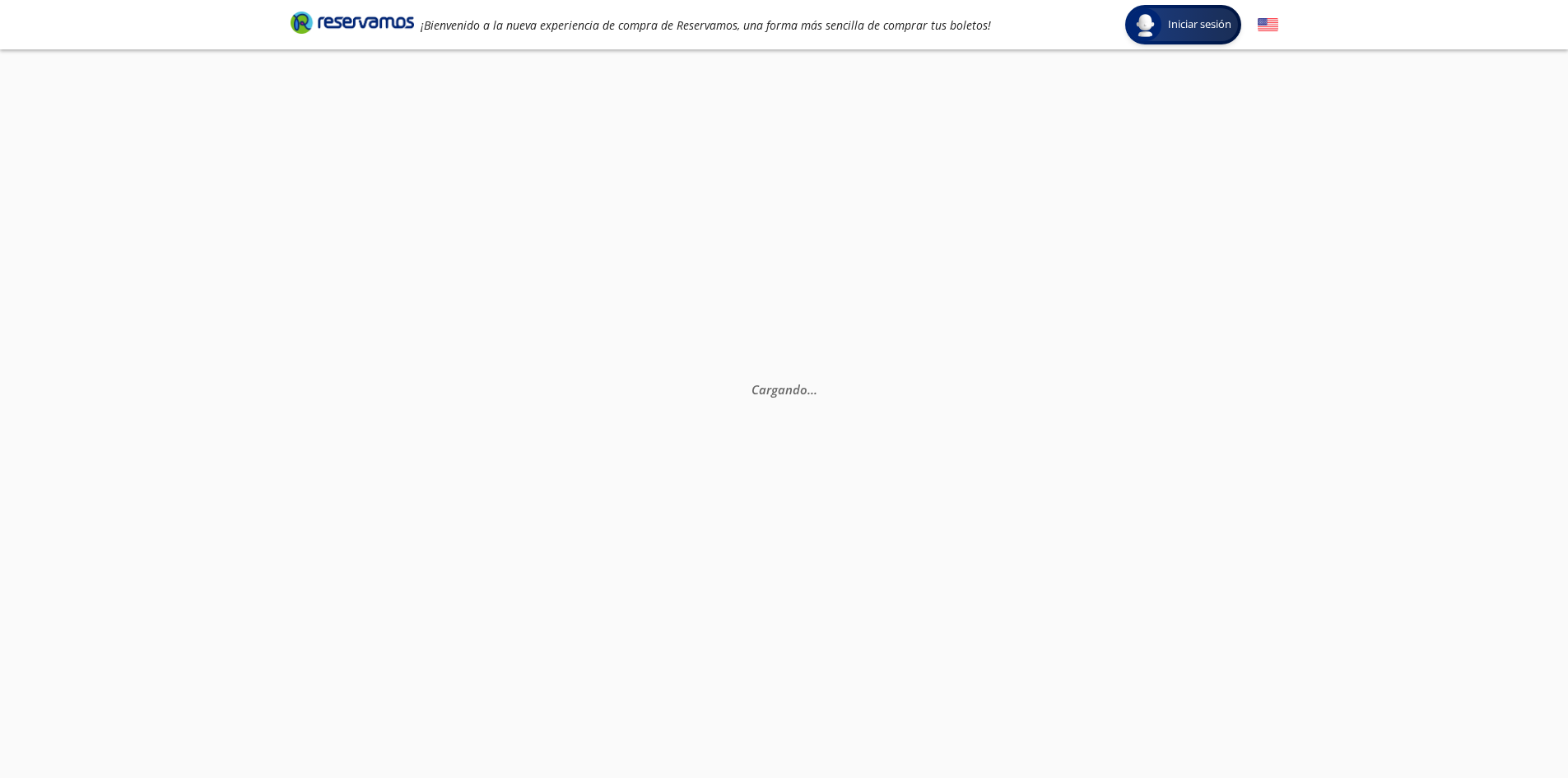
scroll to position [0, 0]
select select "MX"
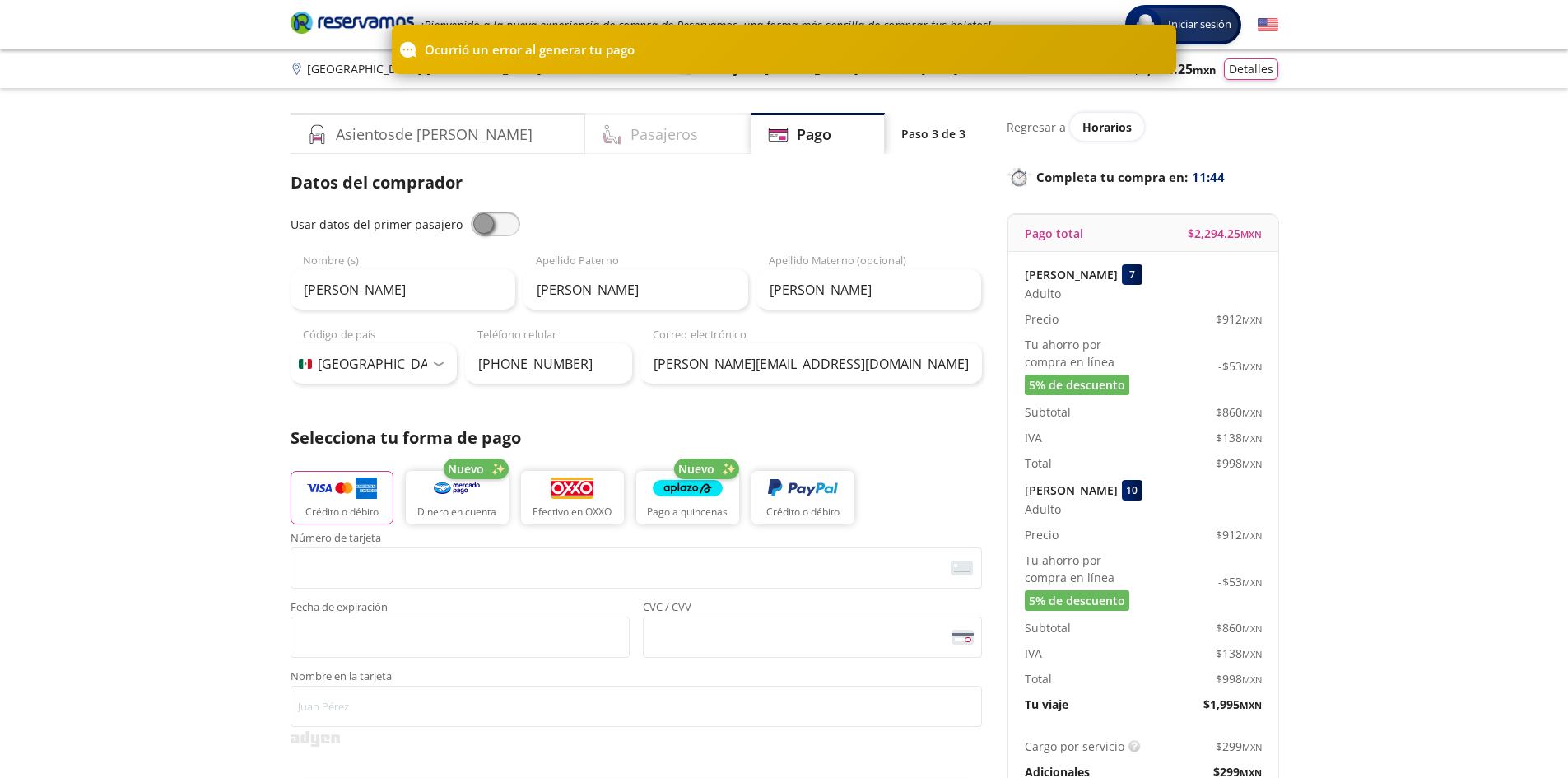
click at [630, 132] on h4 "Pasajeros" at bounding box center [664, 134] width 68 height 23
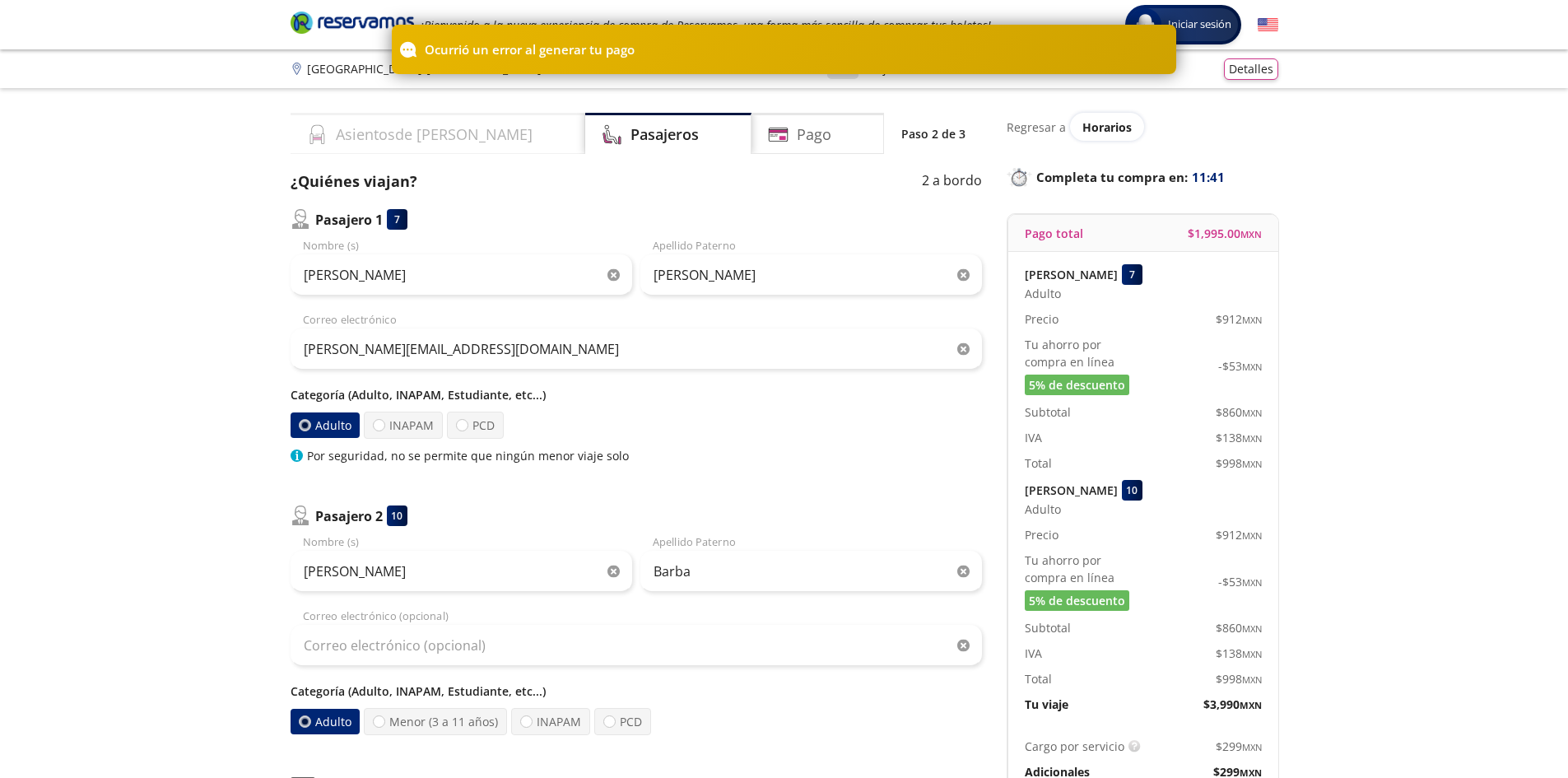
click at [353, 131] on h4 "Asientos de Ida" at bounding box center [434, 134] width 197 height 23
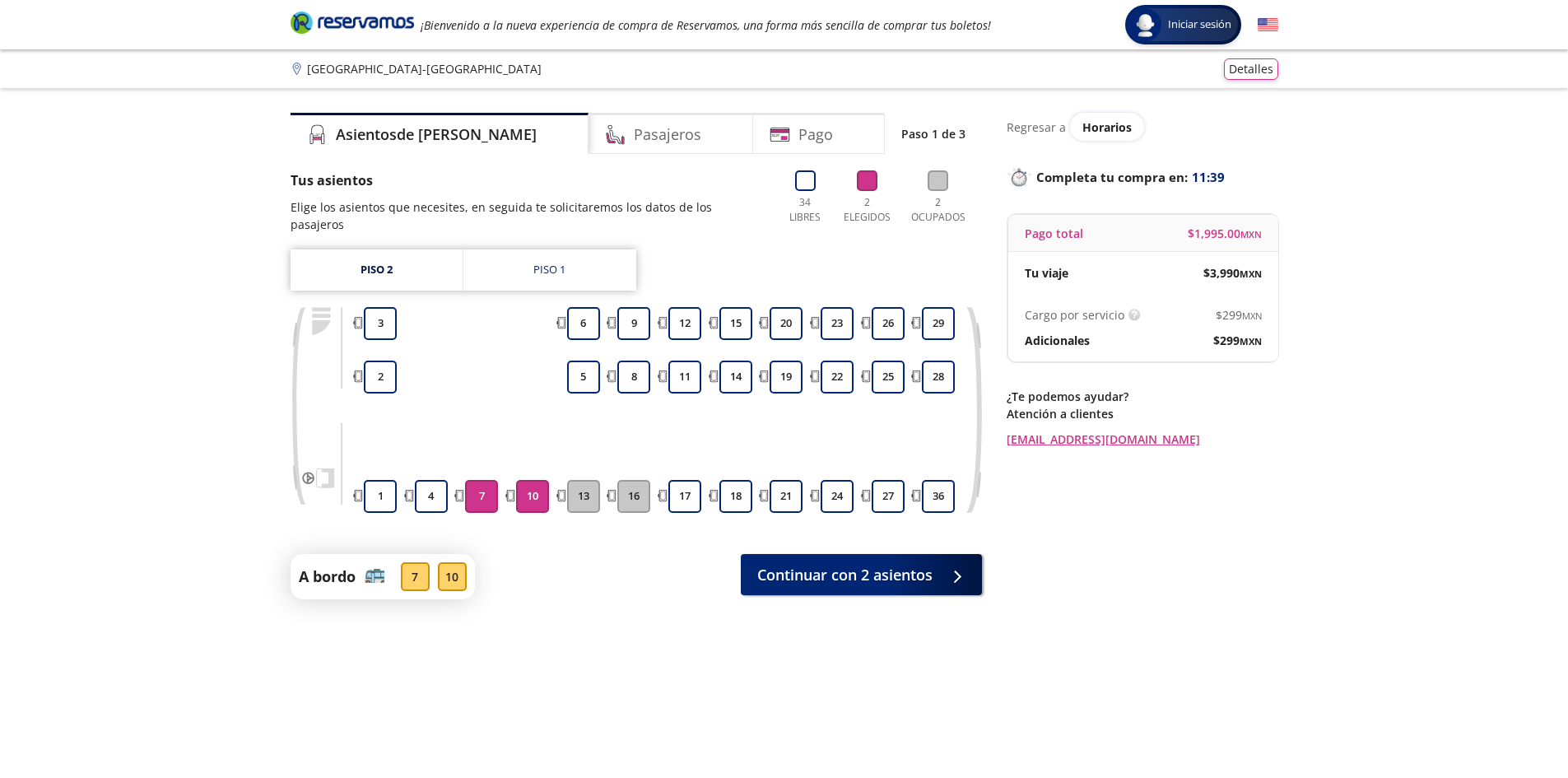
click at [481, 483] on button "7" at bounding box center [481, 496] width 33 height 33
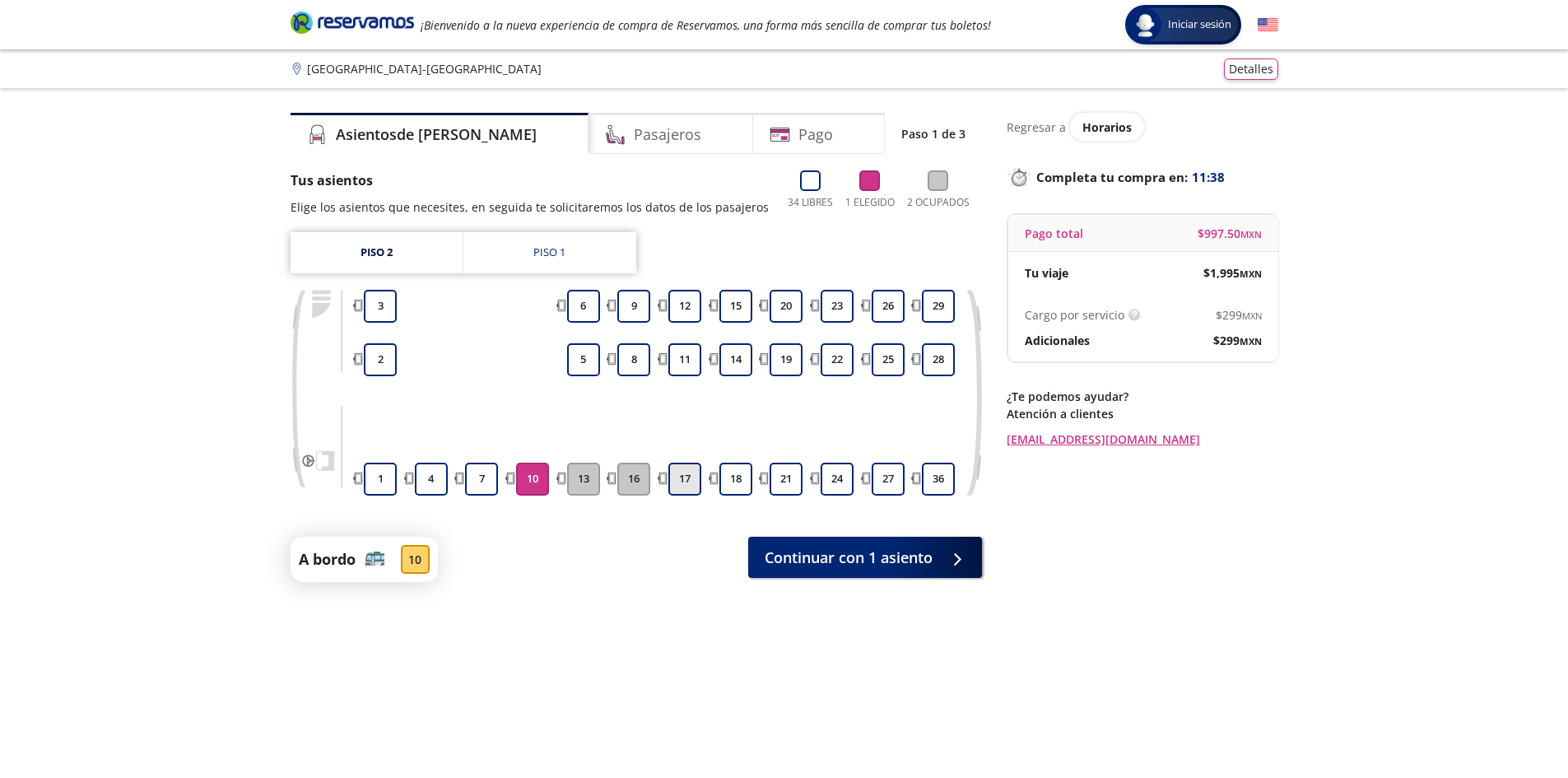
click at [683, 478] on button "17" at bounding box center [684, 479] width 33 height 33
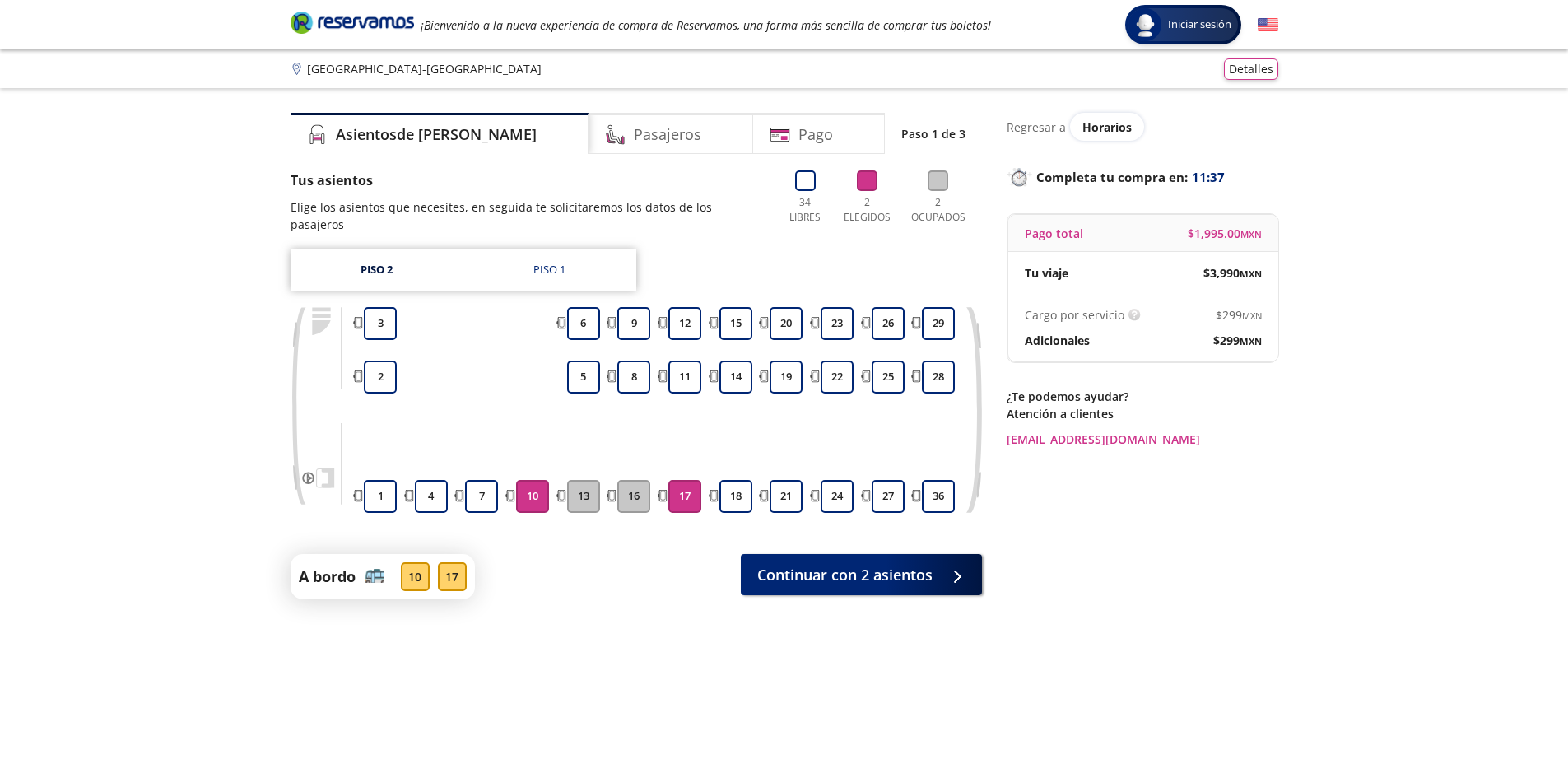
click at [536, 480] on button "10" at bounding box center [532, 496] width 33 height 33
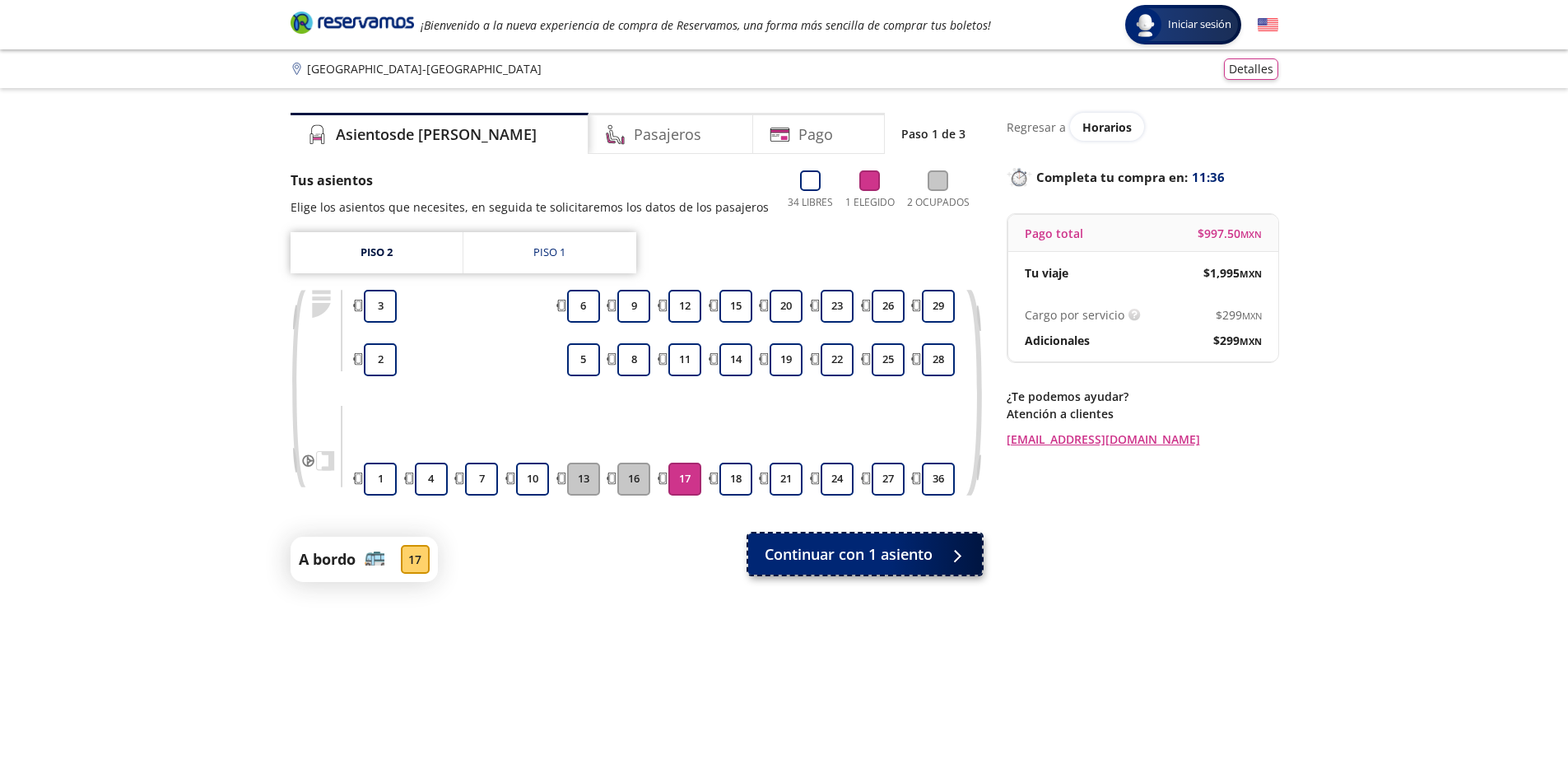
click at [846, 563] on span "Continuar con 1 asiento" at bounding box center [848, 554] width 168 height 23
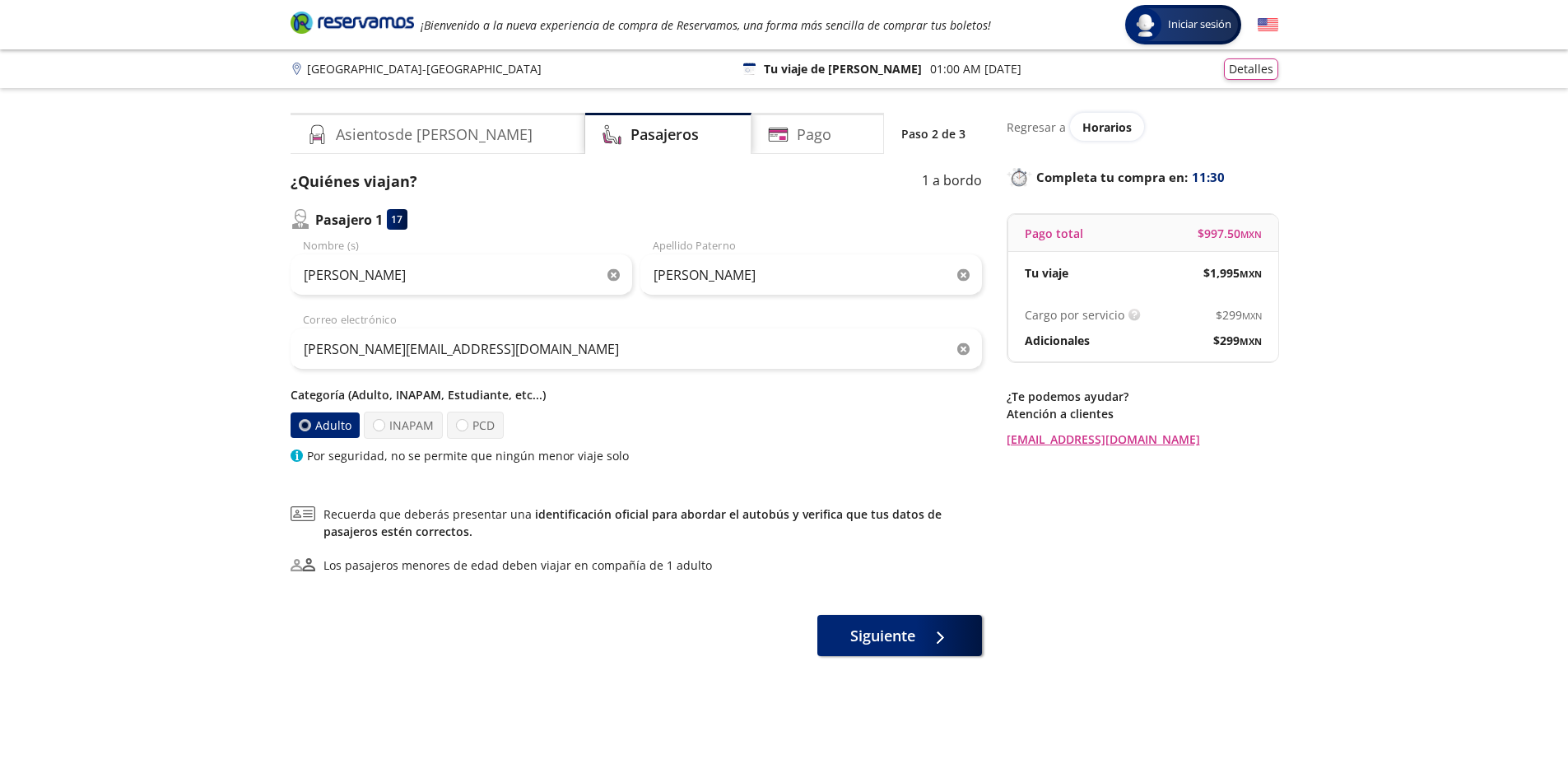
click at [611, 270] on icon "button" at bounding box center [614, 276] width 13 height 13
click at [516, 273] on input "Nombre (s)" at bounding box center [461, 275] width 342 height 41
type input "[PERSON_NAME]"
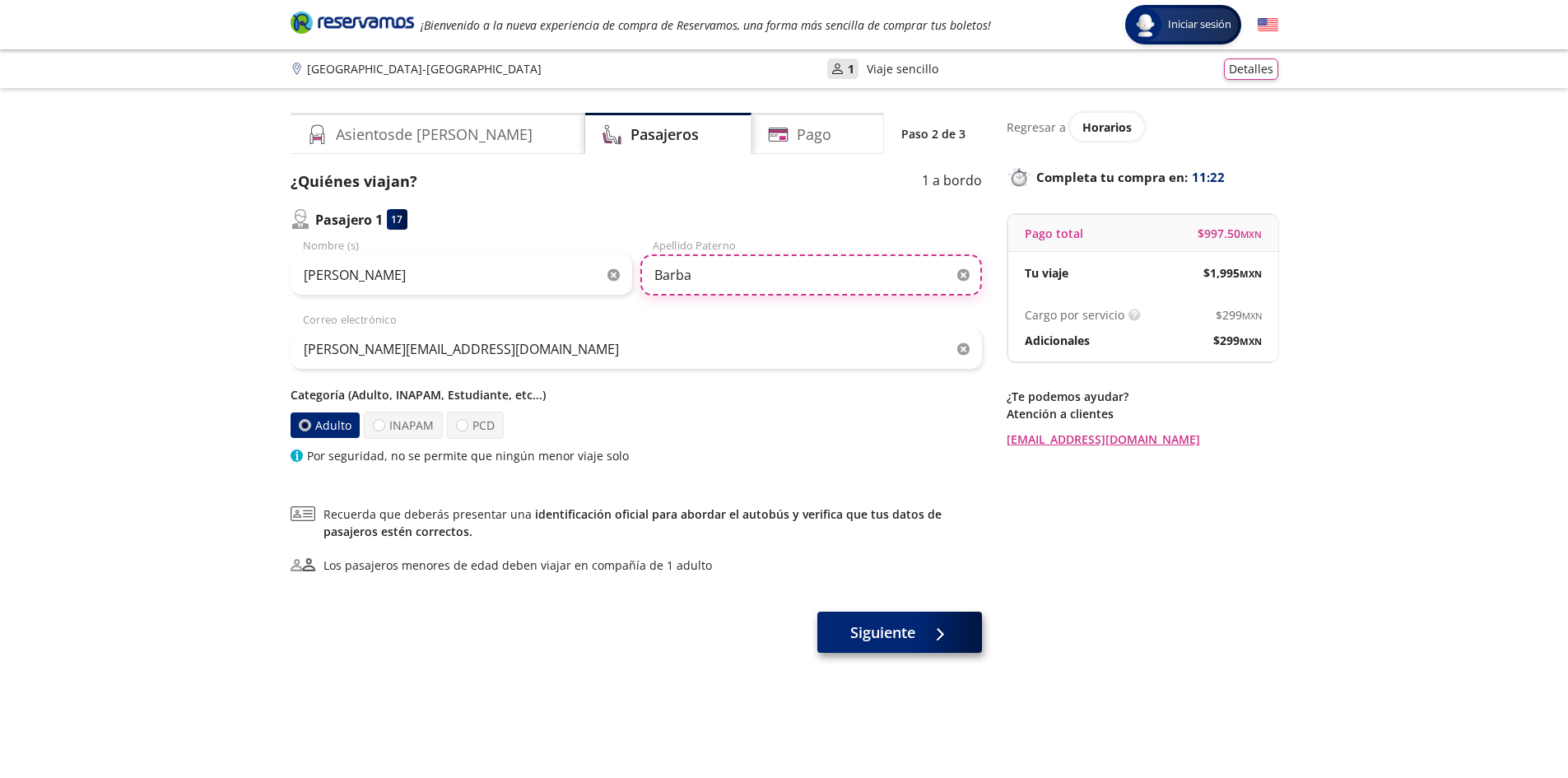
type input "Barba"
click at [923, 636] on button "Siguiente" at bounding box center [900, 636] width 165 height 41
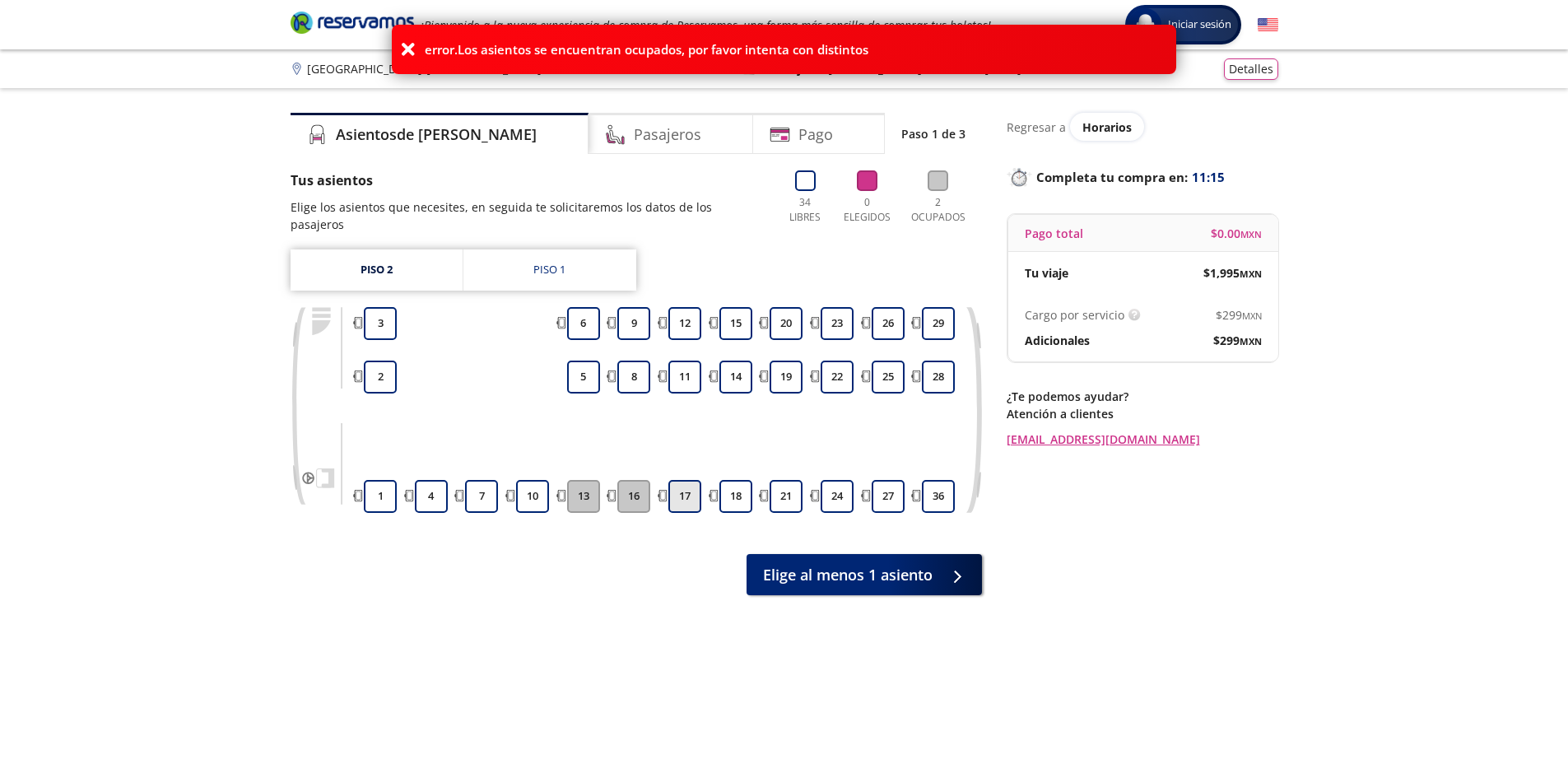
click at [687, 480] on button "17" at bounding box center [684, 496] width 33 height 33
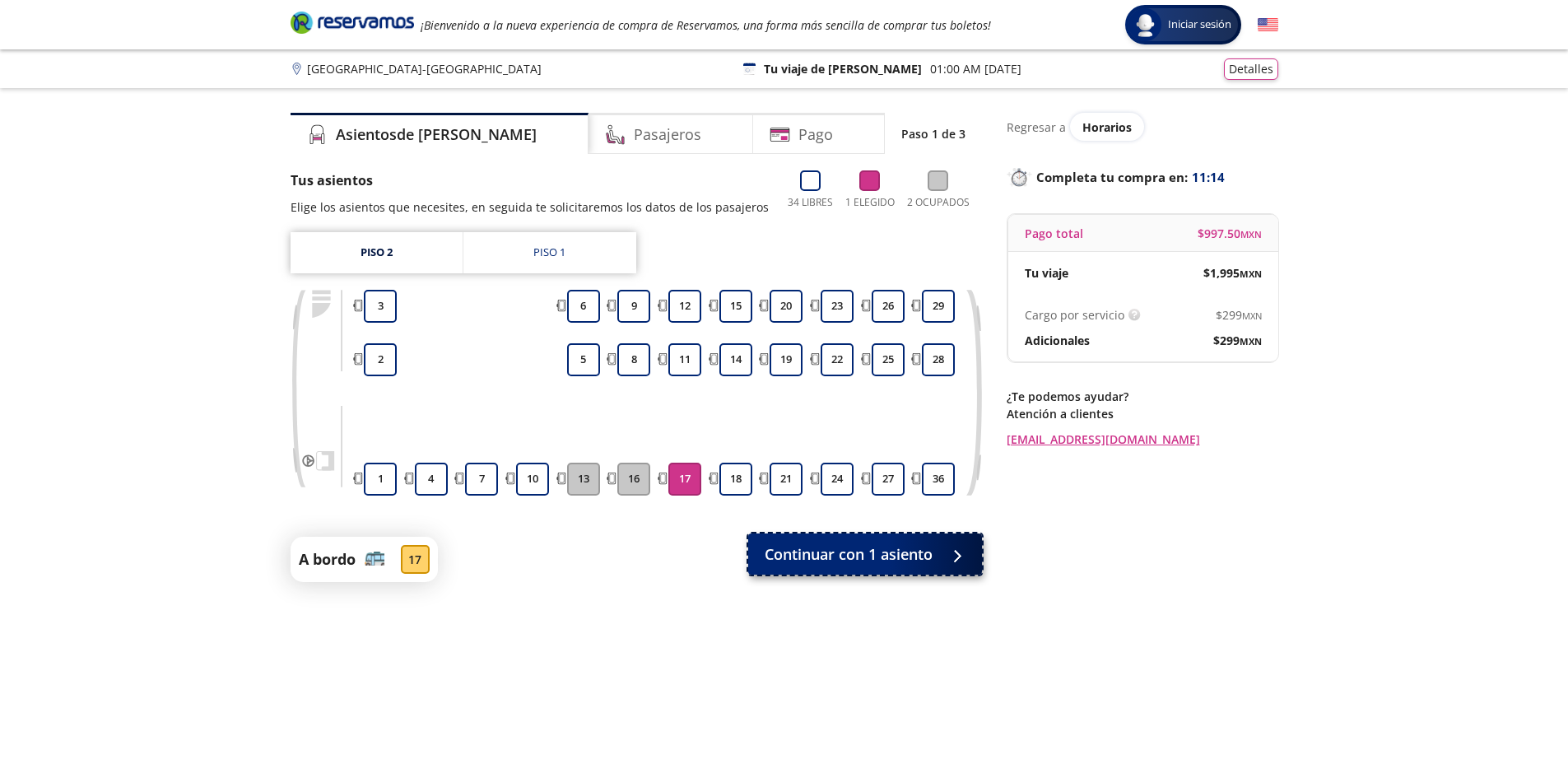
click at [849, 551] on span "Continuar con 1 asiento" at bounding box center [848, 554] width 168 height 23
click at [813, 558] on span "Continuar con 1 asiento" at bounding box center [848, 554] width 168 height 23
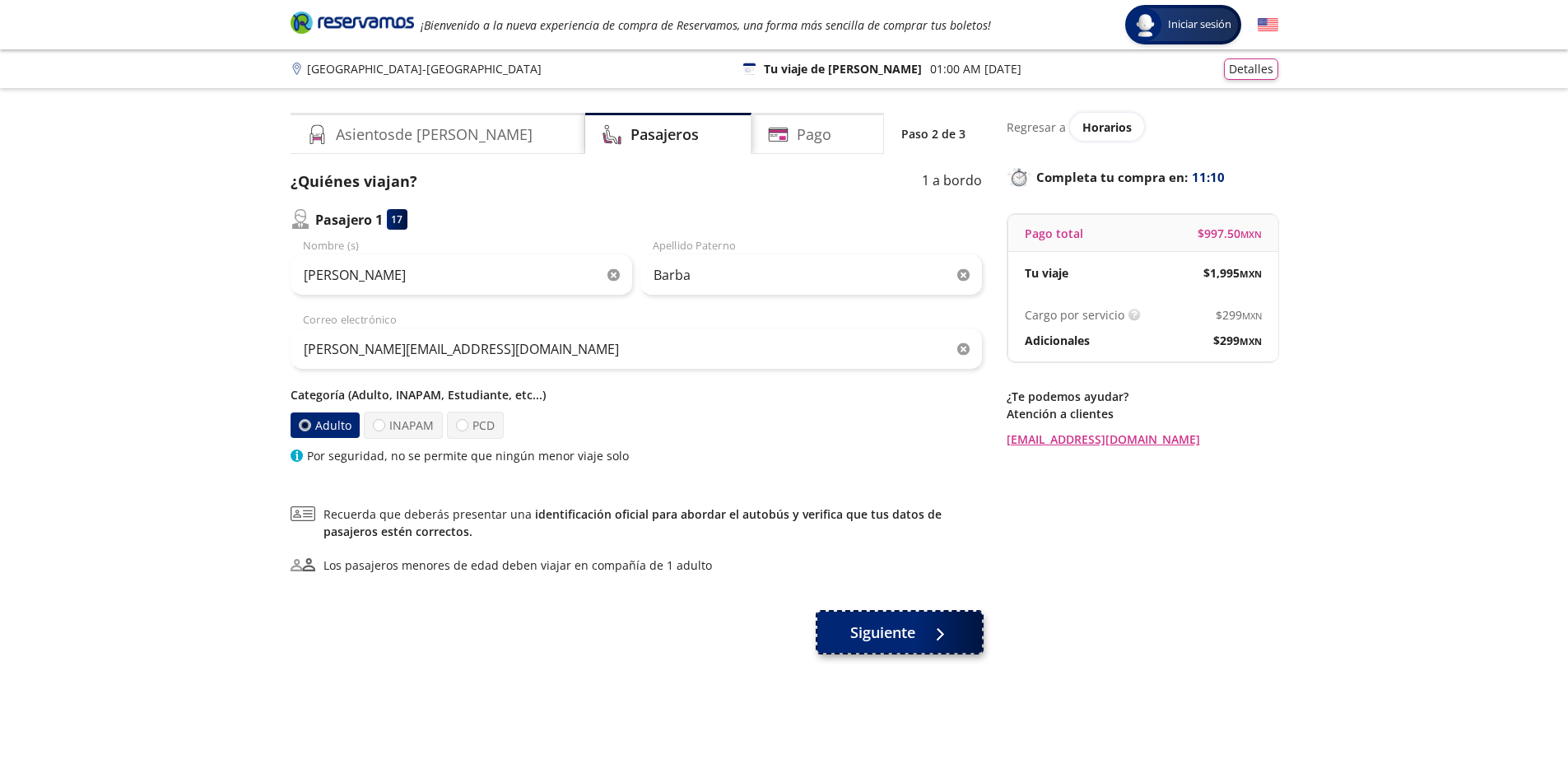
click at [908, 642] on span "Siguiente" at bounding box center [883, 632] width 65 height 23
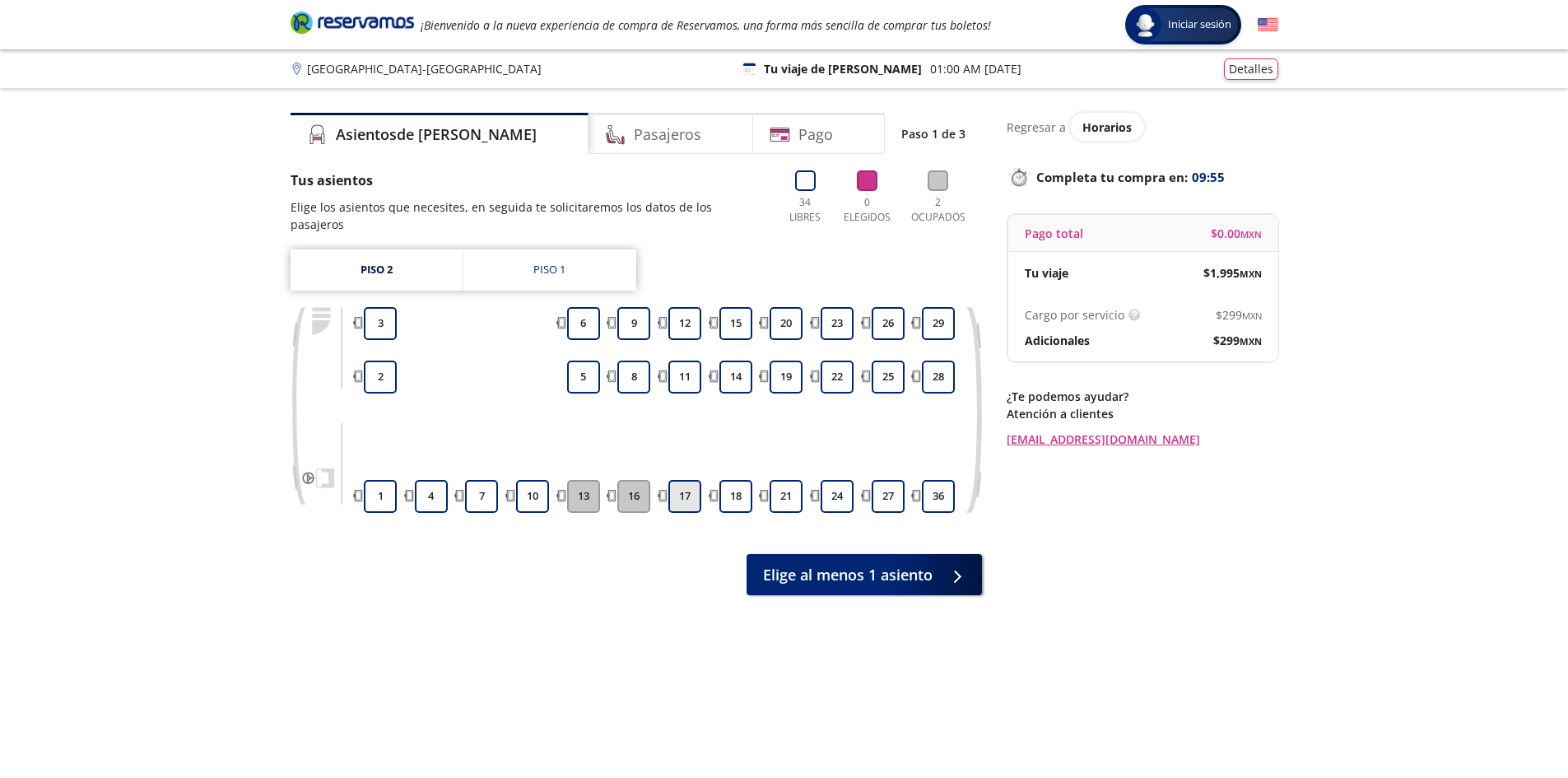
click at [694, 480] on button "17" at bounding box center [684, 496] width 33 height 33
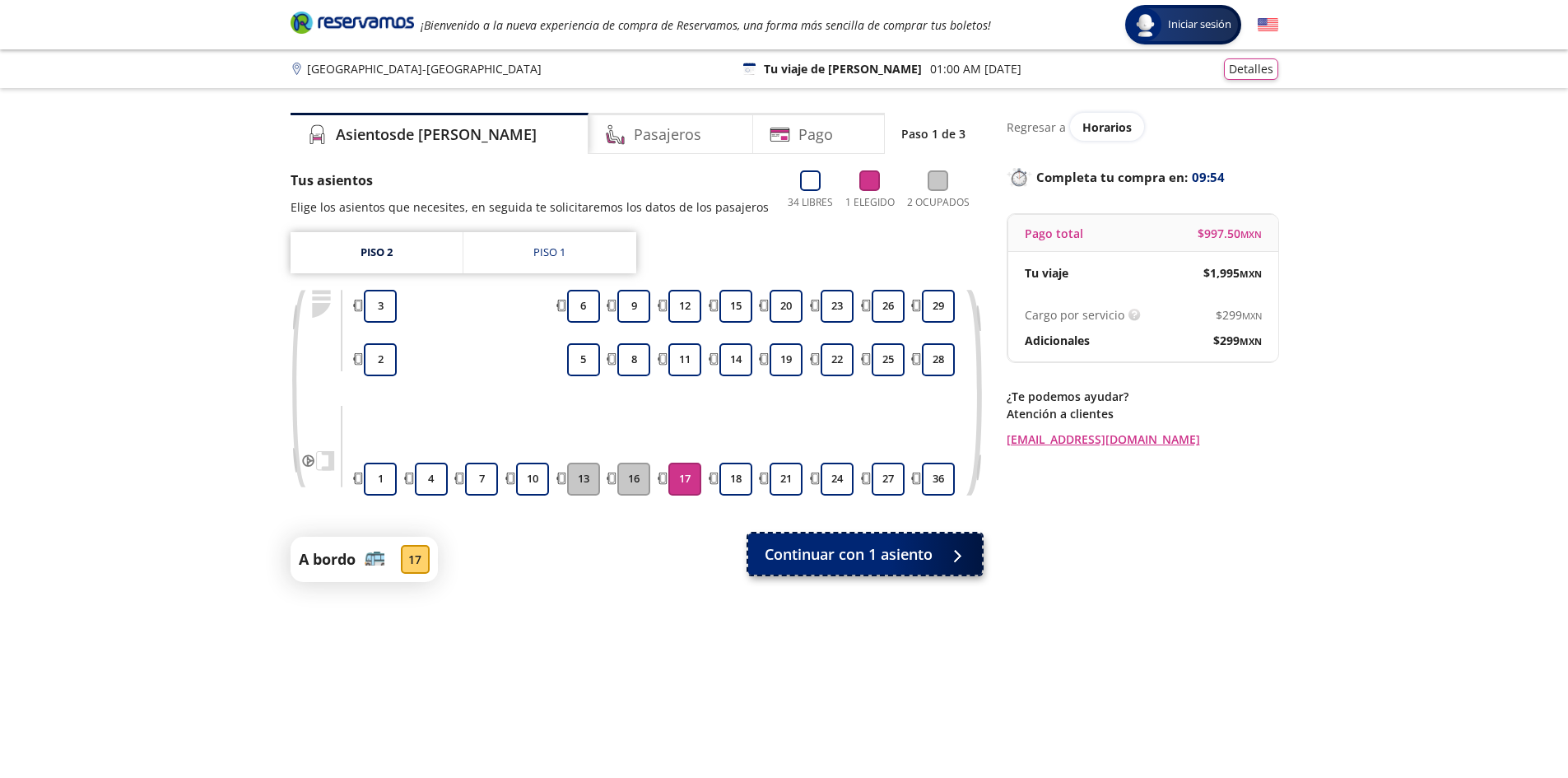
click at [833, 572] on button "Continuar con 1 asiento" at bounding box center [865, 554] width 234 height 41
click at [829, 558] on span "Continuar con 1 asiento" at bounding box center [848, 554] width 168 height 23
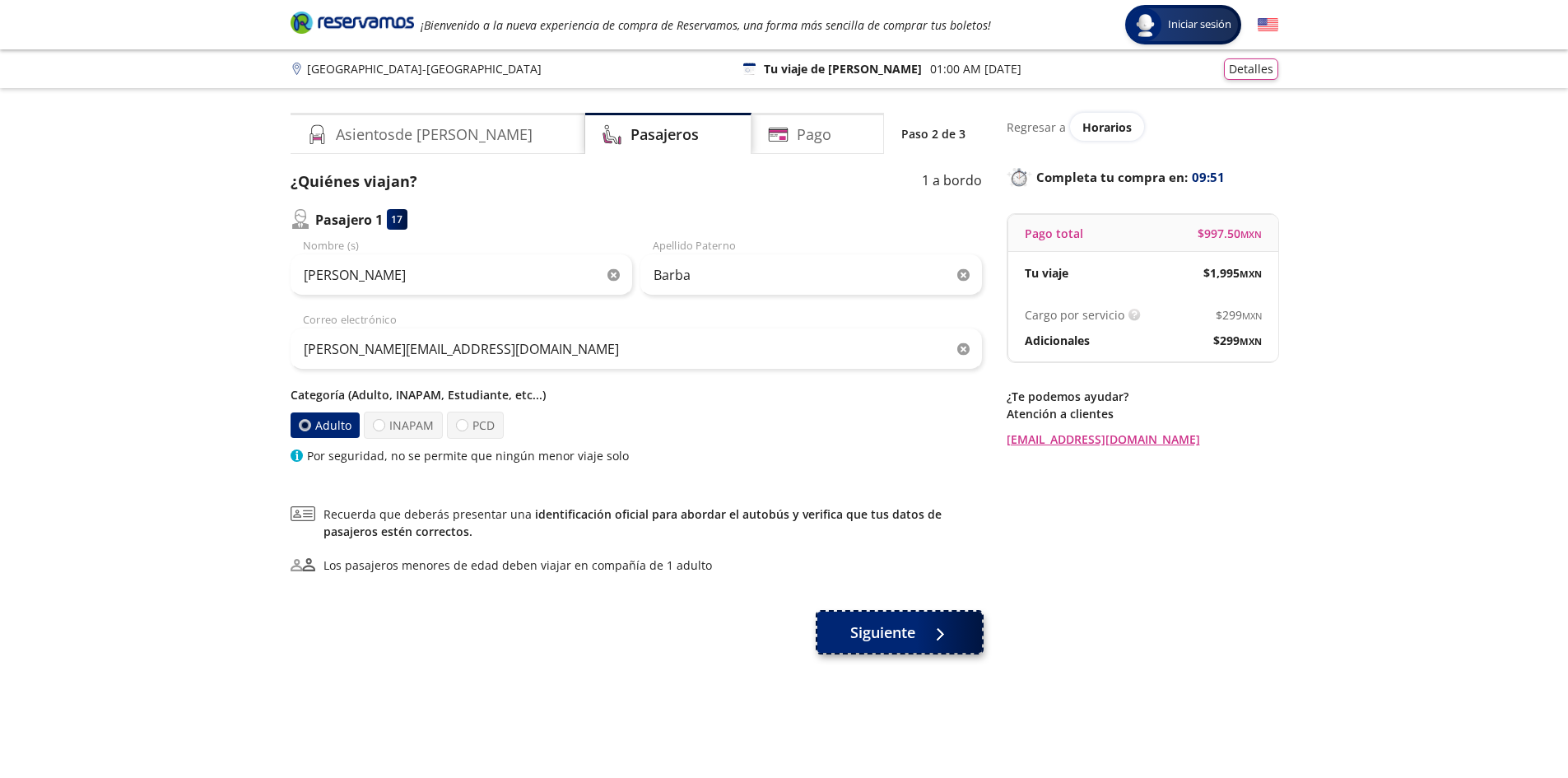
click at [891, 624] on span "Siguiente" at bounding box center [883, 632] width 65 height 23
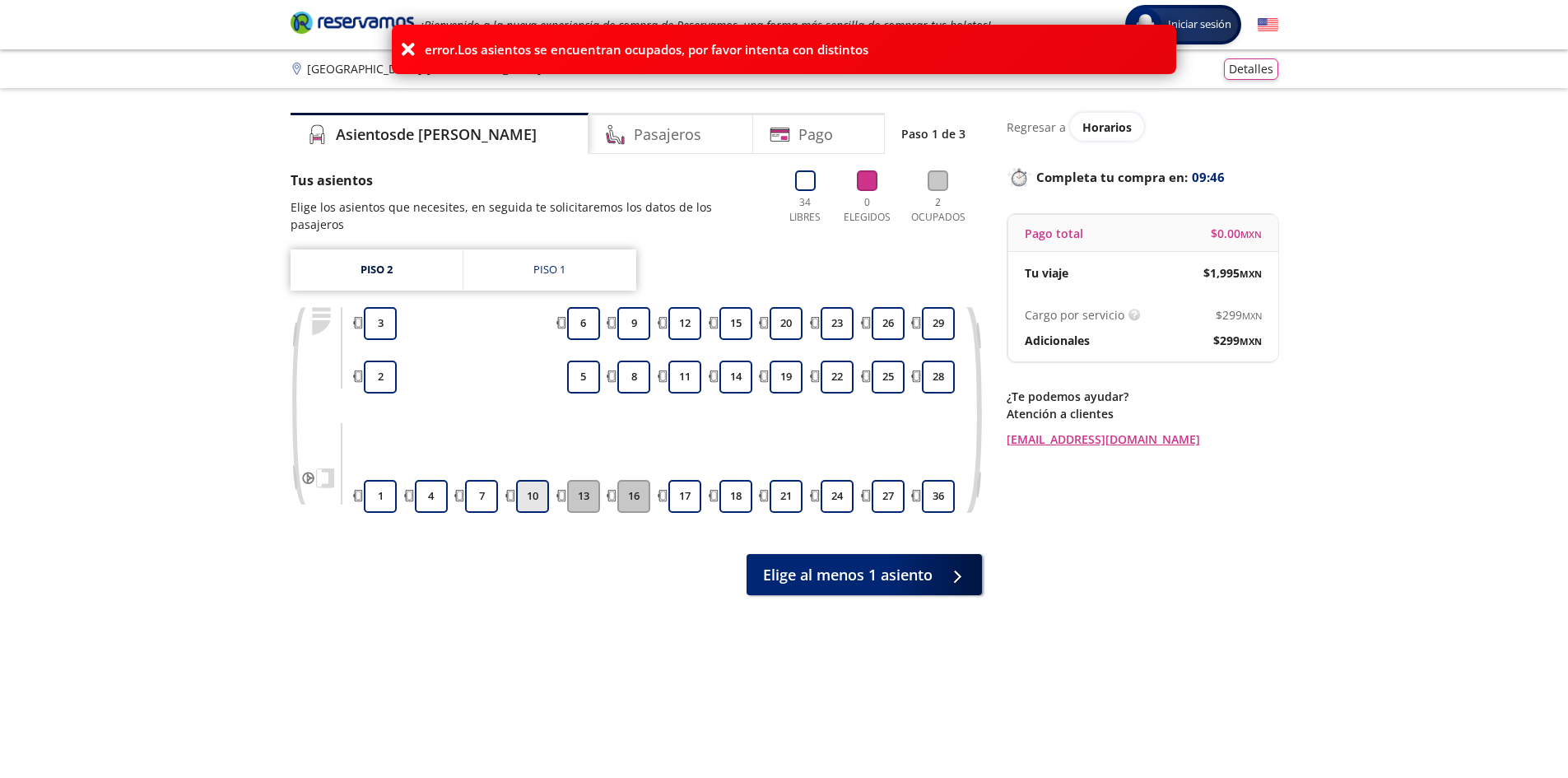
click at [534, 480] on button "10" at bounding box center [532, 496] width 33 height 33
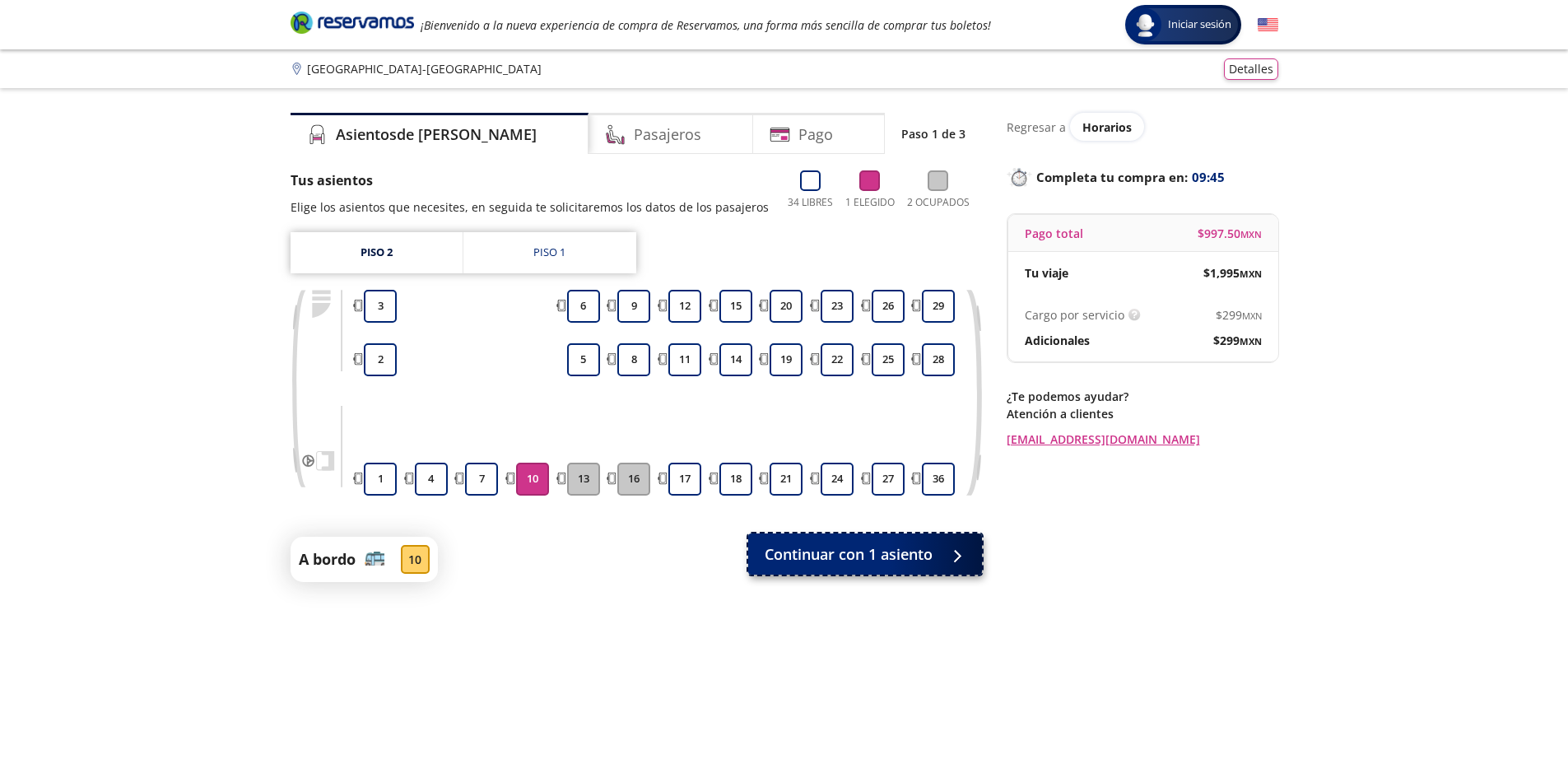
click at [818, 553] on span "Continuar con 1 asiento" at bounding box center [848, 554] width 168 height 23
click at [818, 550] on span "Continuar con 1 asiento" at bounding box center [848, 554] width 168 height 23
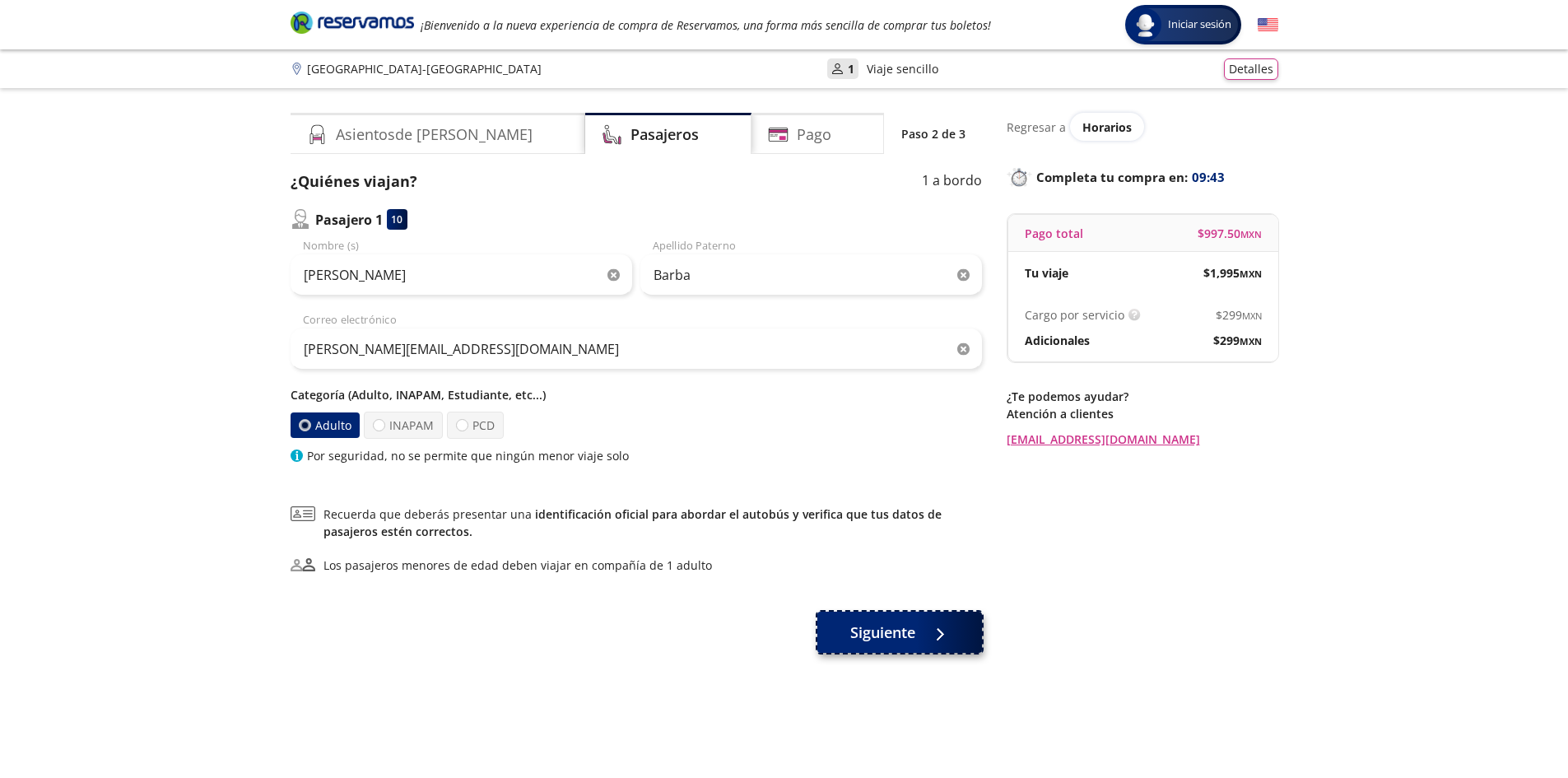
click at [870, 616] on button "Siguiente" at bounding box center [900, 632] width 165 height 41
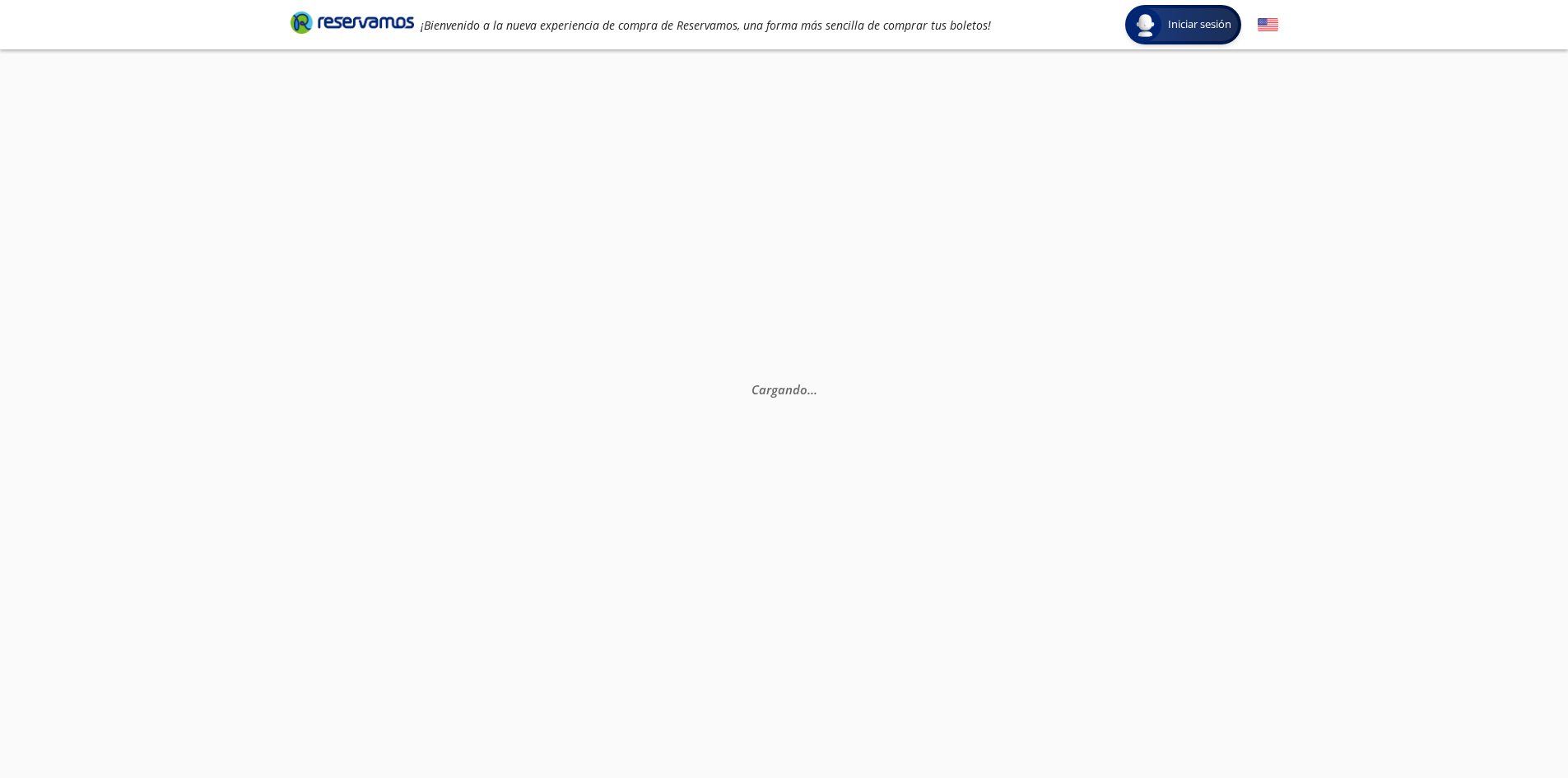
select select "MX"
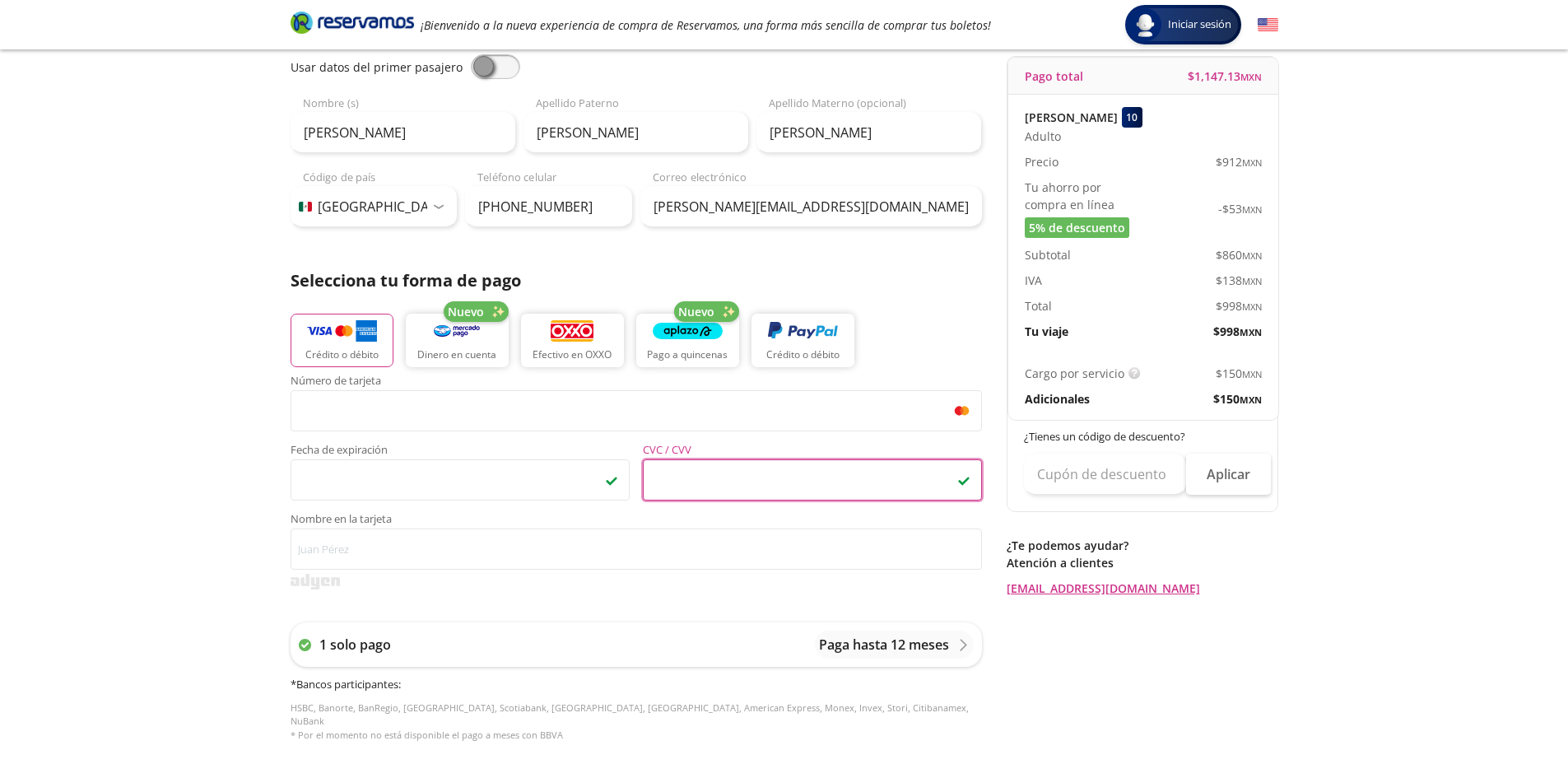
scroll to position [247, 0]
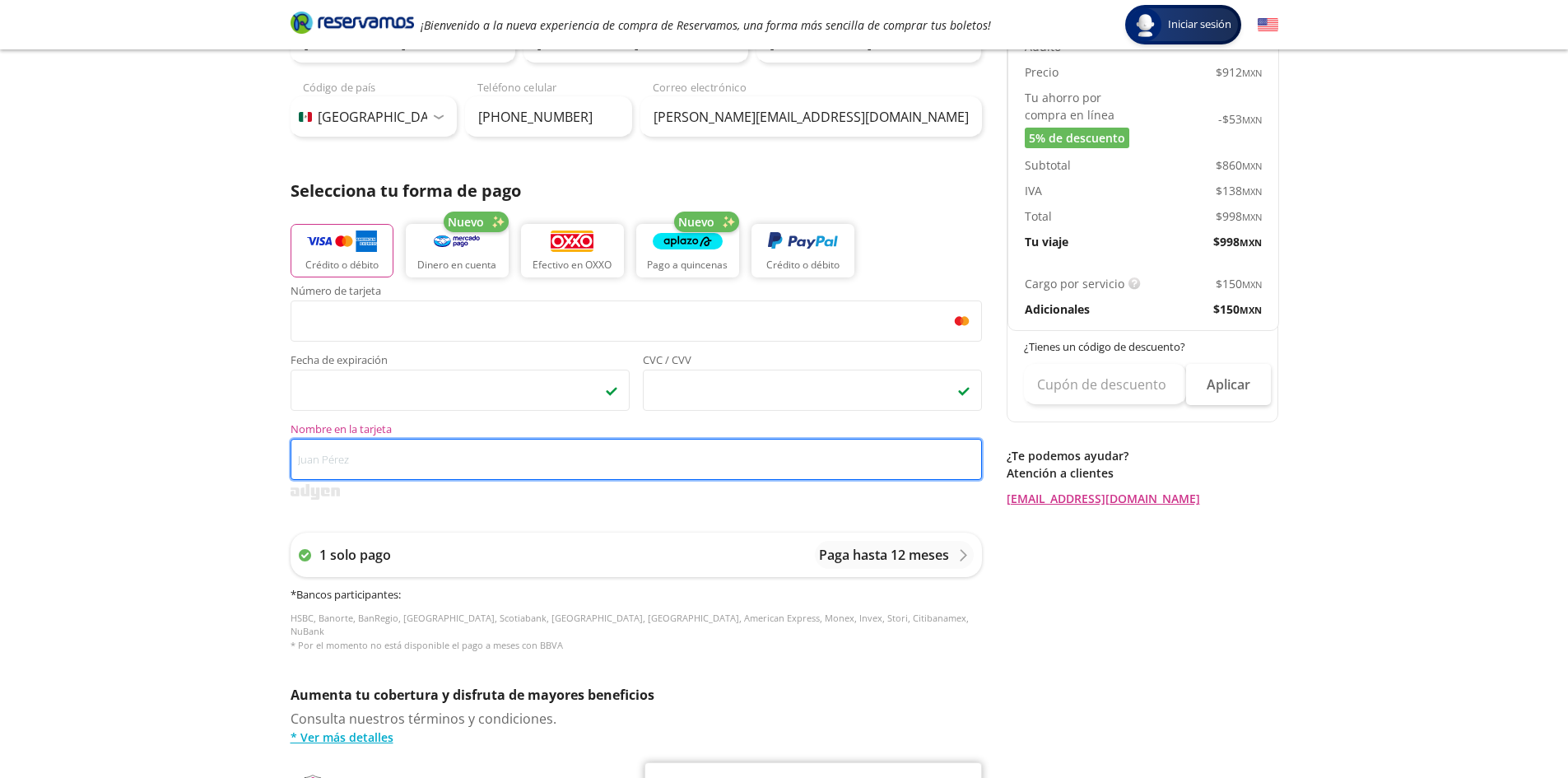
click at [601, 443] on input "Nombre en la tarjeta" at bounding box center [636, 460] width 692 height 41
type input "Luis Gutierrez"
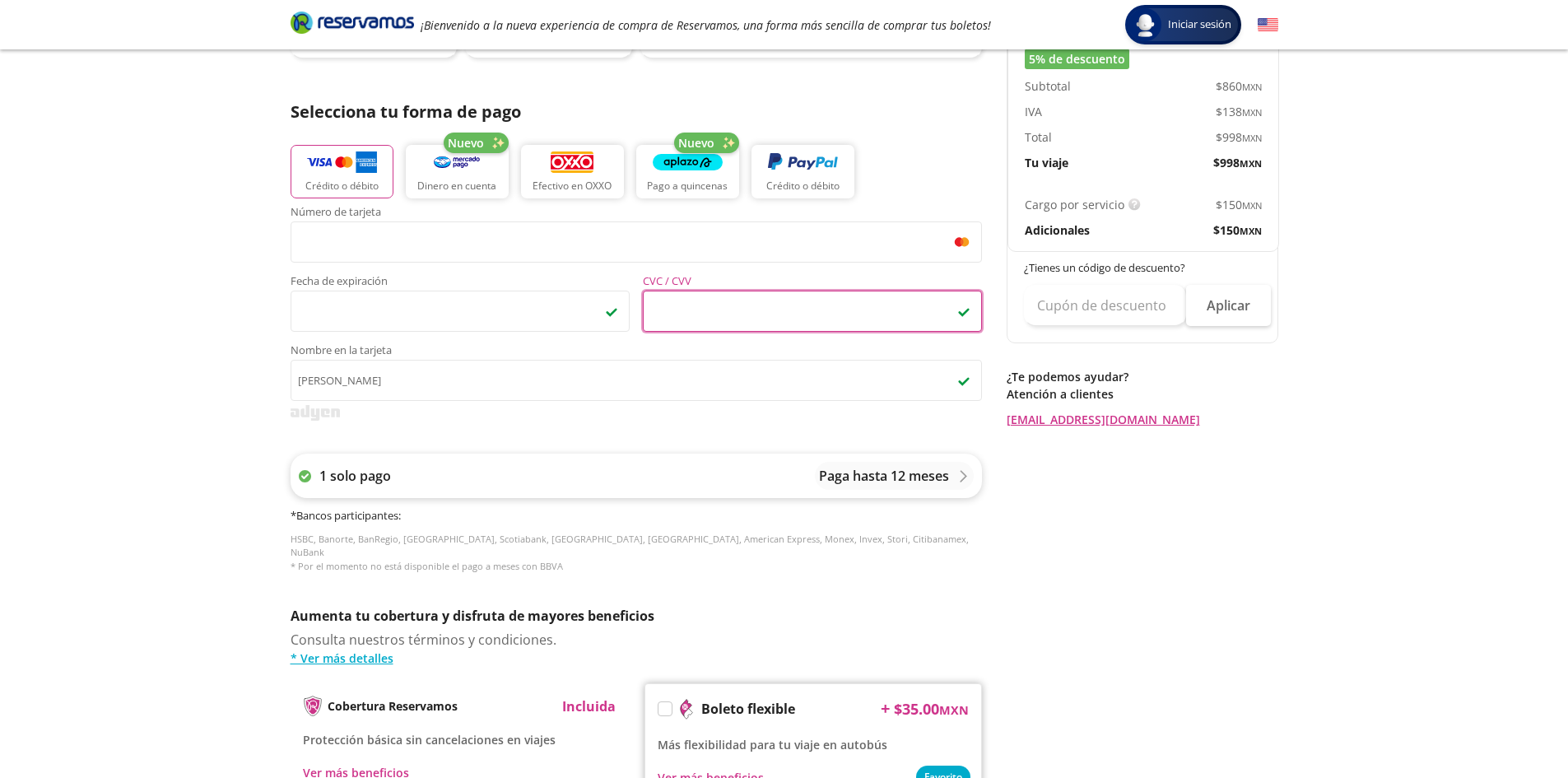
scroll to position [572, 0]
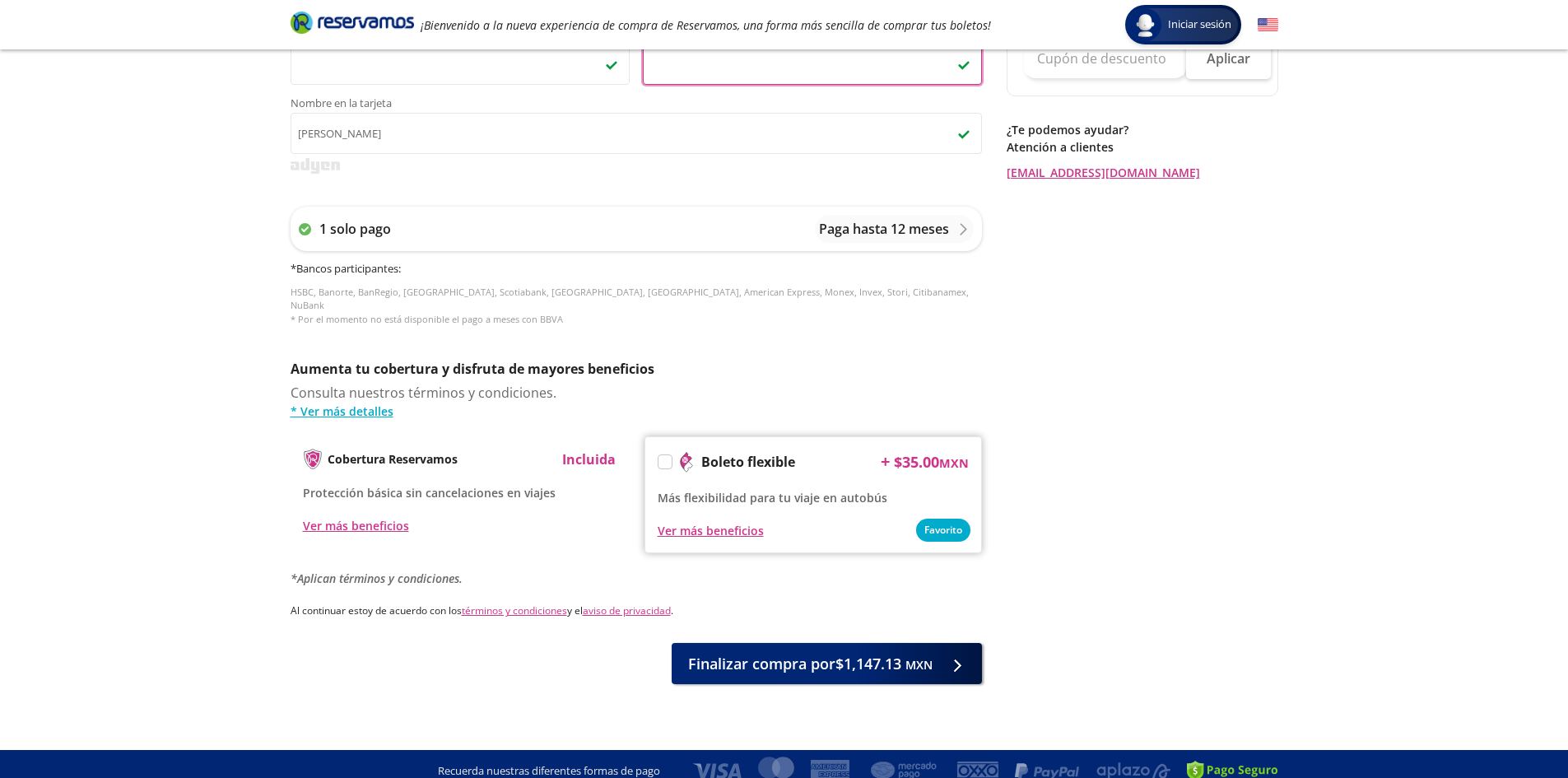
click at [826, 603] on p "Al continuar estoy de acuerdo con los términos y condiciones y el aviso de priv…" at bounding box center [636, 610] width 692 height 14
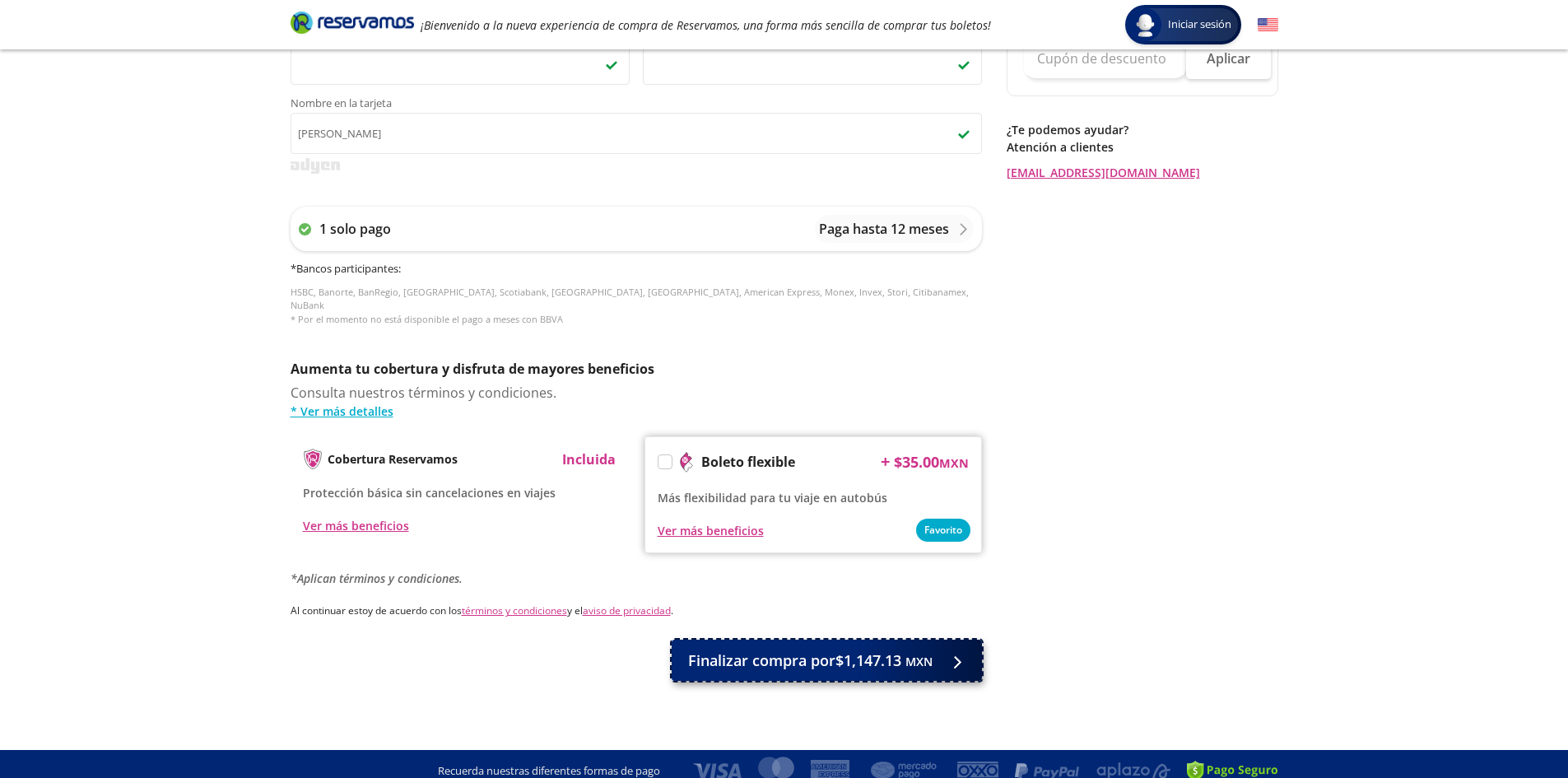
click at [880, 657] on span "Finalizar compra por $1,147.13 MXN" at bounding box center [810, 660] width 244 height 23
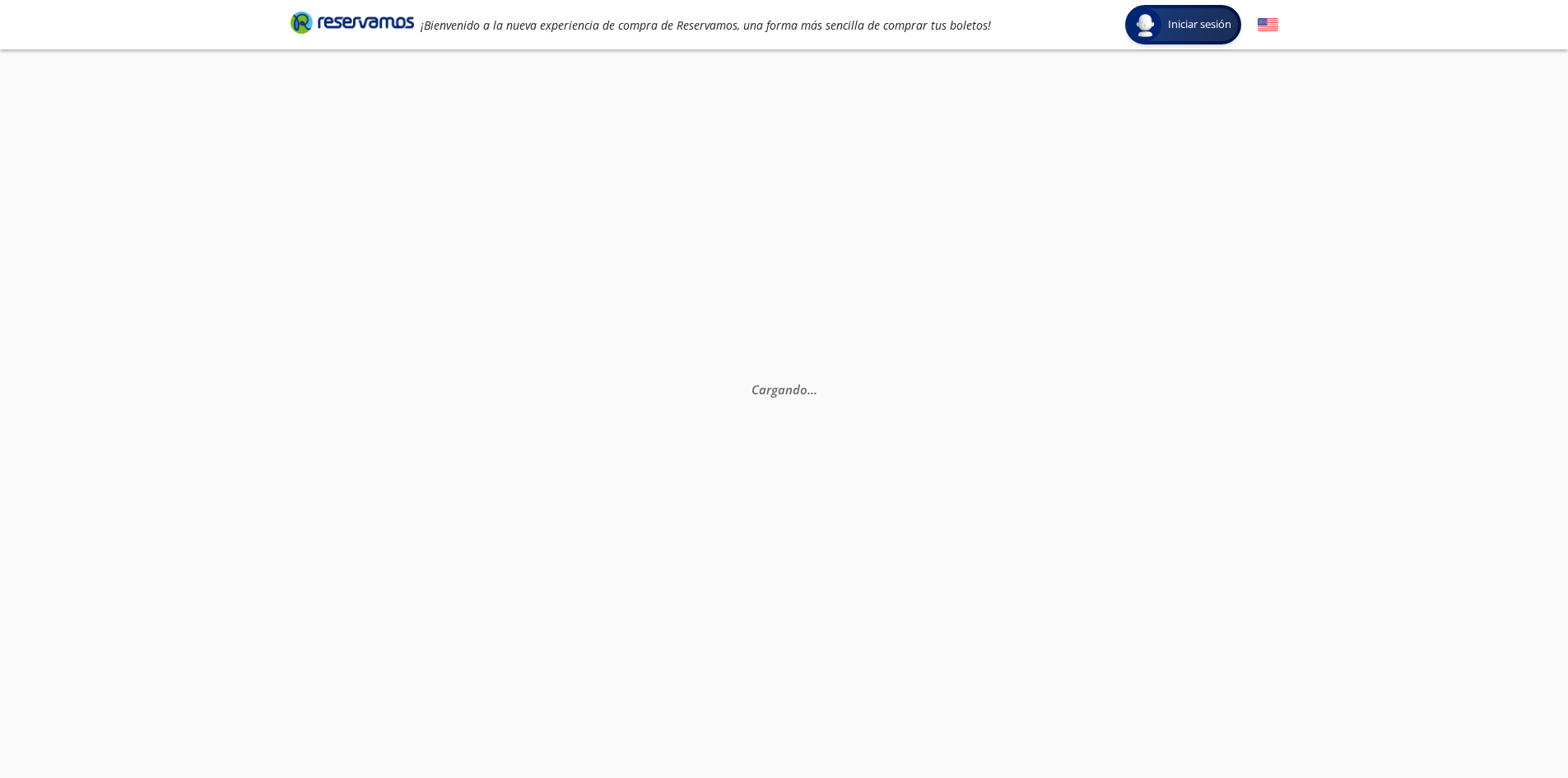
scroll to position [0, 0]
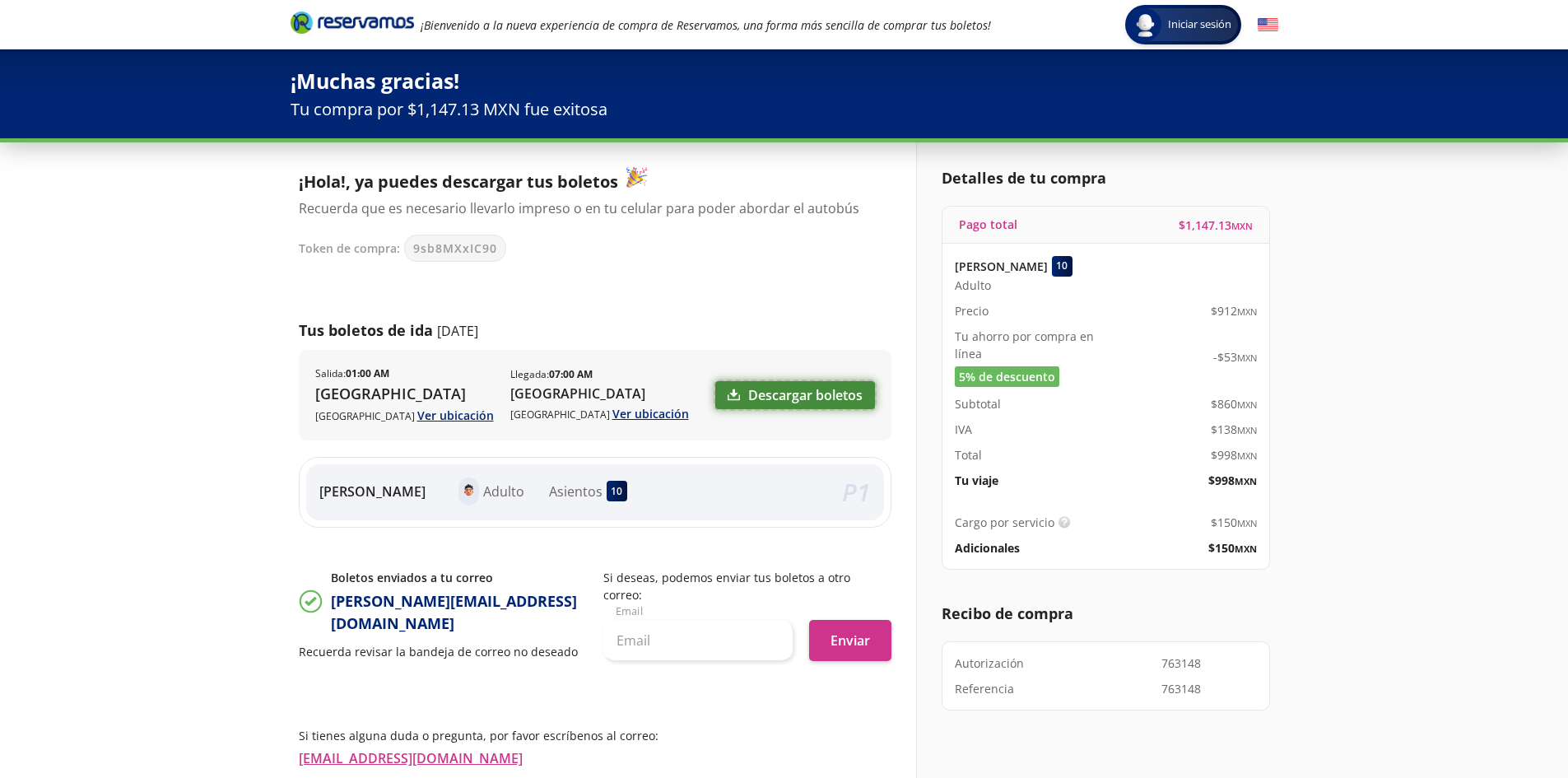
click at [799, 397] on link "Descargar boletos" at bounding box center [794, 395] width 160 height 28
click at [1187, 23] on span "Iniciar sesión" at bounding box center [1199, 24] width 77 height 16
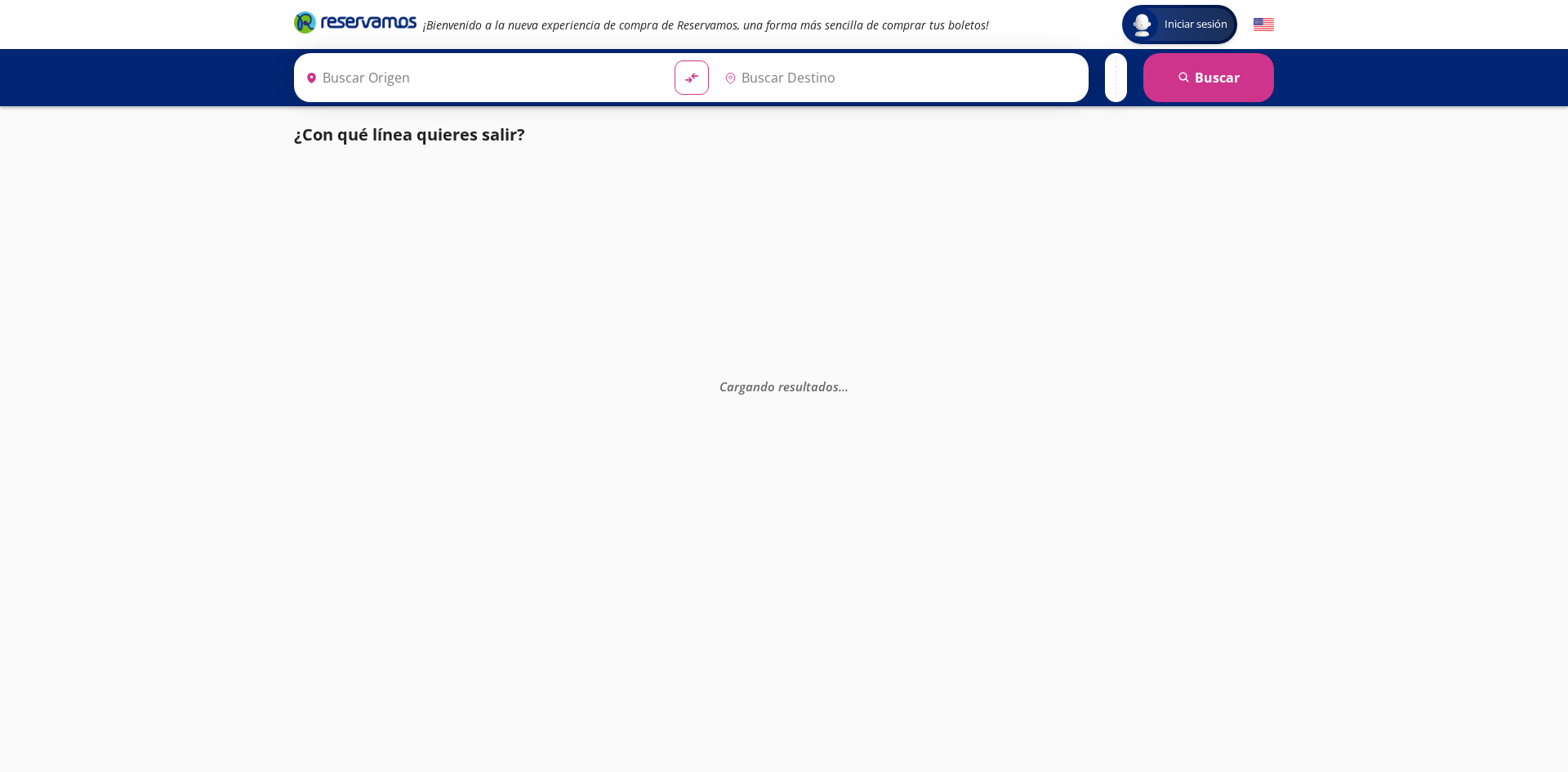
type input "[GEOGRAPHIC_DATA], [GEOGRAPHIC_DATA]"
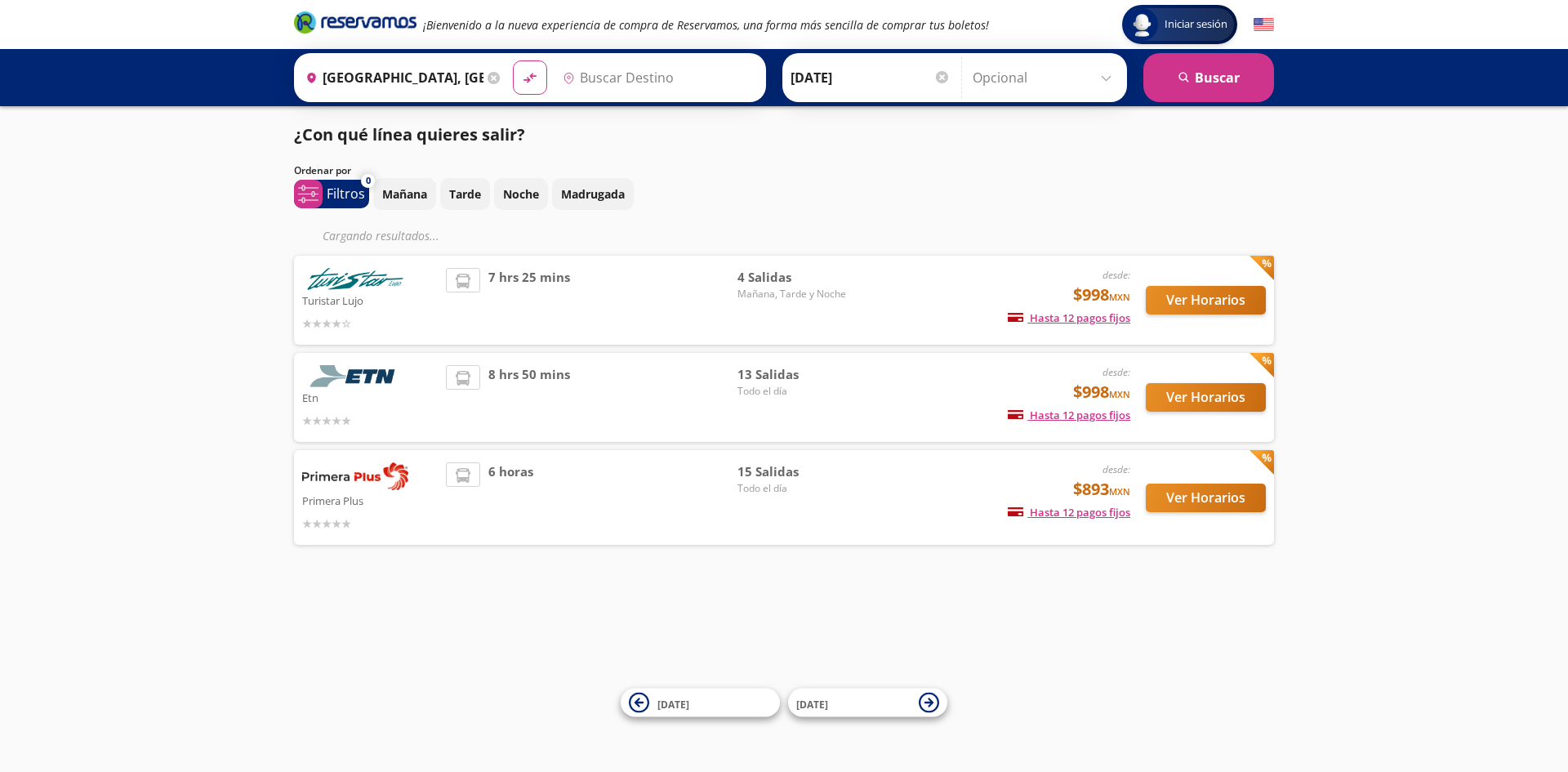
type input "[GEOGRAPHIC_DATA], [GEOGRAPHIC_DATA]"
click at [1186, 401] on button "Ver Horarios" at bounding box center [1206, 397] width 120 height 29
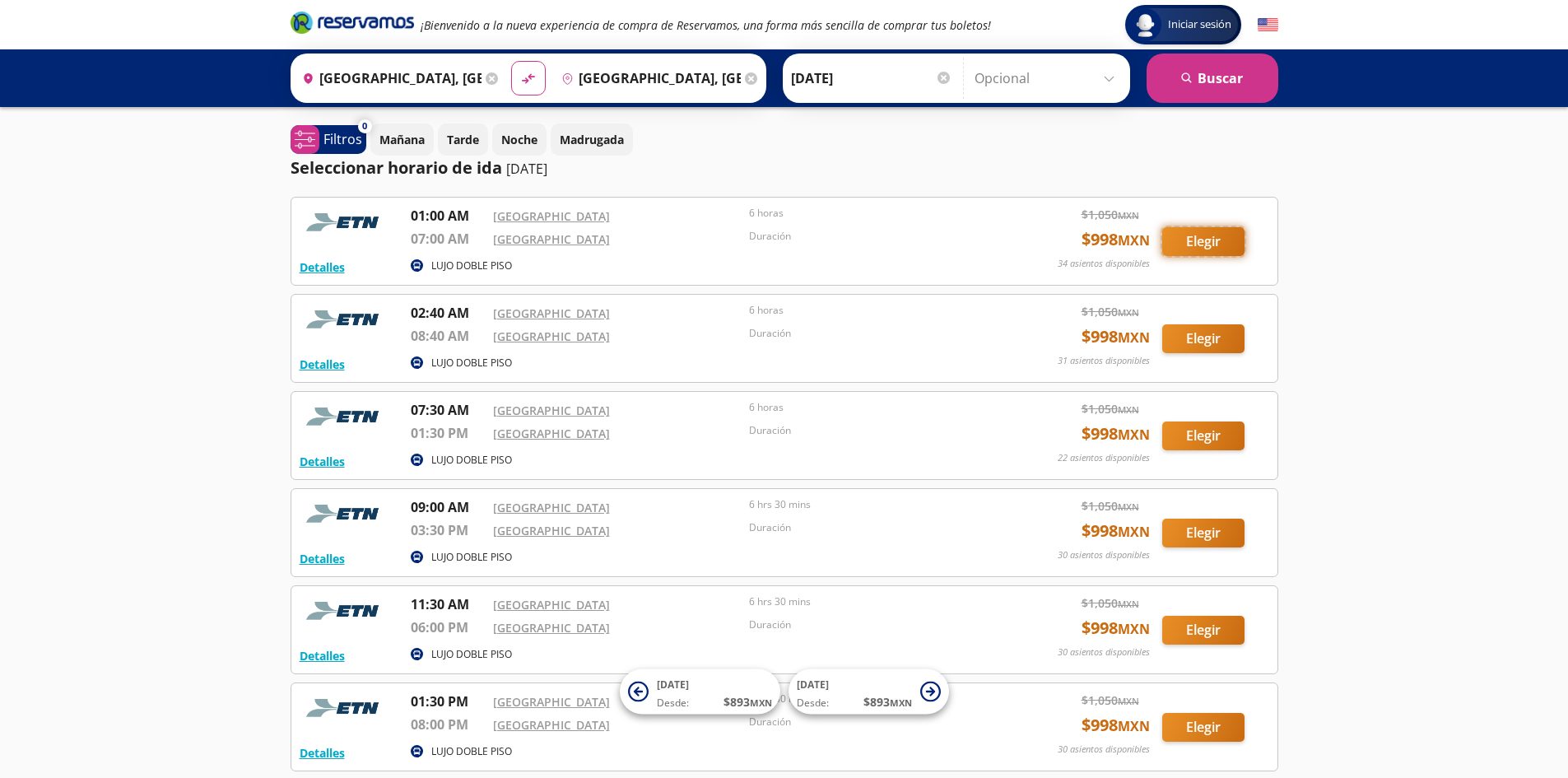
click at [1184, 238] on button "Elegir" at bounding box center [1203, 242] width 82 height 29
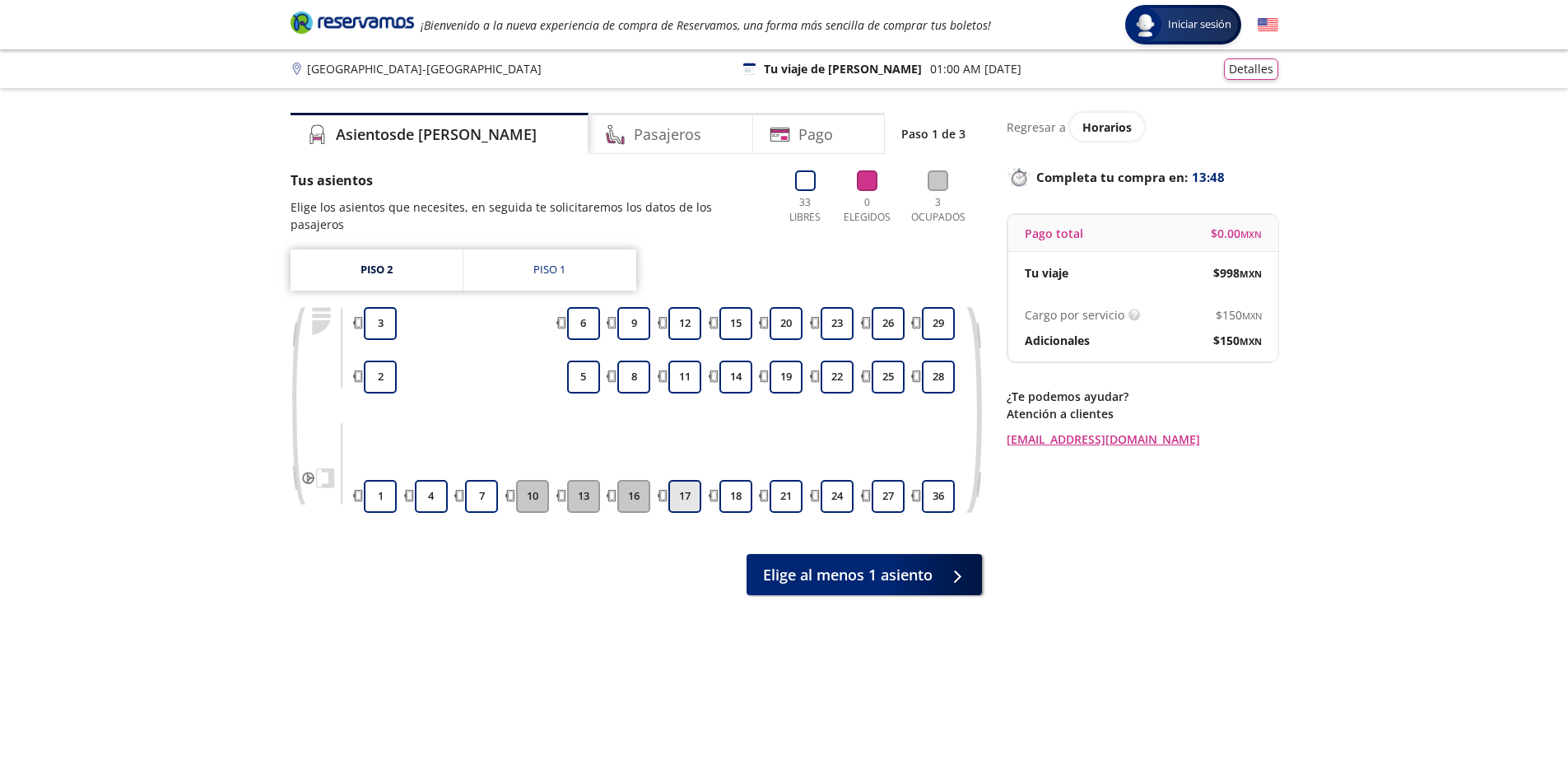
click at [684, 480] on button "17" at bounding box center [684, 496] width 33 height 33
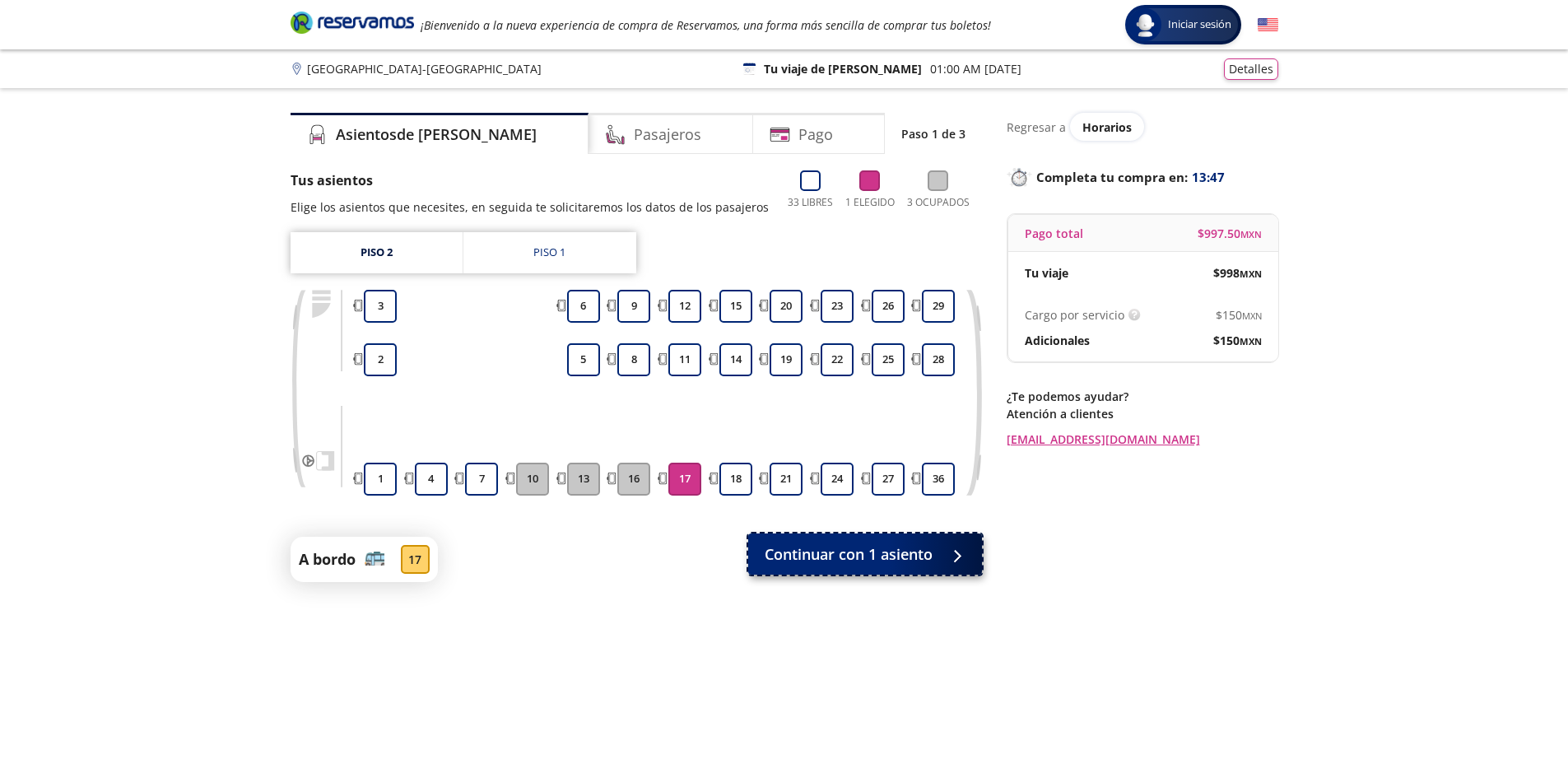
click at [848, 557] on span "Continuar con 1 asiento" at bounding box center [848, 554] width 168 height 23
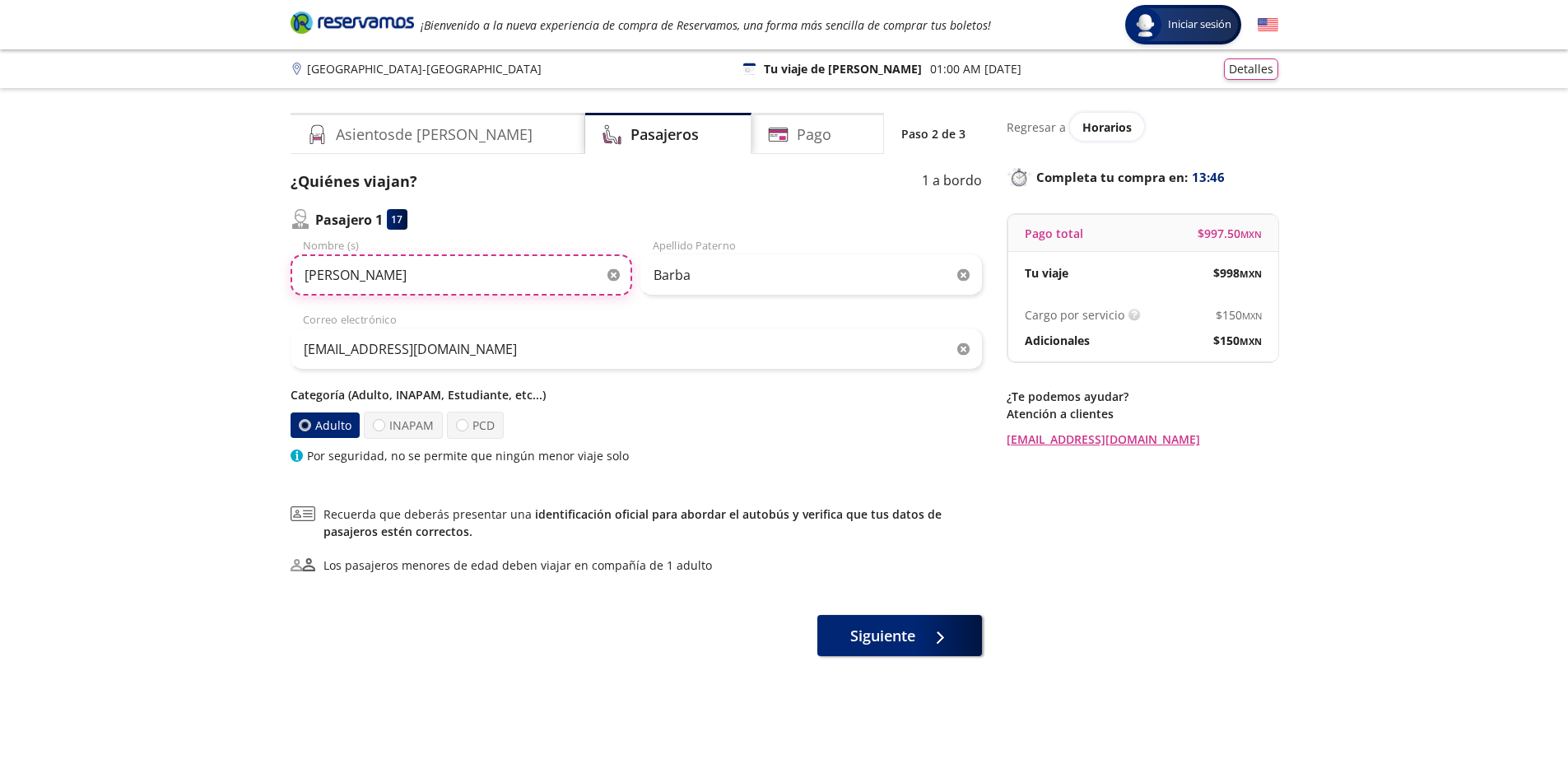
click at [491, 279] on input "[PERSON_NAME]" at bounding box center [461, 275] width 342 height 41
click at [605, 274] on input "[PERSON_NAME]" at bounding box center [461, 275] width 342 height 41
click at [613, 276] on icon "button" at bounding box center [614, 276] width 13 height 13
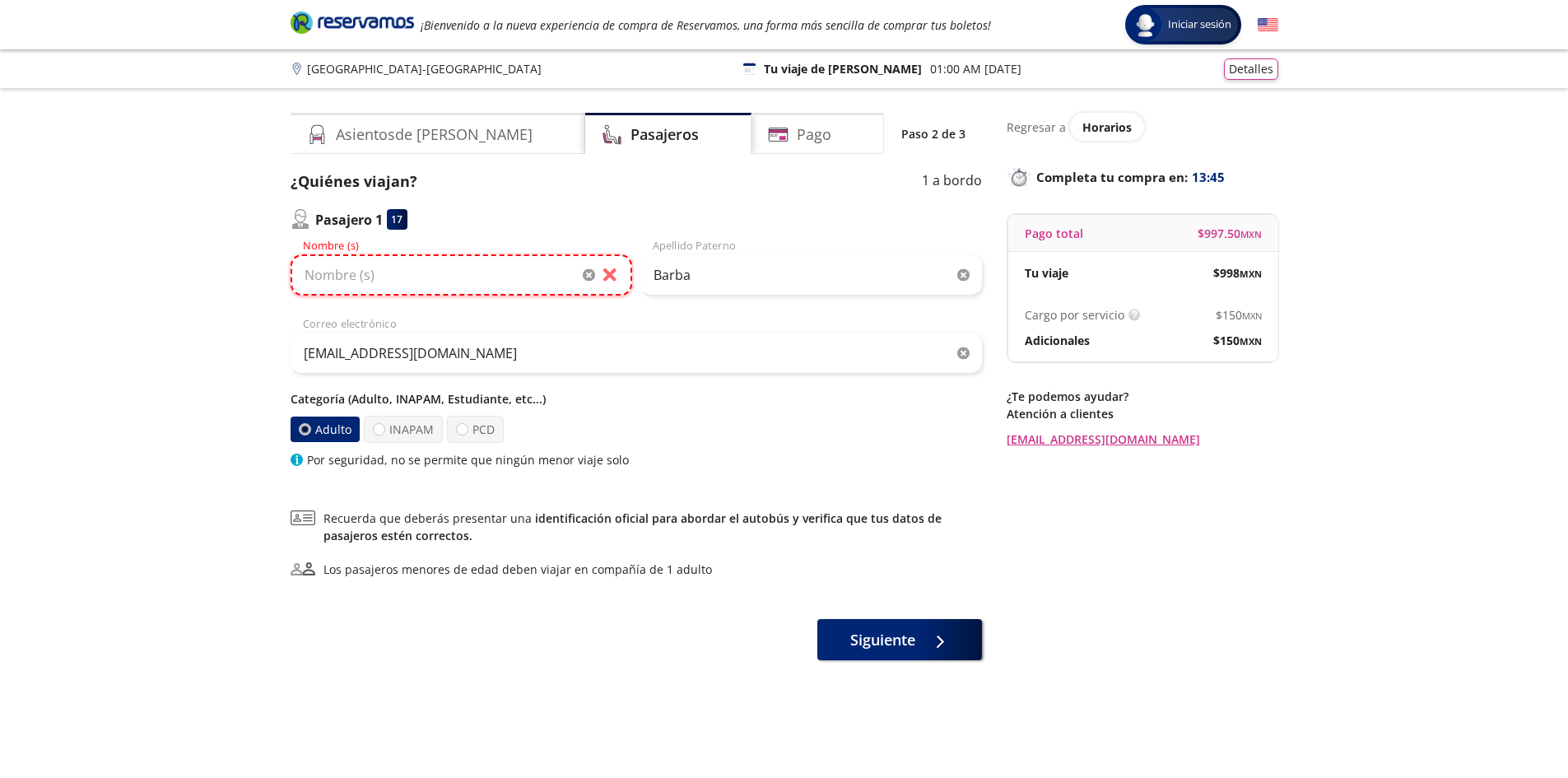
click at [539, 274] on input "Nombre (s)" at bounding box center [461, 275] width 342 height 41
type input "[PERSON_NAME]"
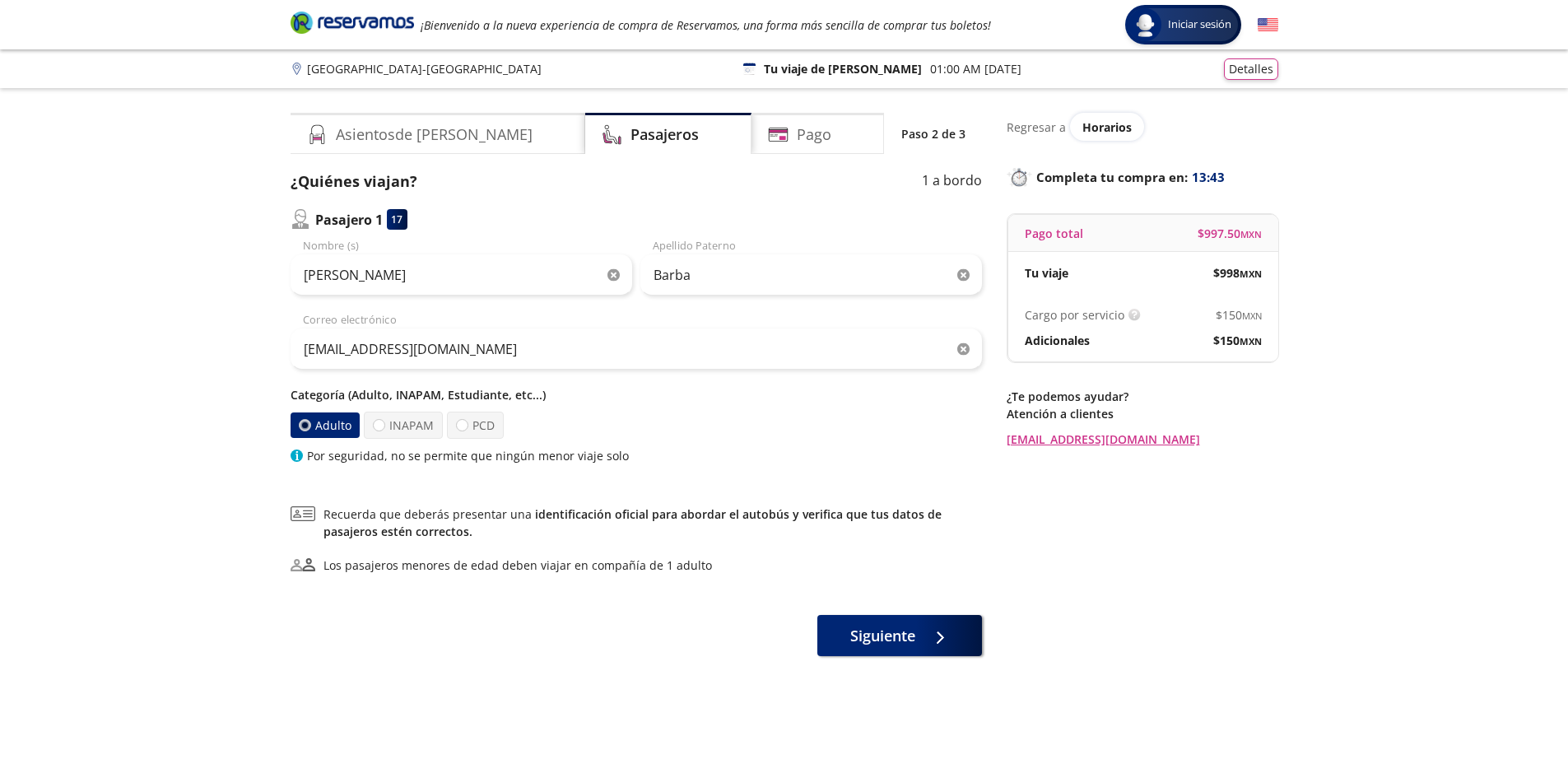
click at [962, 273] on icon "button" at bounding box center [964, 276] width 13 height 13
click at [785, 270] on input "Apellido Paterno" at bounding box center [811, 275] width 342 height 41
type input "[PERSON_NAME]"
click at [921, 629] on button "Siguiente" at bounding box center [900, 632] width 165 height 41
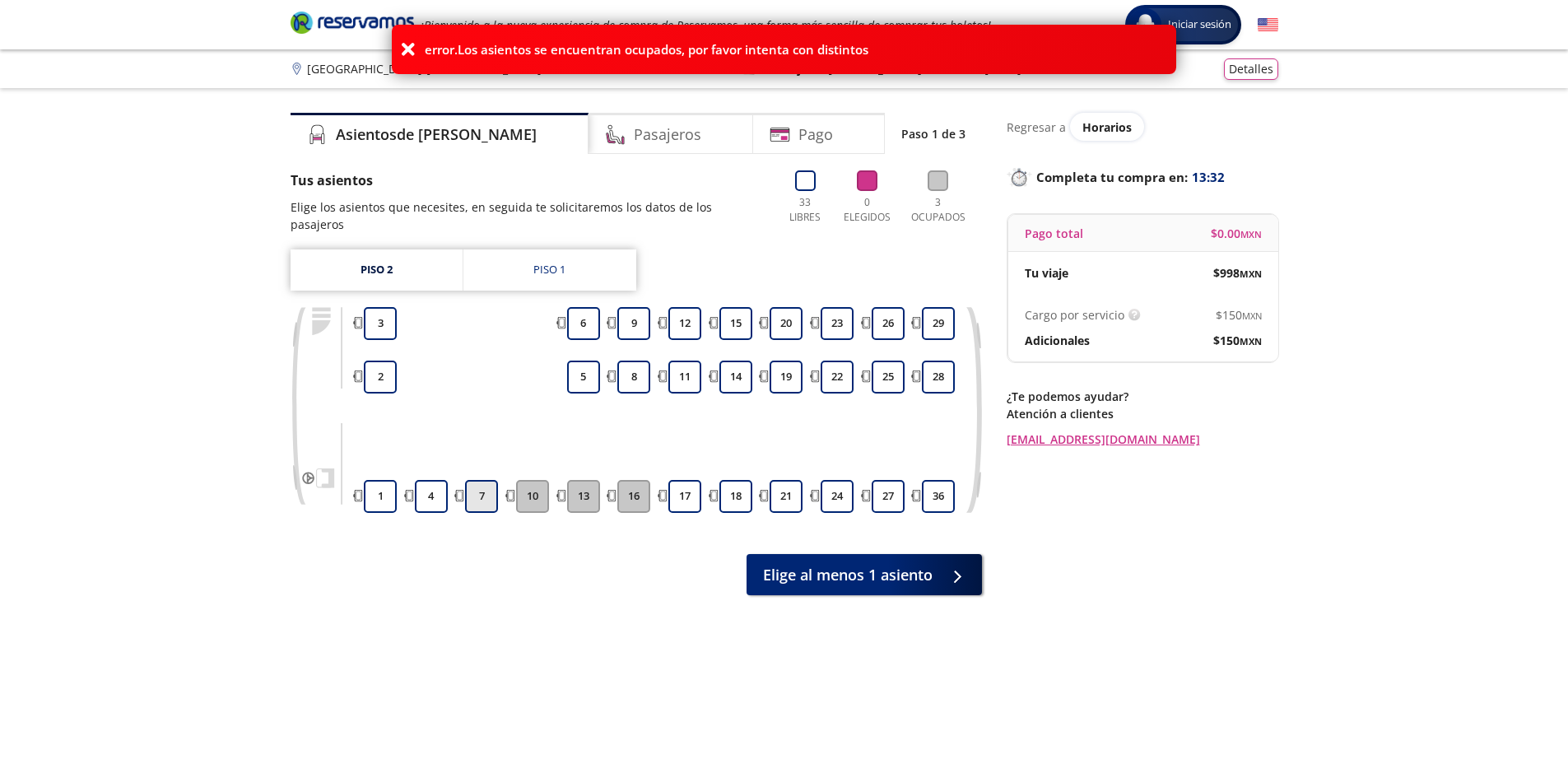
click at [491, 488] on button "7" at bounding box center [481, 496] width 33 height 33
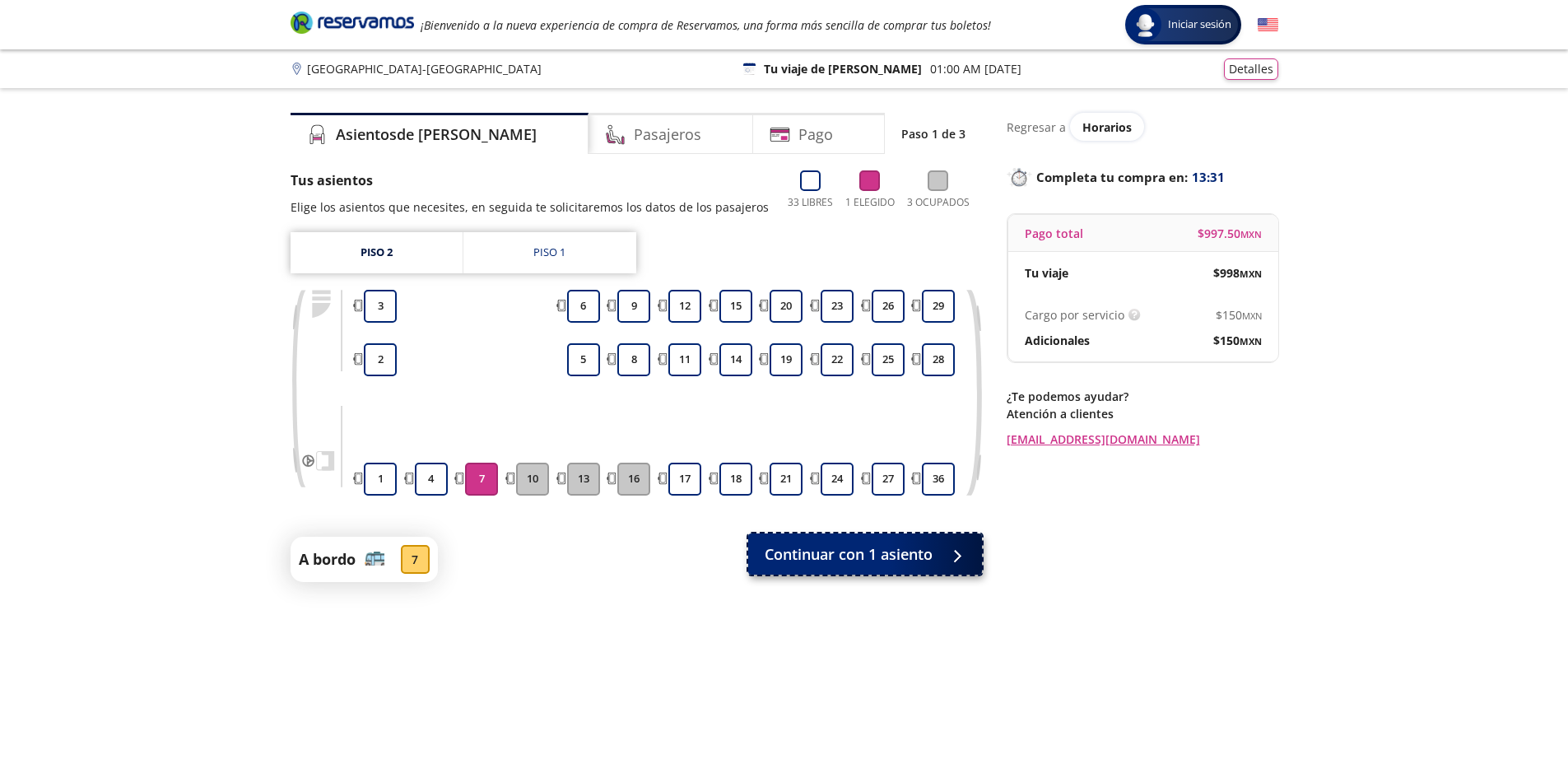
click at [842, 556] on span "Continuar con 1 asiento" at bounding box center [848, 554] width 168 height 23
click at [842, 556] on span "Continuar con 1 asiento" at bounding box center [848, 557] width 168 height 23
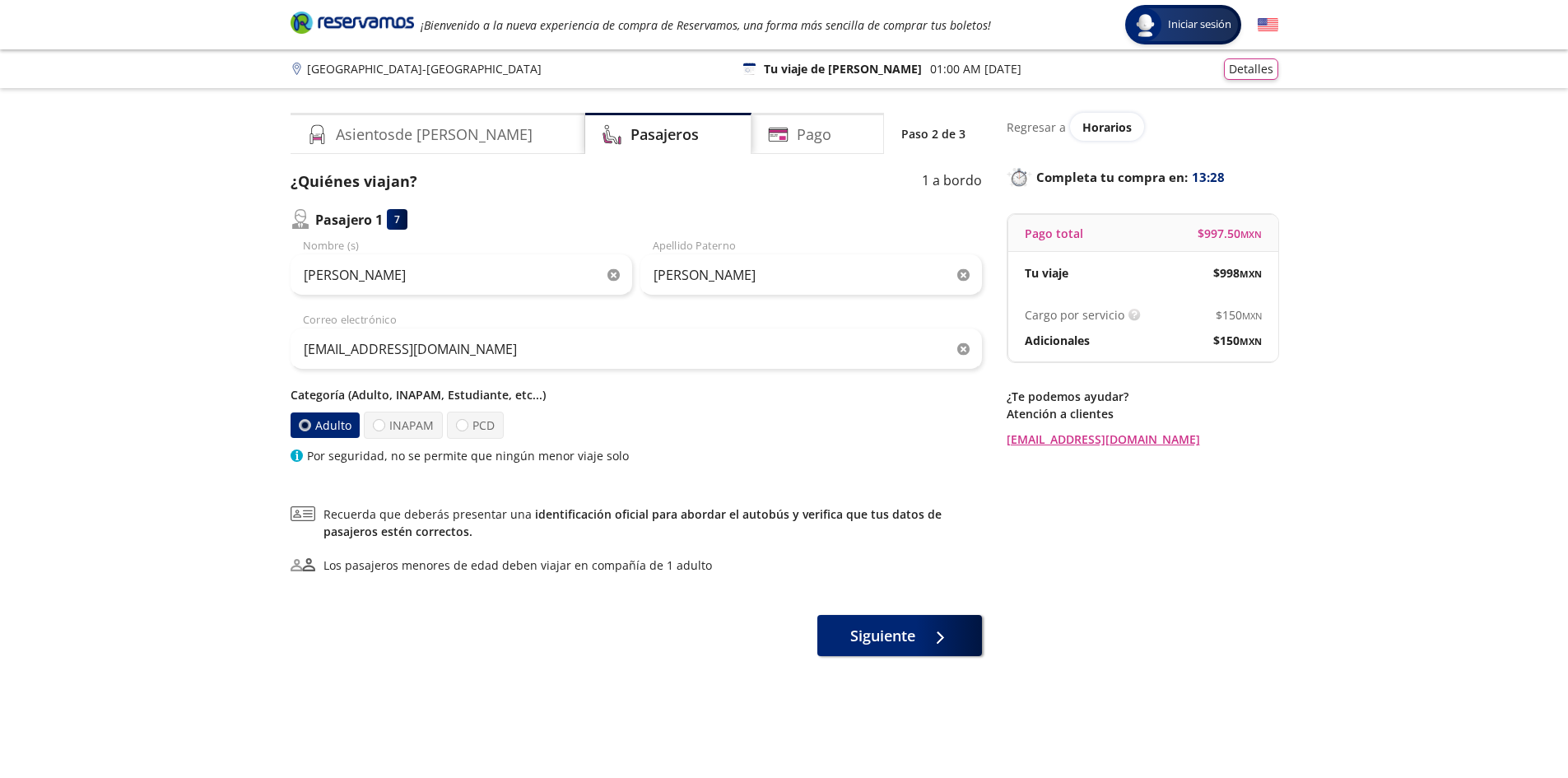
click at [860, 592] on div "¿Quiénes viajan? 1 a bordo Pasajero 1 7 [PERSON_NAME] (s) [PERSON_NAME] Apellid…" at bounding box center [636, 413] width 692 height 486
click at [867, 640] on span "Siguiente" at bounding box center [883, 636] width 65 height 23
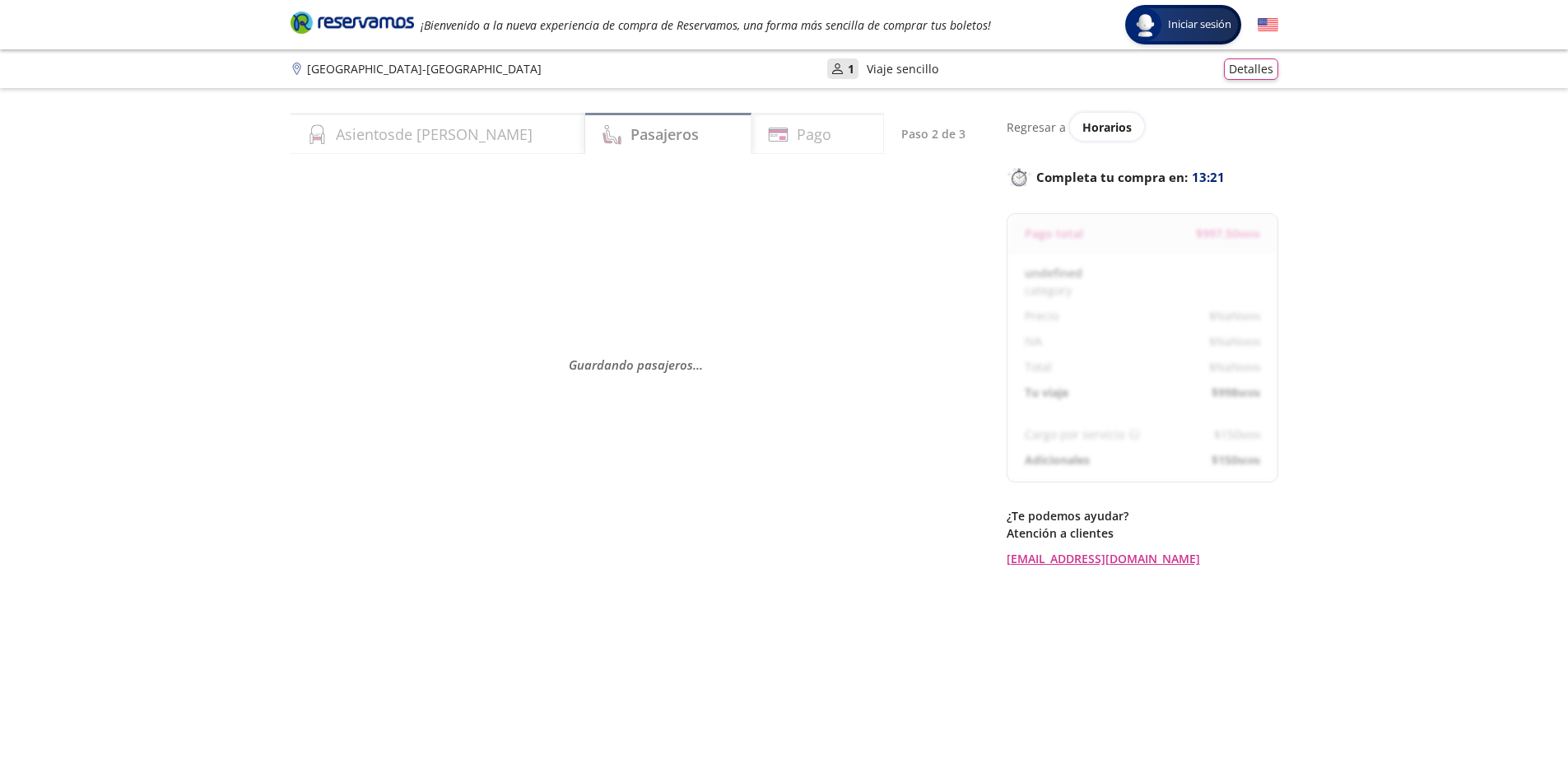
select select "MX"
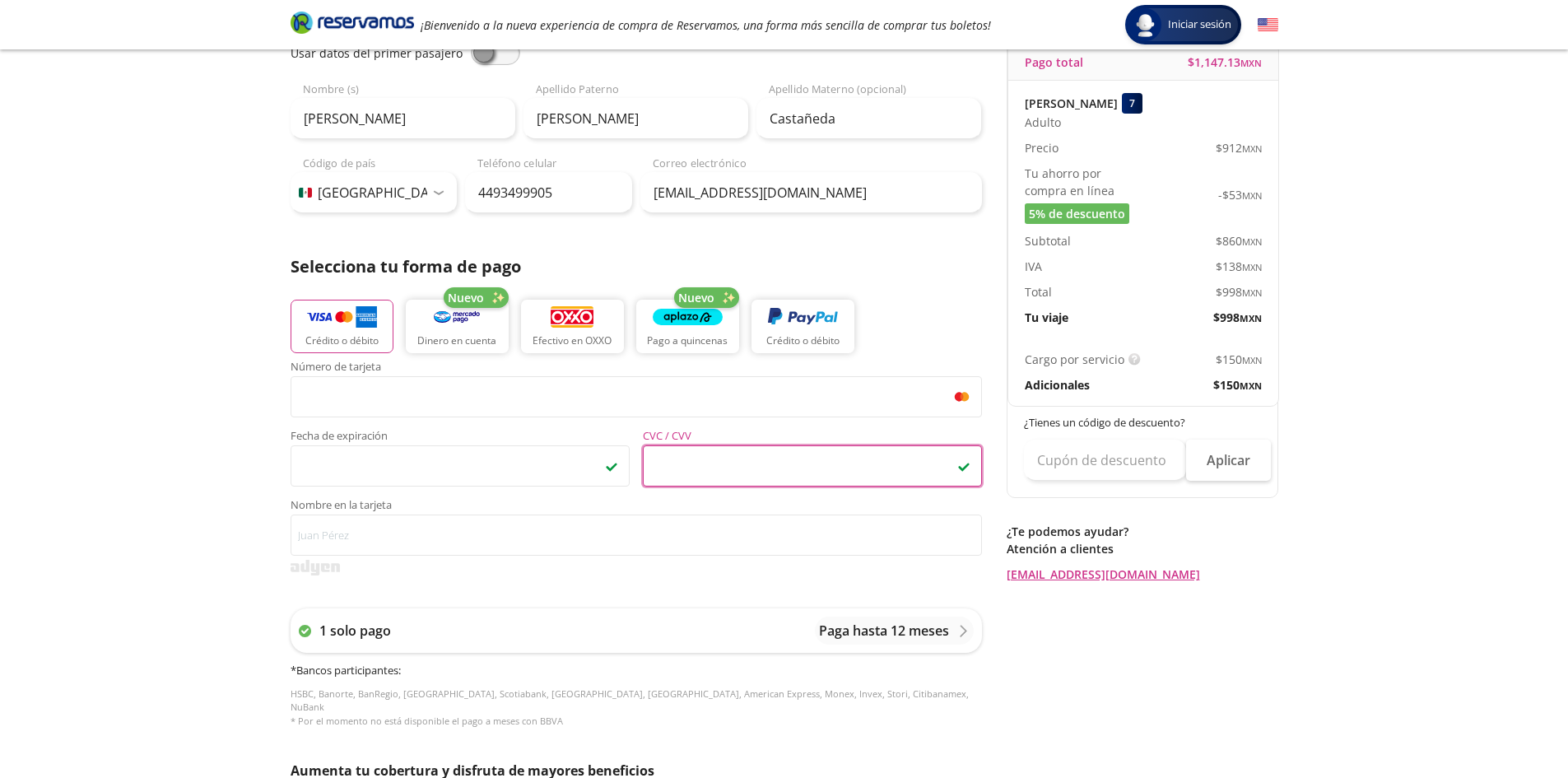
scroll to position [329, 0]
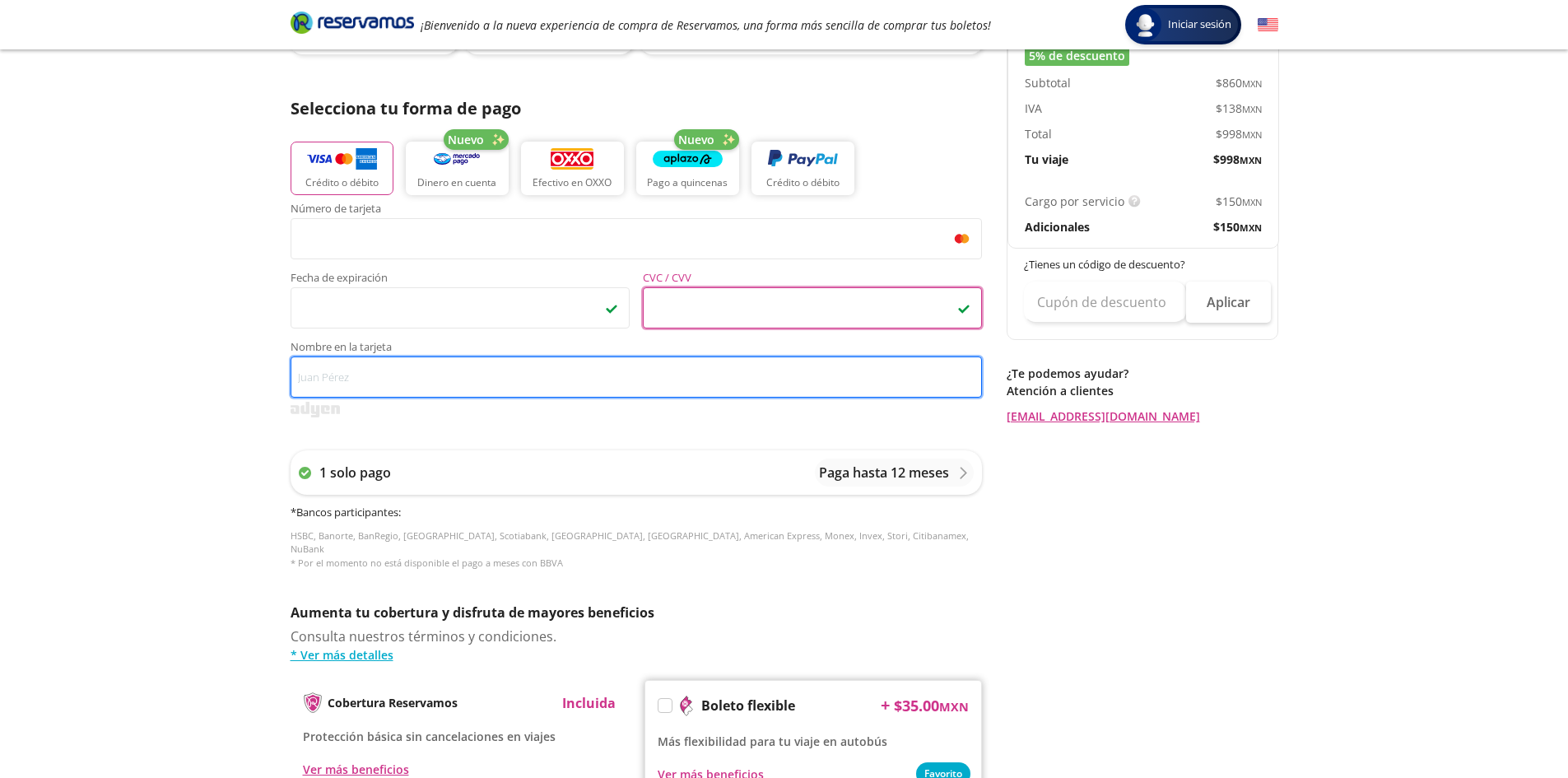
click at [522, 383] on input "Nombre en la tarjeta" at bounding box center [636, 377] width 692 height 41
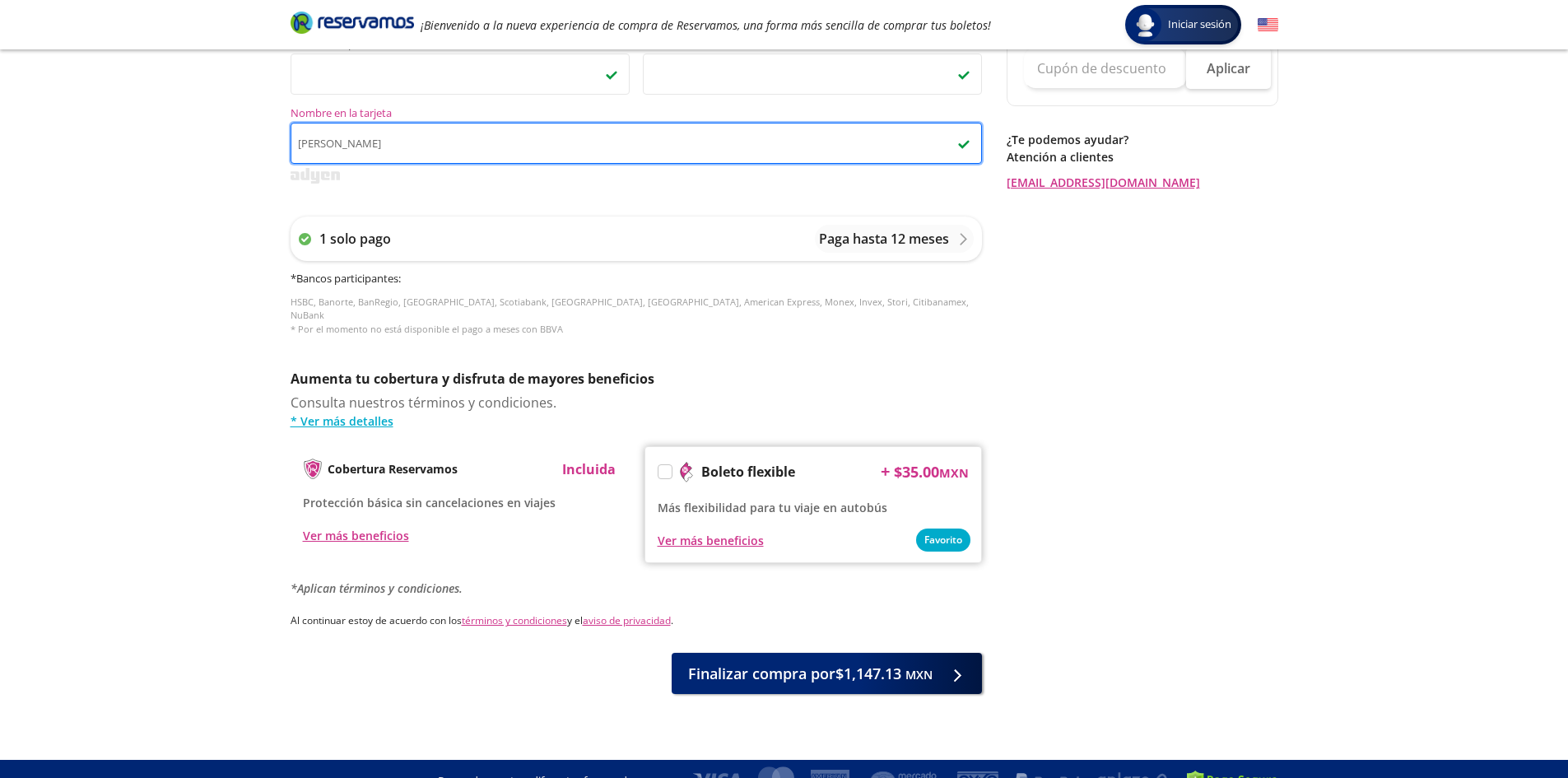
scroll to position [572, 0]
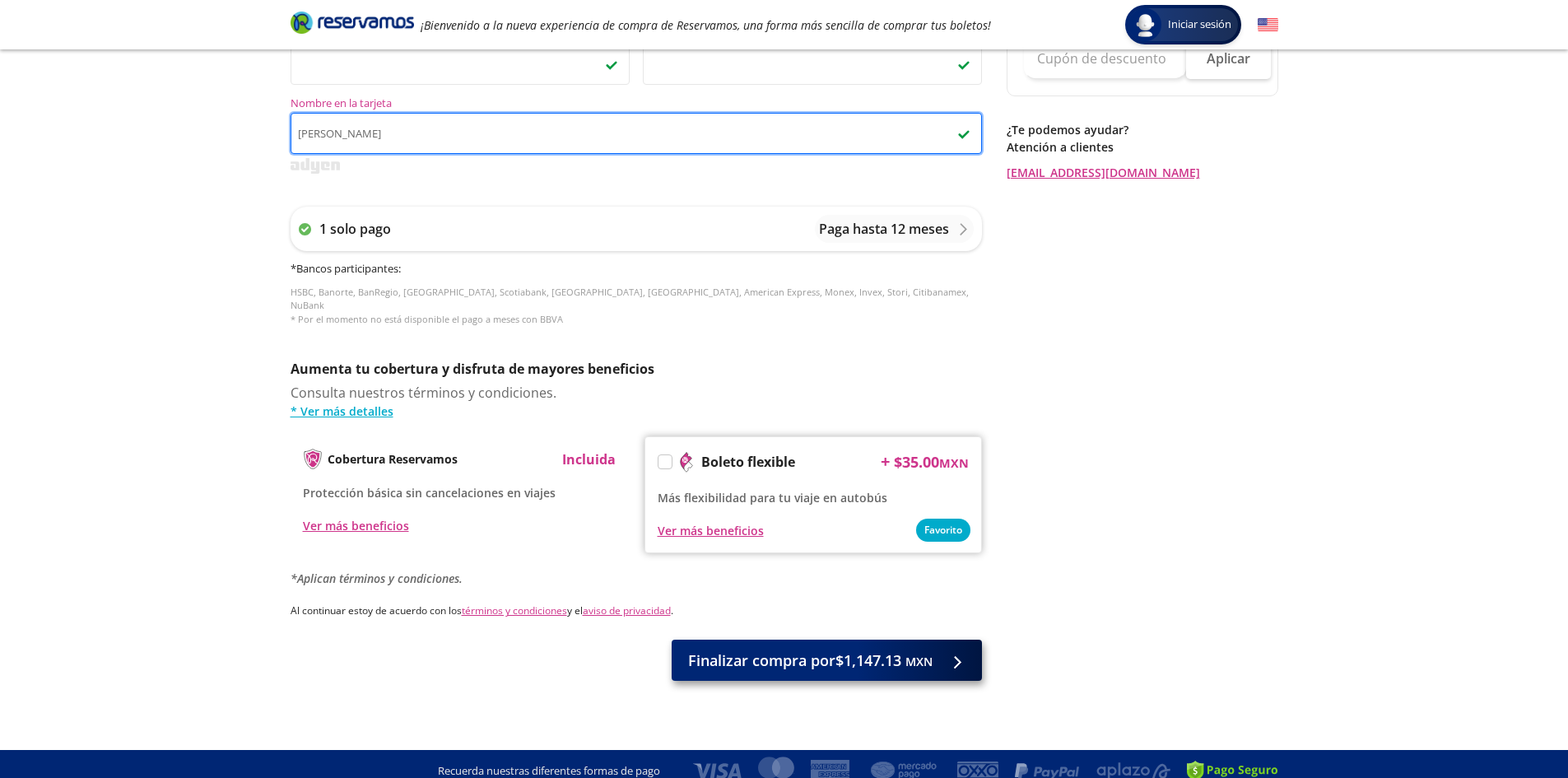
type input "[PERSON_NAME]"
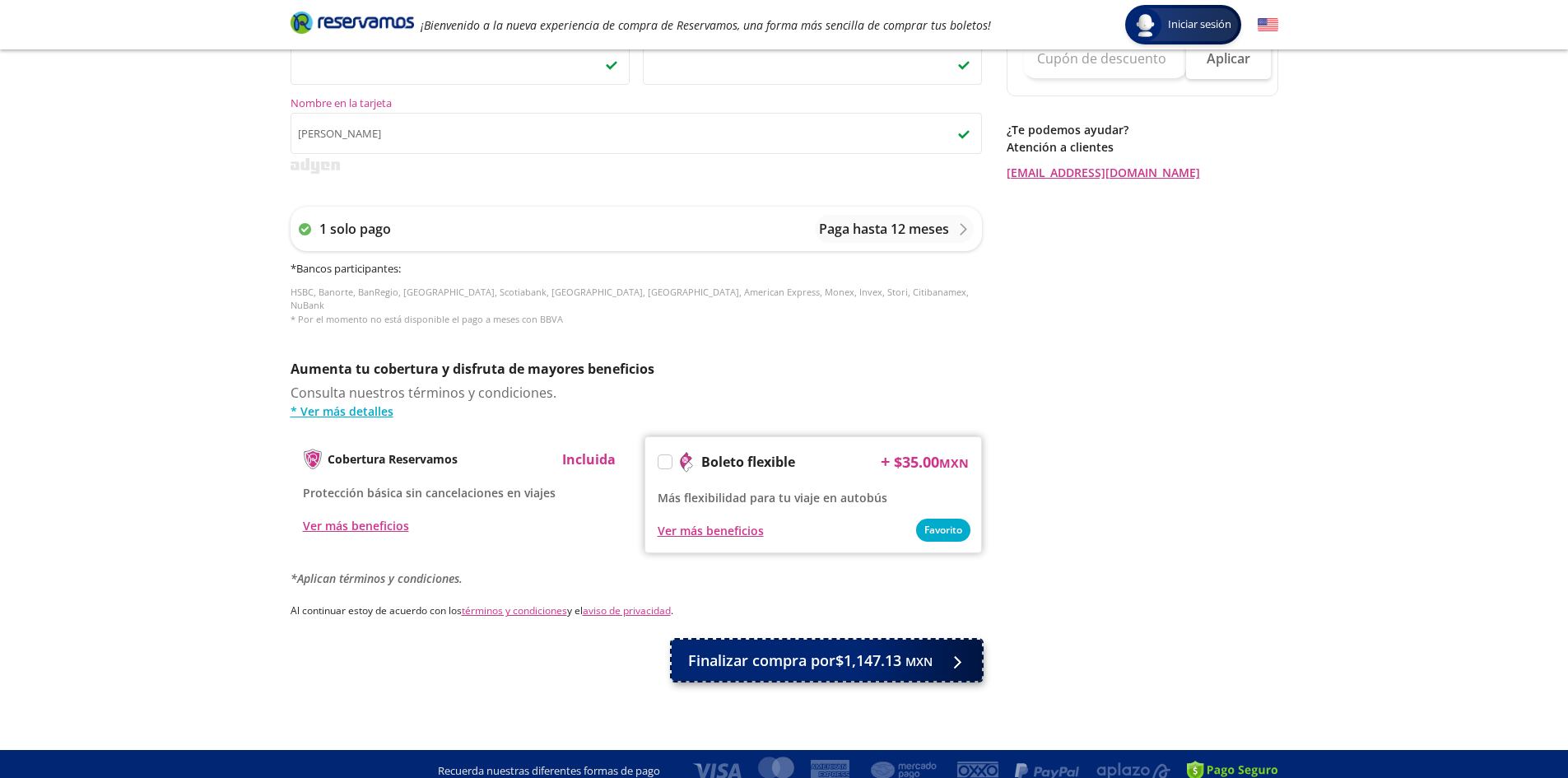
click at [881, 649] on span "Finalizar compra por $1,147.13 MXN" at bounding box center [810, 660] width 244 height 23
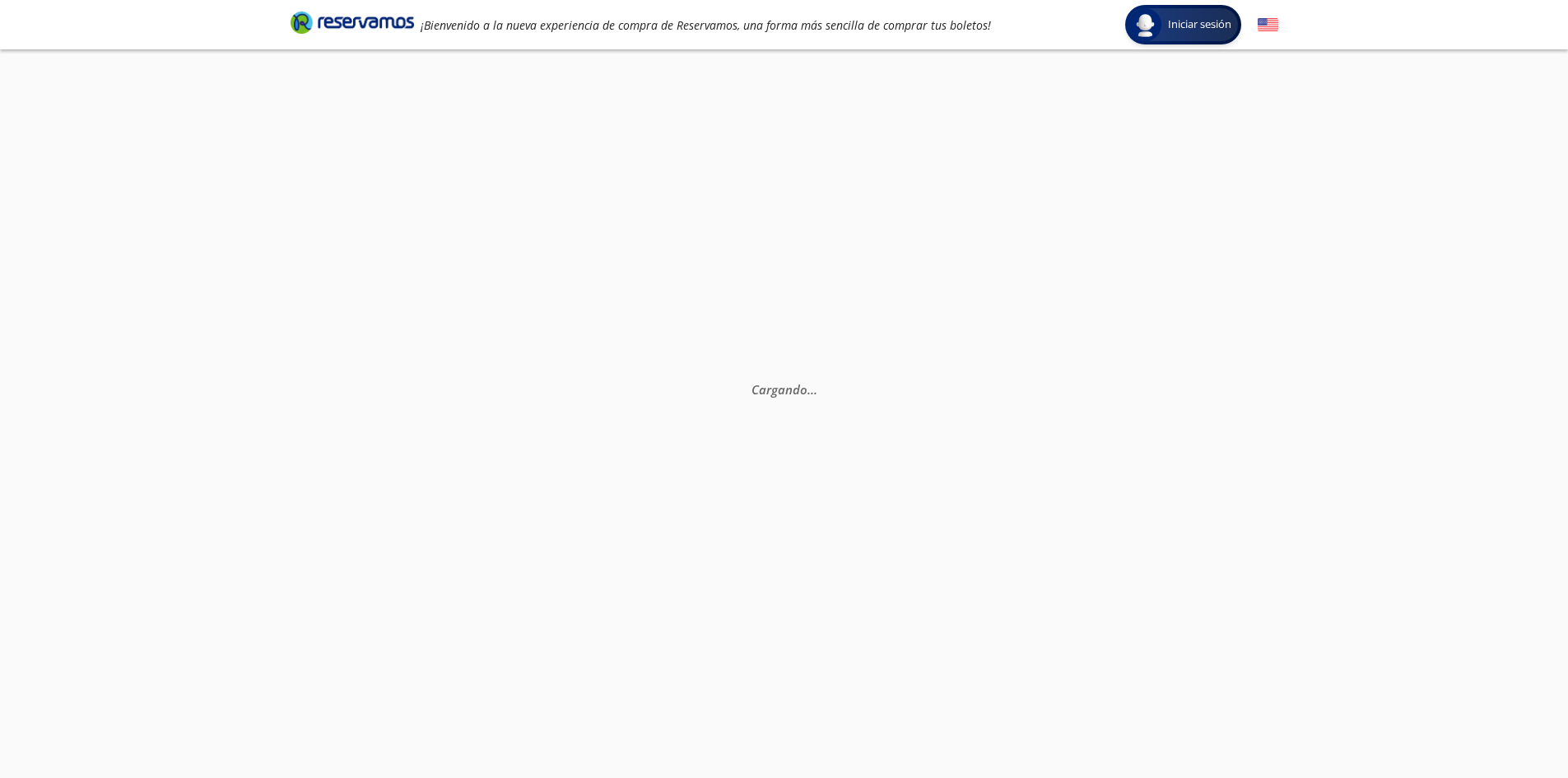
scroll to position [0, 0]
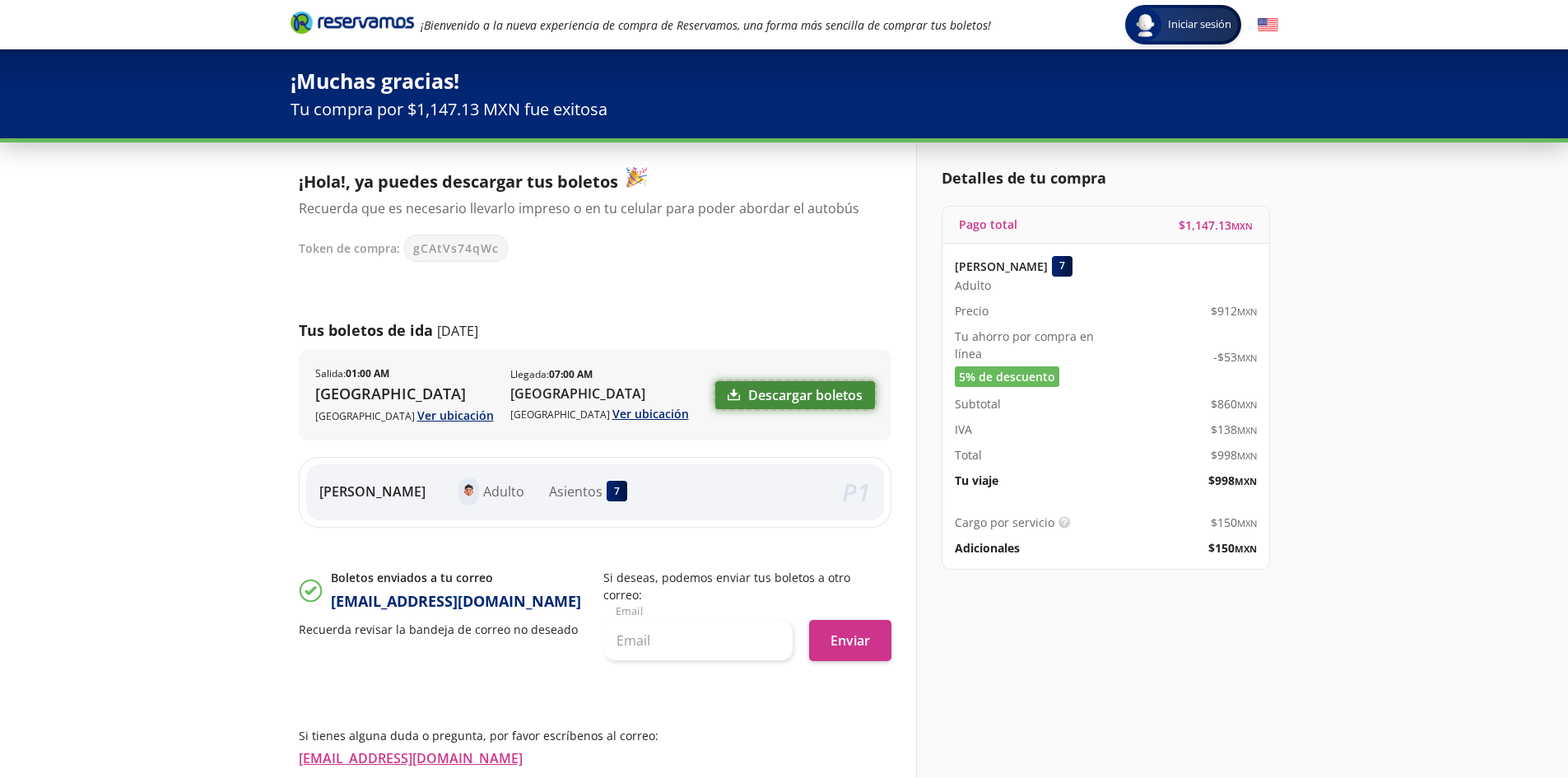
click at [779, 392] on link "Descargar boletos" at bounding box center [794, 395] width 160 height 28
